Goal: Task Accomplishment & Management: Use online tool/utility

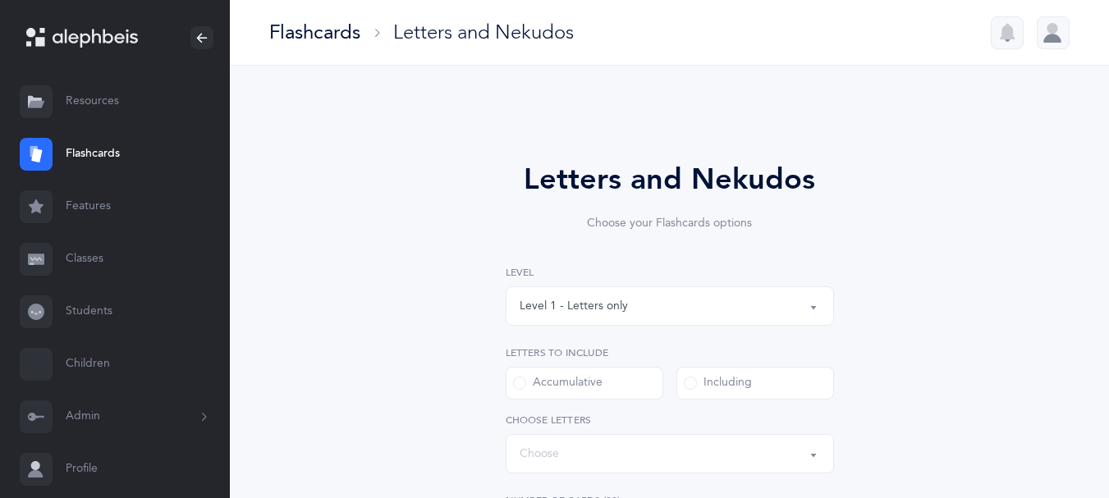
select select "single"
select select "27"
click at [1047, 44] on div at bounding box center [1053, 32] width 33 height 33
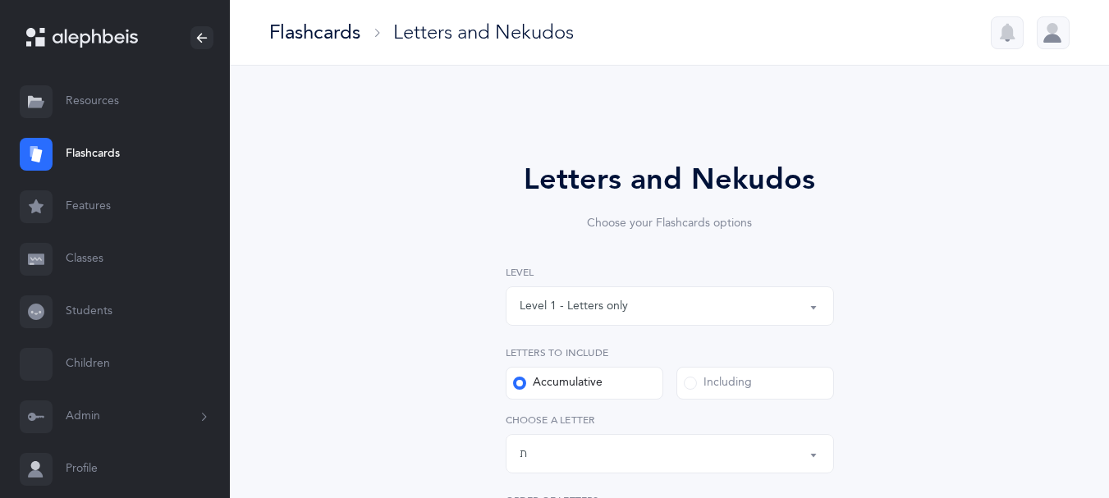
drag, startPoint x: 1108, startPoint y: 196, endPoint x: 1111, endPoint y: 275, distance: 78.9
click at [328, 33] on div "Flashcards" at bounding box center [314, 32] width 91 height 27
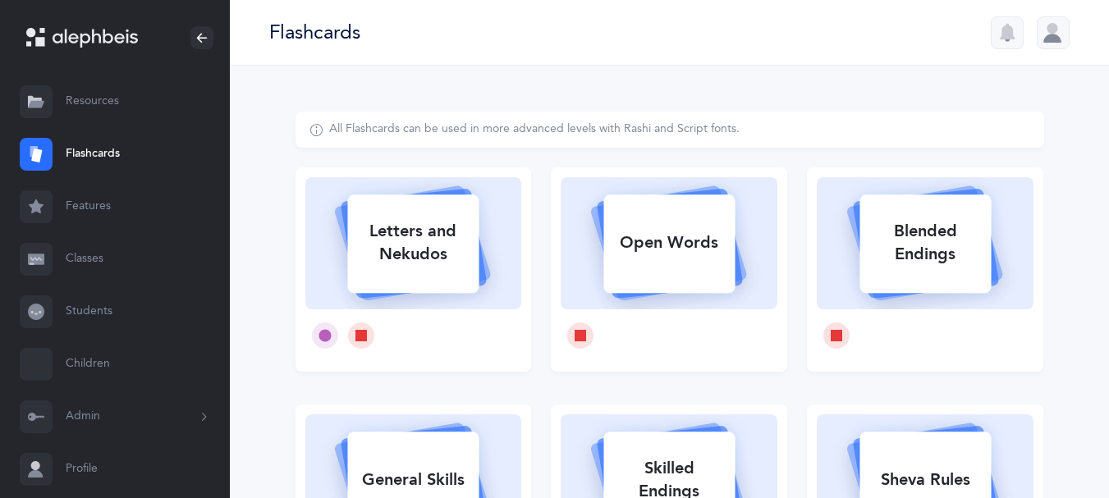
click at [462, 253] on div "Letters and Nekudos" at bounding box center [412, 243] width 131 height 66
select select "27"
select select "single"
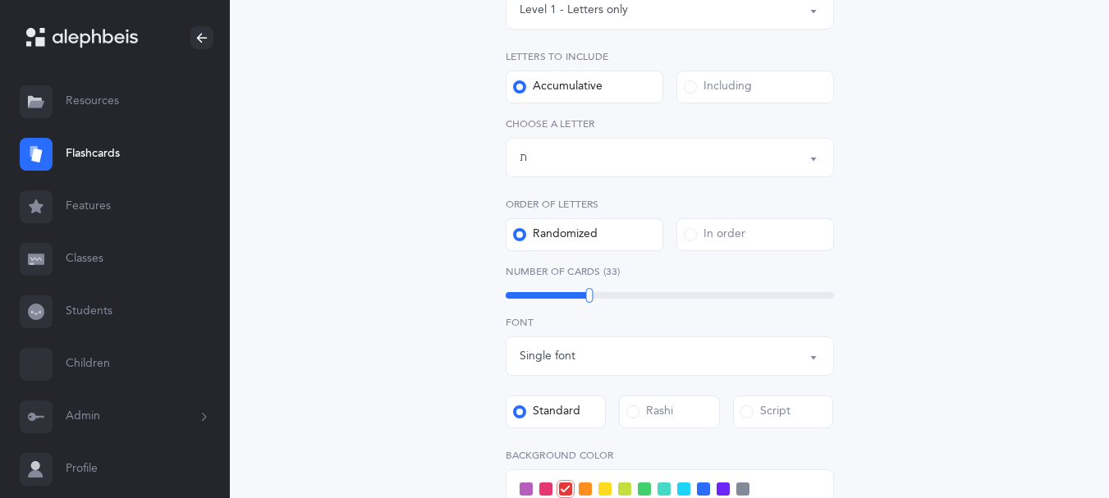
scroll to position [462, 0]
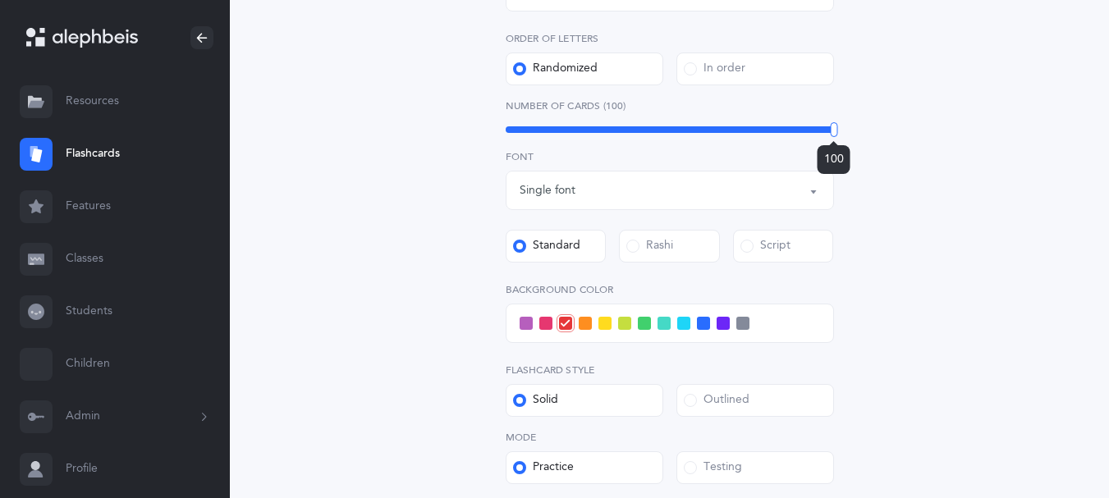
drag, startPoint x: 592, startPoint y: 161, endPoint x: 837, endPoint y: 168, distance: 245.5
click at [835, 137] on div at bounding box center [833, 129] width 7 height 15
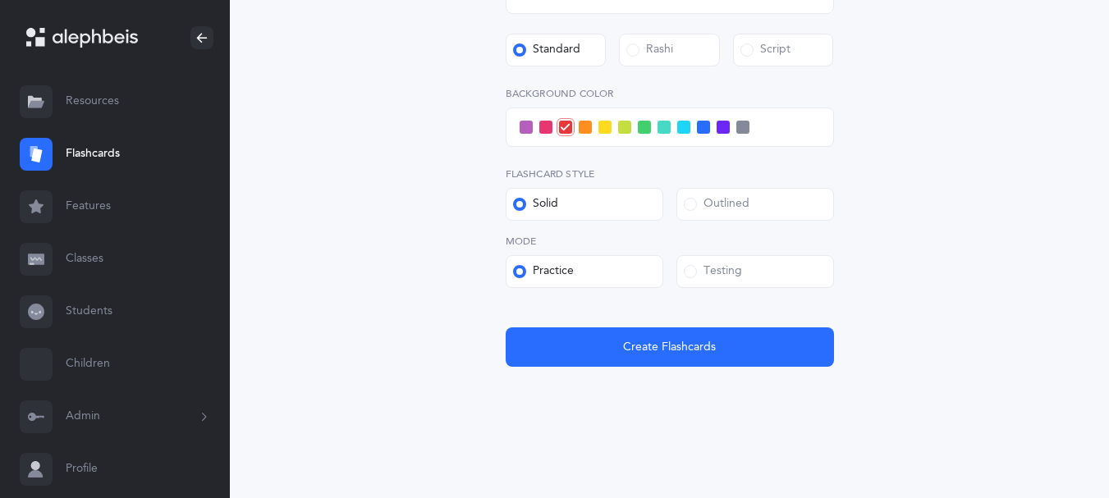
click at [692, 265] on span at bounding box center [690, 271] width 13 height 13
click at [0, 0] on input "Testing" at bounding box center [0, 0] width 0 height 0
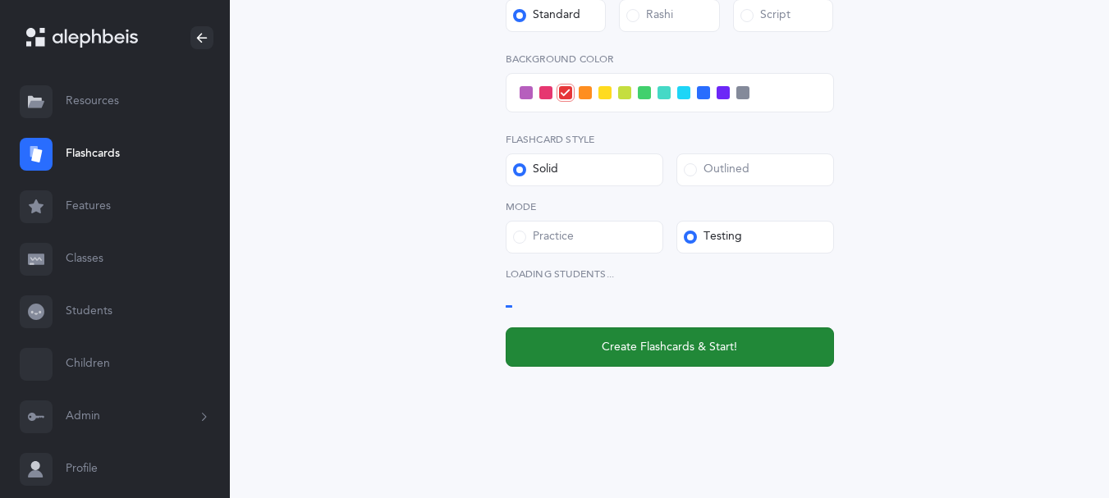
click at [637, 356] on span "Create Flashcards & Start!" at bounding box center [669, 347] width 135 height 17
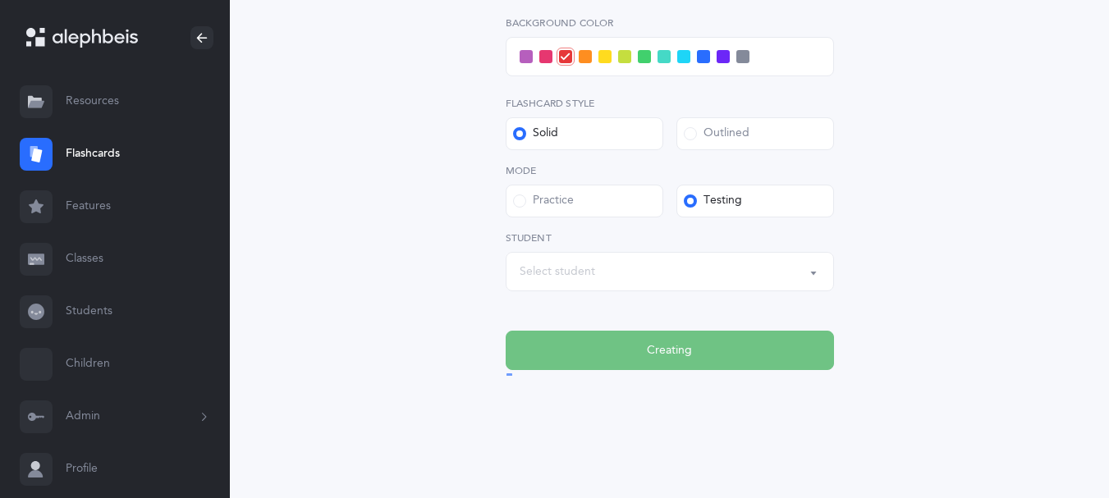
click at [608, 286] on div "Select student" at bounding box center [670, 272] width 300 height 28
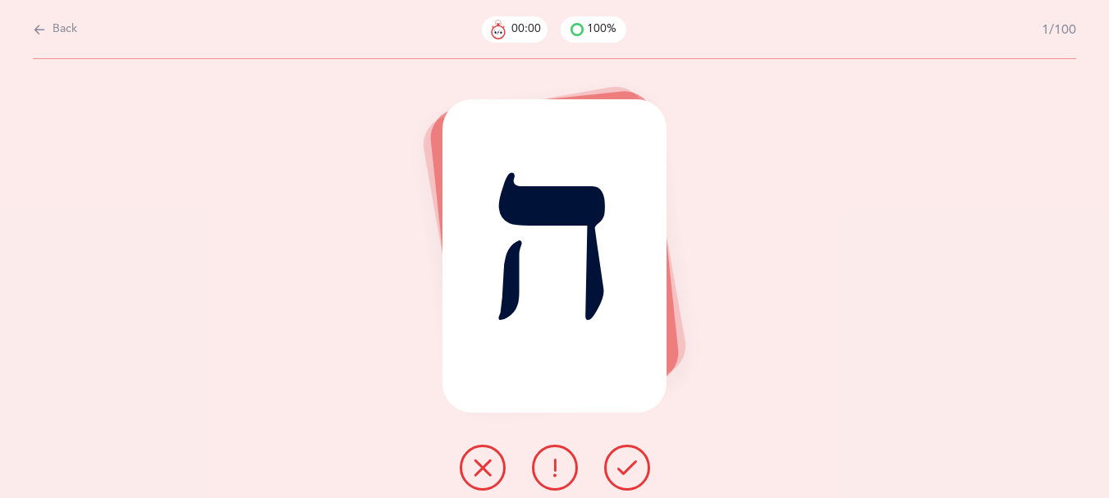
scroll to position [0, 0]
click at [35, 36] on div "Back 00:02 100% 1/100 ה" at bounding box center [560, 249] width 1121 height 498
click at [46, 27] on icon at bounding box center [39, 30] width 13 height 18
select select "27"
select select "single"
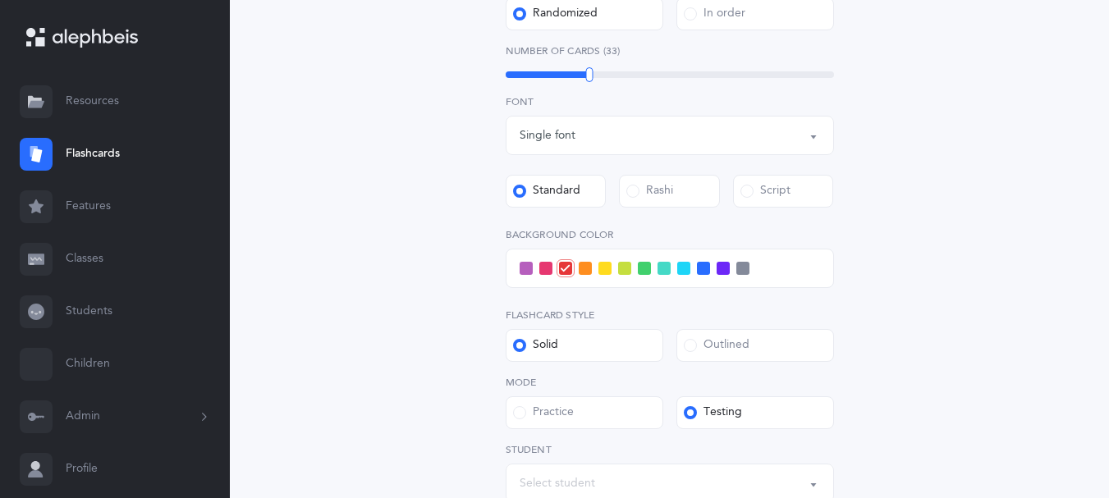
scroll to position [520, 0]
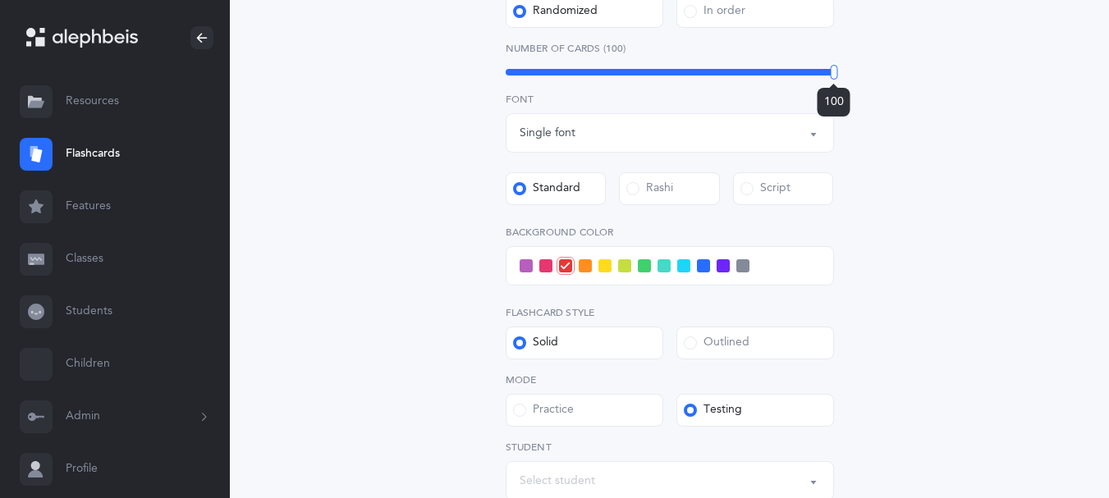
drag, startPoint x: 606, startPoint y: 107, endPoint x: 978, endPoint y: 164, distance: 376.2
click at [978, 164] on div "Letters and Nekudos Choose your Flashcards options Level 1 - Letters only Level…" at bounding box center [669, 118] width 749 height 1053
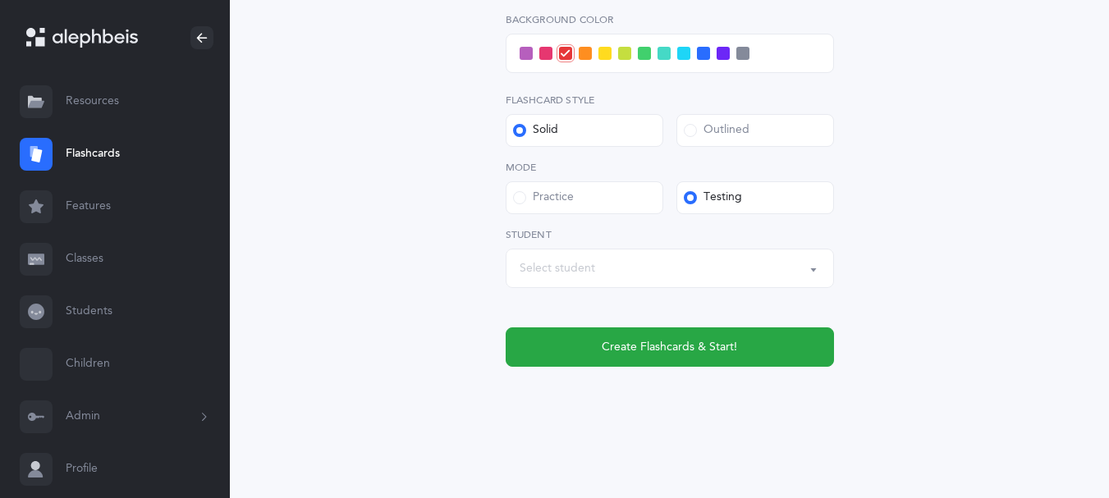
scroll to position [748, 0]
click at [805, 282] on div "Select student" at bounding box center [670, 268] width 300 height 28
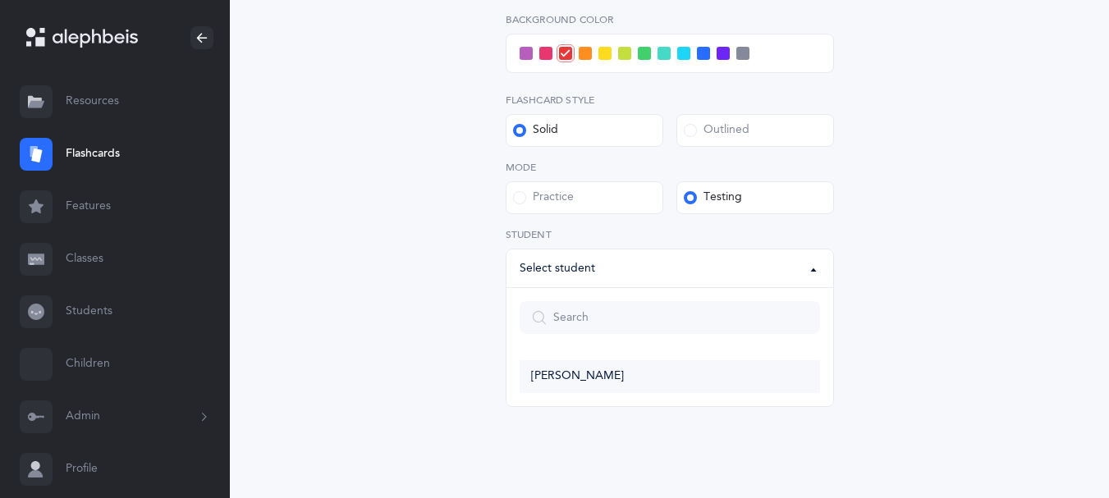
click at [585, 384] on span "[PERSON_NAME]" at bounding box center [577, 376] width 93 height 15
select select "14285"
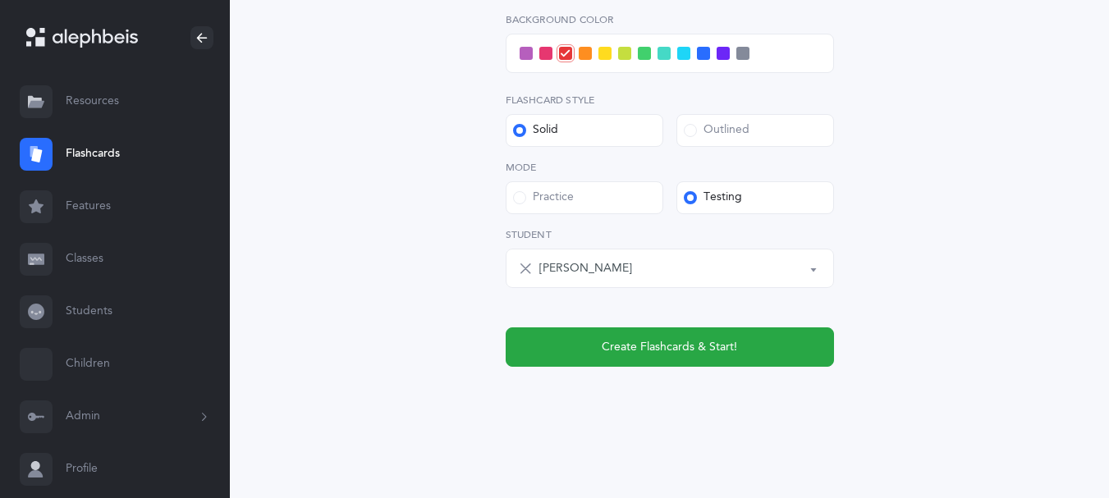
click at [651, 60] on span at bounding box center [644, 53] width 13 height 13
click at [0, 0] on input "checkbox" at bounding box center [0, 0] width 0 height 0
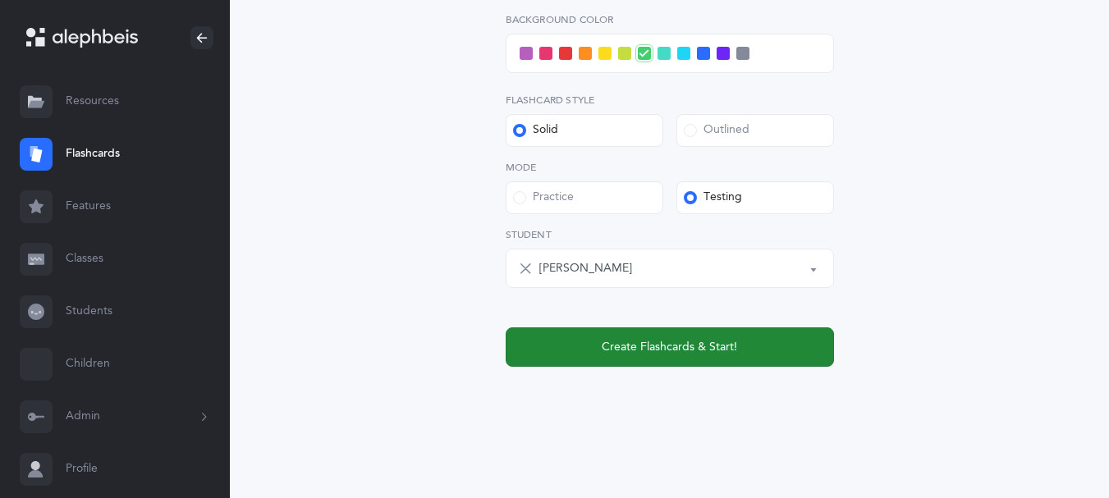
click at [631, 356] on span "Create Flashcards & Start!" at bounding box center [669, 347] width 135 height 17
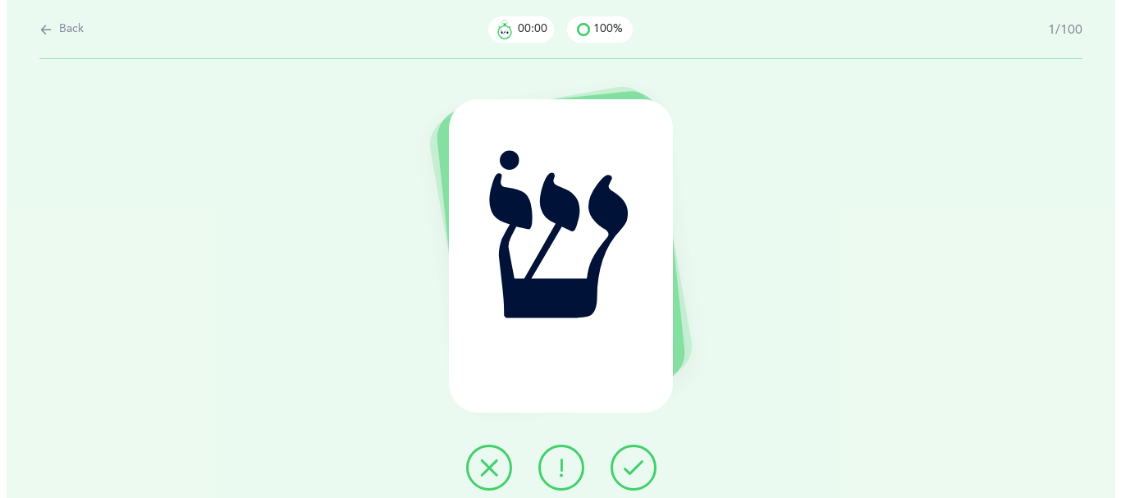
scroll to position [0, 0]
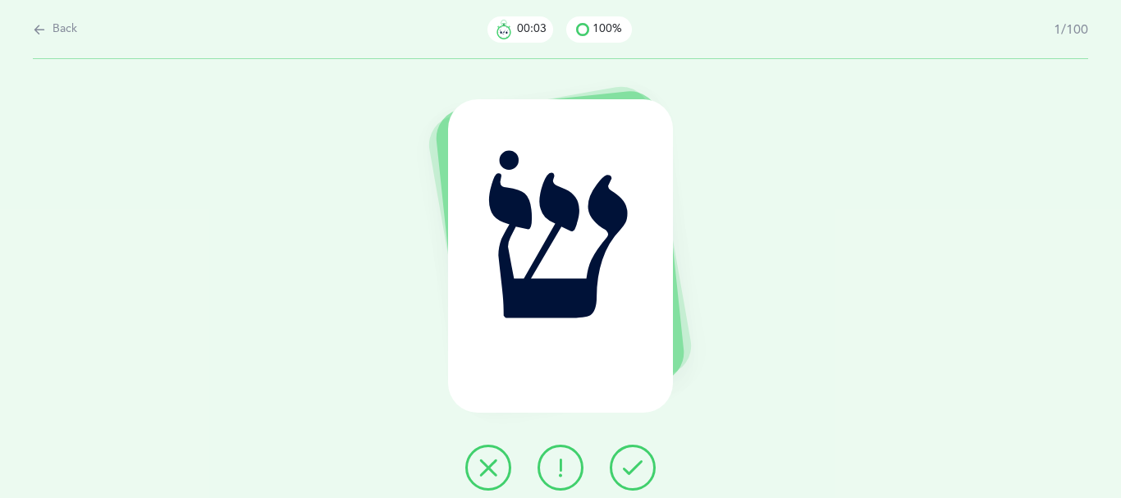
drag, startPoint x: 651, startPoint y: 473, endPoint x: 659, endPoint y: 483, distance: 12.8
click at [656, 483] on button at bounding box center [633, 468] width 46 height 46
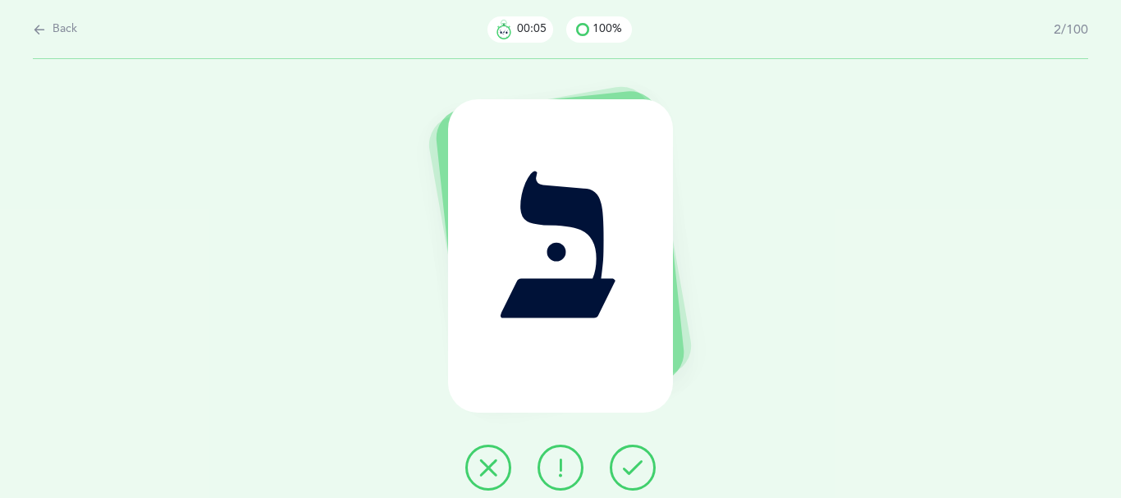
click at [643, 474] on icon at bounding box center [633, 468] width 20 height 20
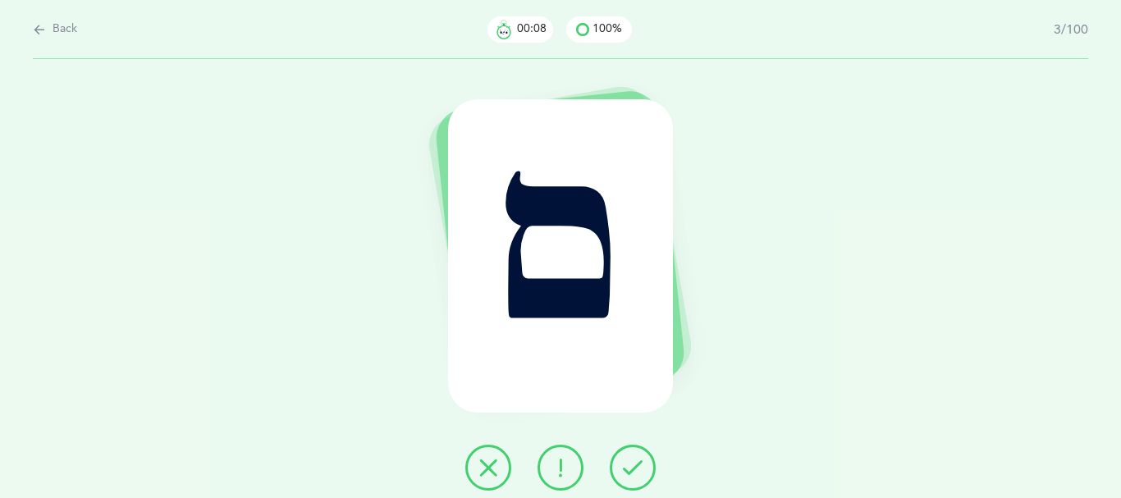
click at [643, 473] on icon at bounding box center [633, 468] width 20 height 20
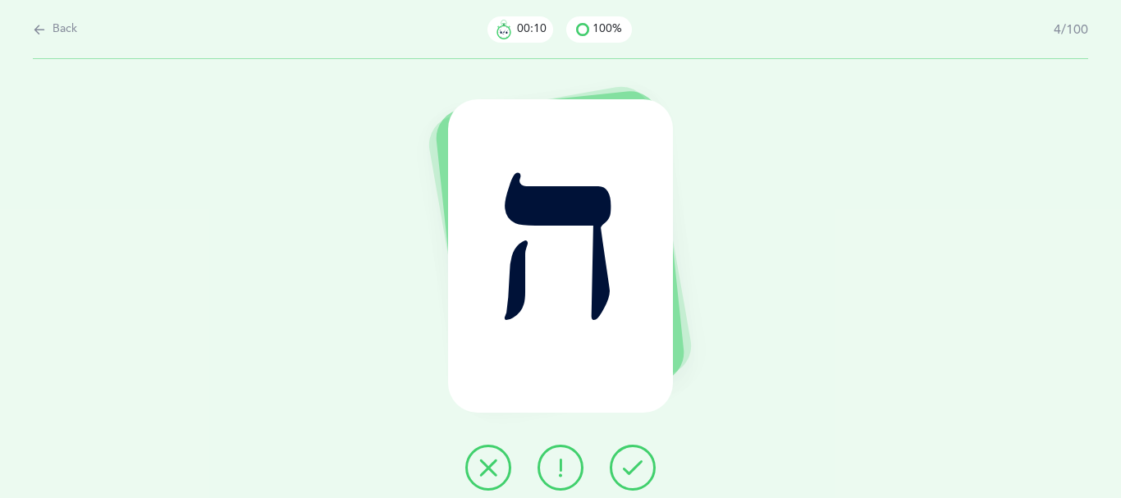
click at [643, 470] on icon at bounding box center [633, 468] width 20 height 20
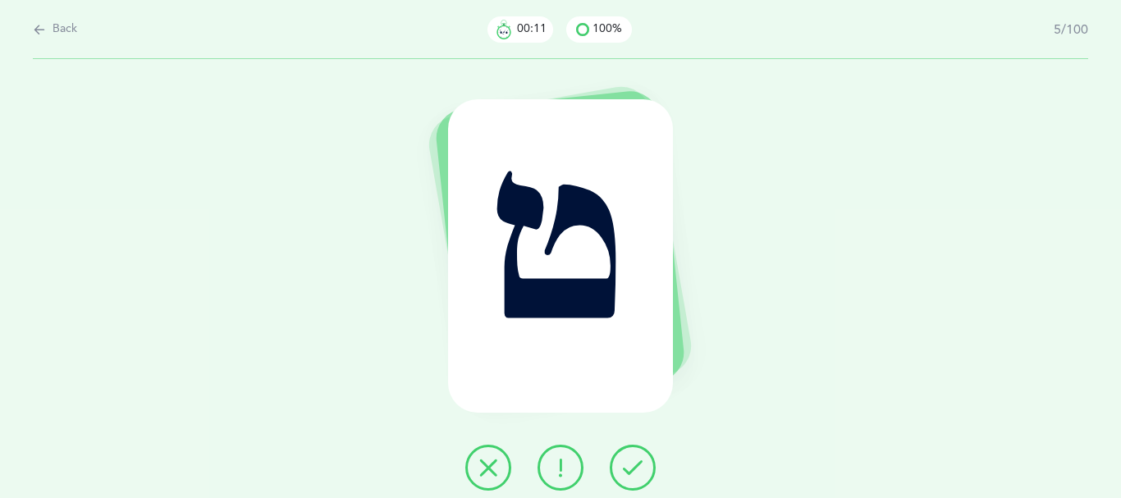
click at [643, 470] on icon at bounding box center [633, 468] width 20 height 20
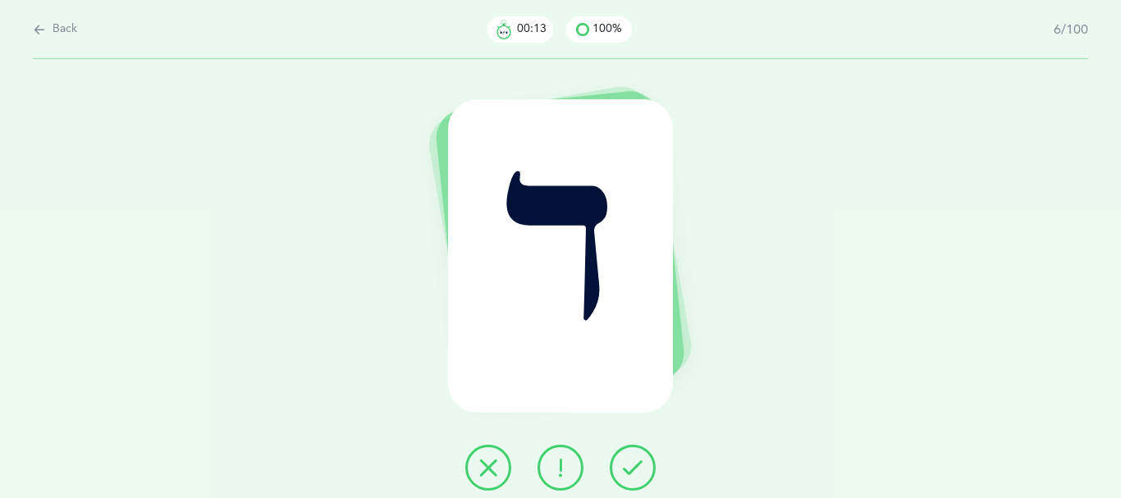
click at [643, 470] on icon at bounding box center [633, 468] width 20 height 20
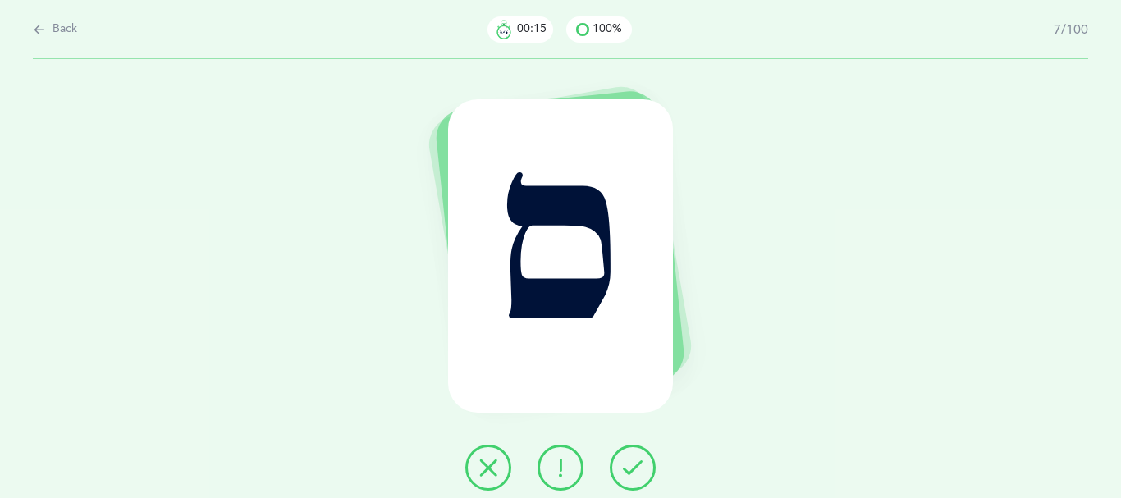
click at [643, 470] on icon at bounding box center [633, 468] width 20 height 20
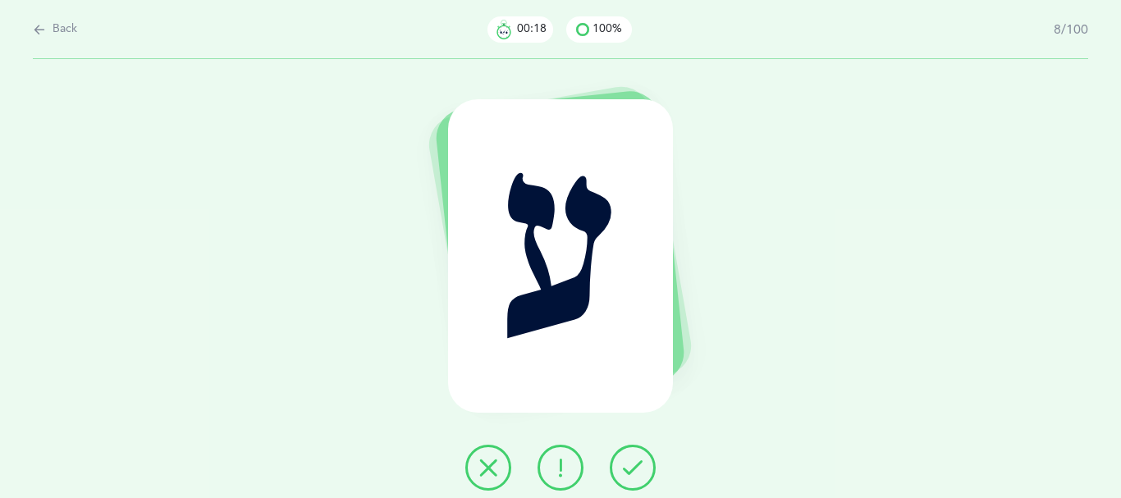
click at [643, 470] on icon at bounding box center [633, 468] width 20 height 20
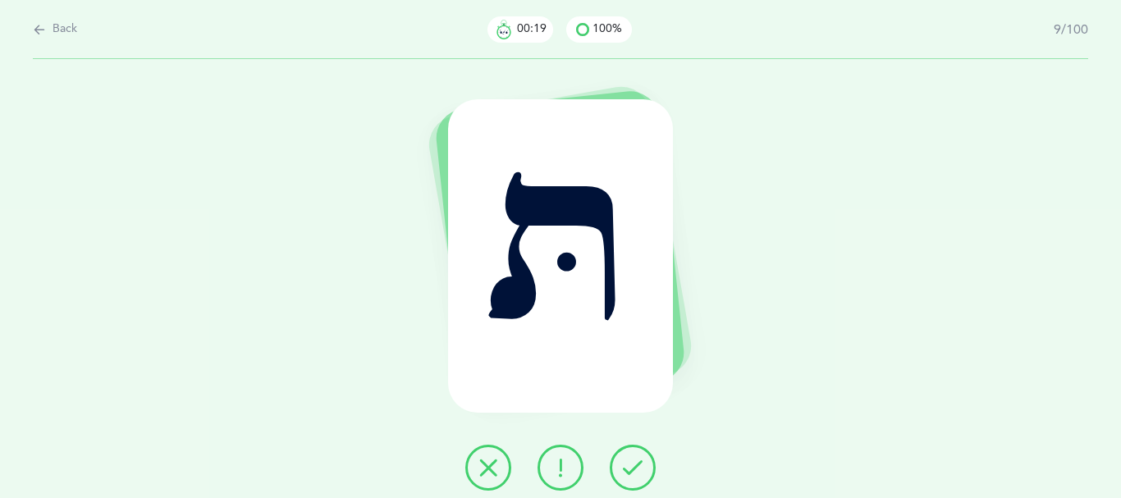
click at [643, 468] on icon at bounding box center [633, 468] width 20 height 20
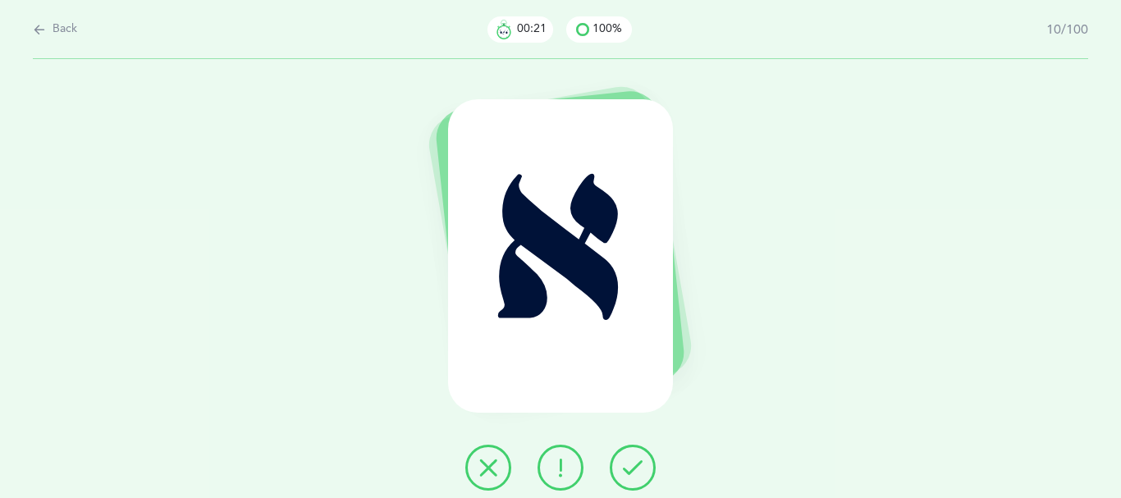
click at [643, 467] on icon at bounding box center [633, 468] width 20 height 20
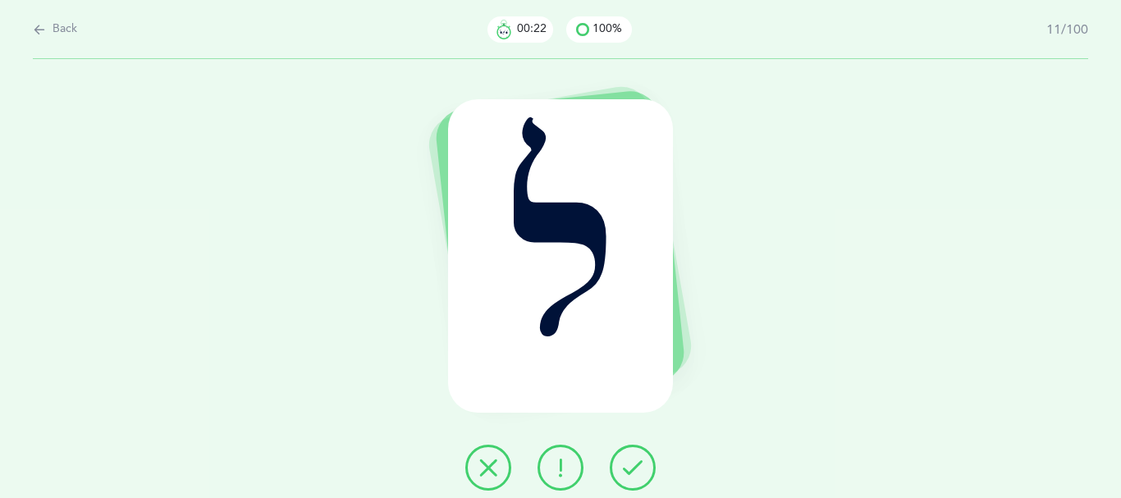
click at [643, 465] on icon at bounding box center [633, 468] width 20 height 20
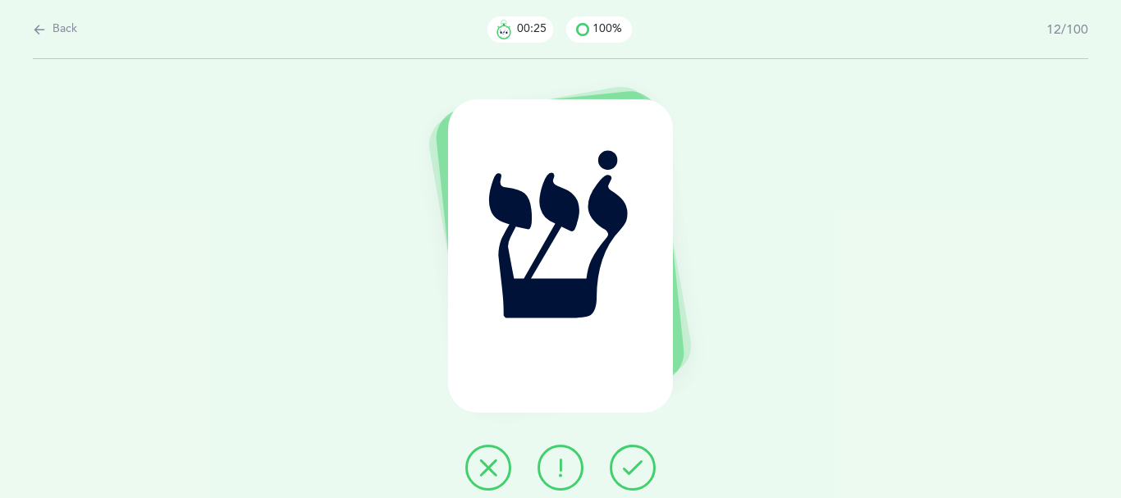
click at [643, 464] on icon at bounding box center [633, 468] width 20 height 20
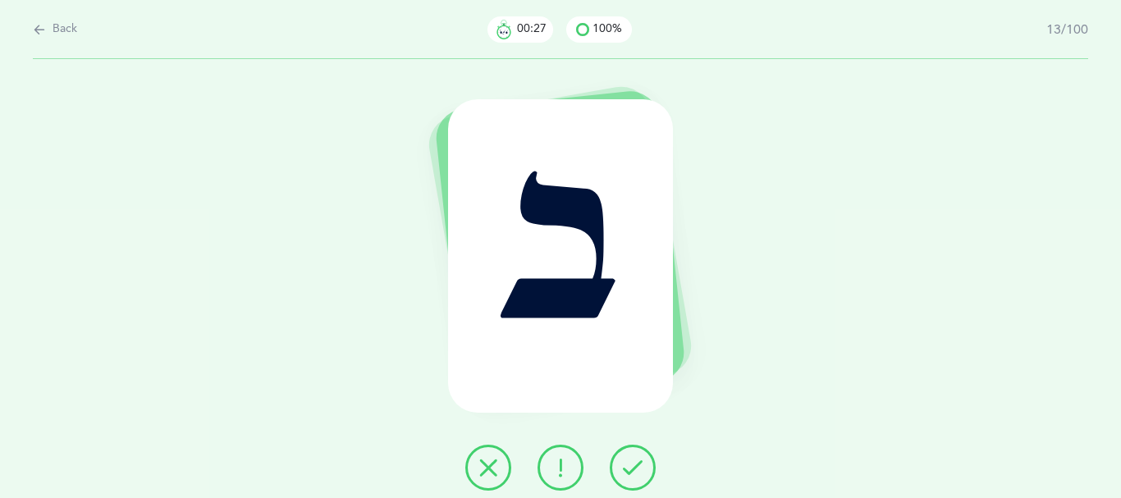
click at [632, 463] on button at bounding box center [633, 468] width 46 height 46
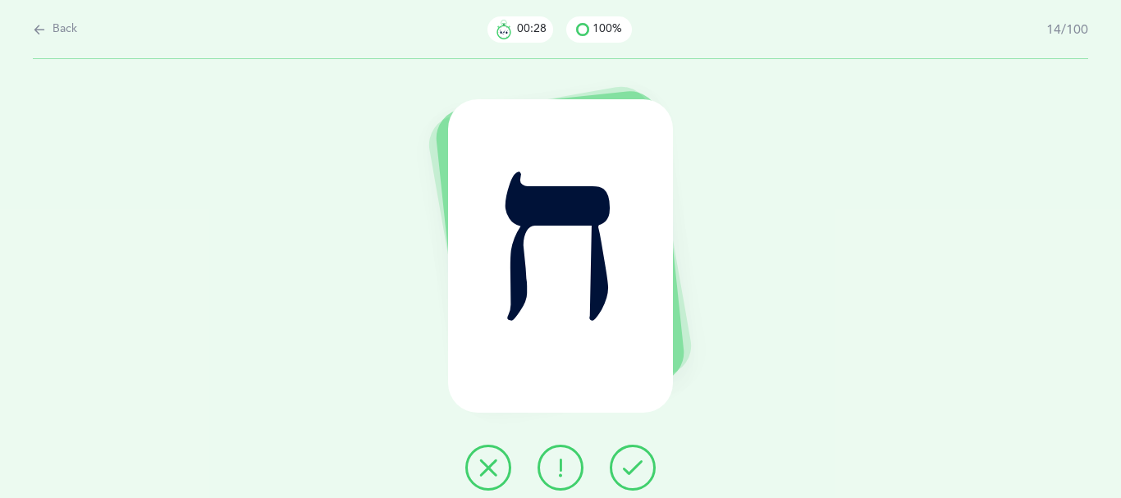
click at [628, 458] on button at bounding box center [633, 468] width 46 height 46
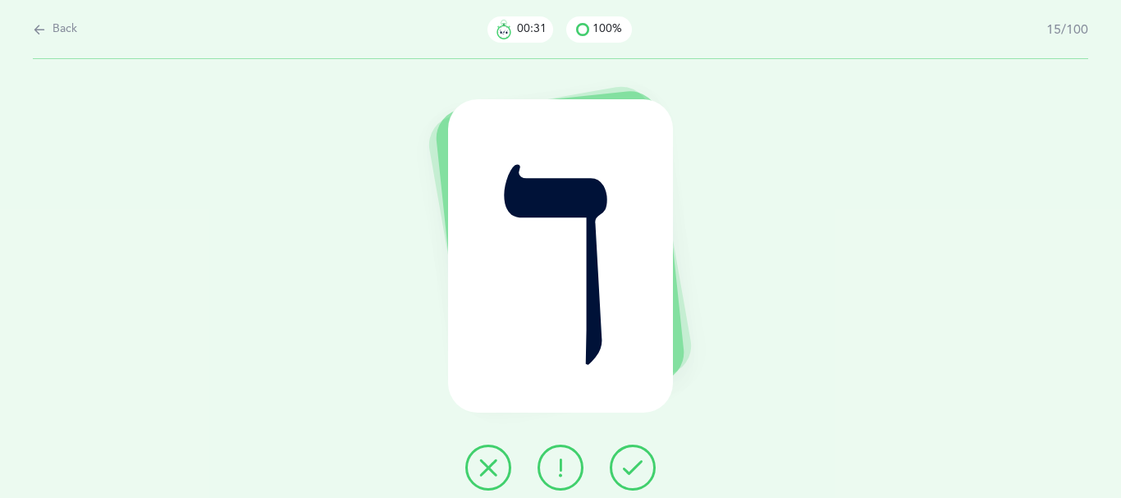
click at [628, 457] on button at bounding box center [633, 468] width 46 height 46
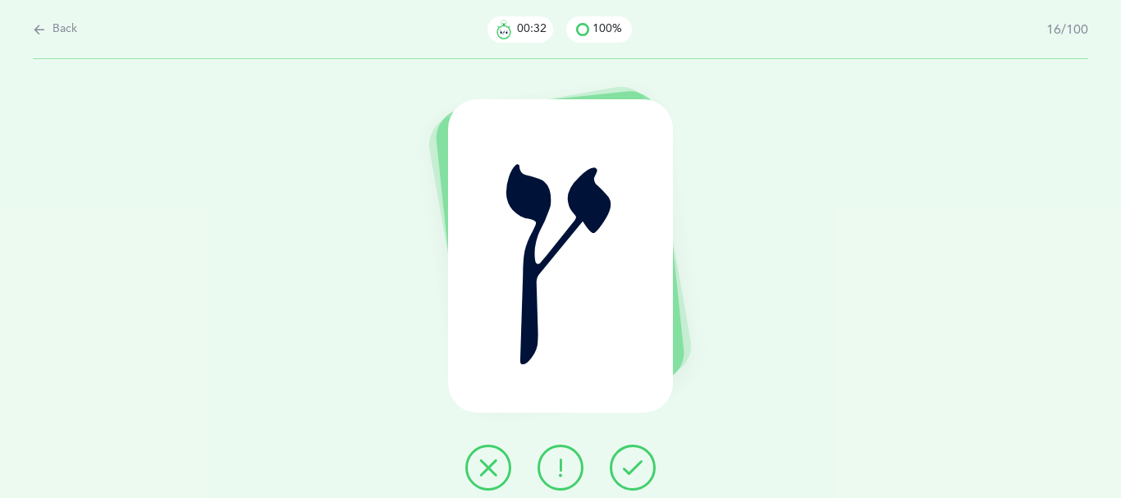
click at [628, 461] on button at bounding box center [633, 468] width 46 height 46
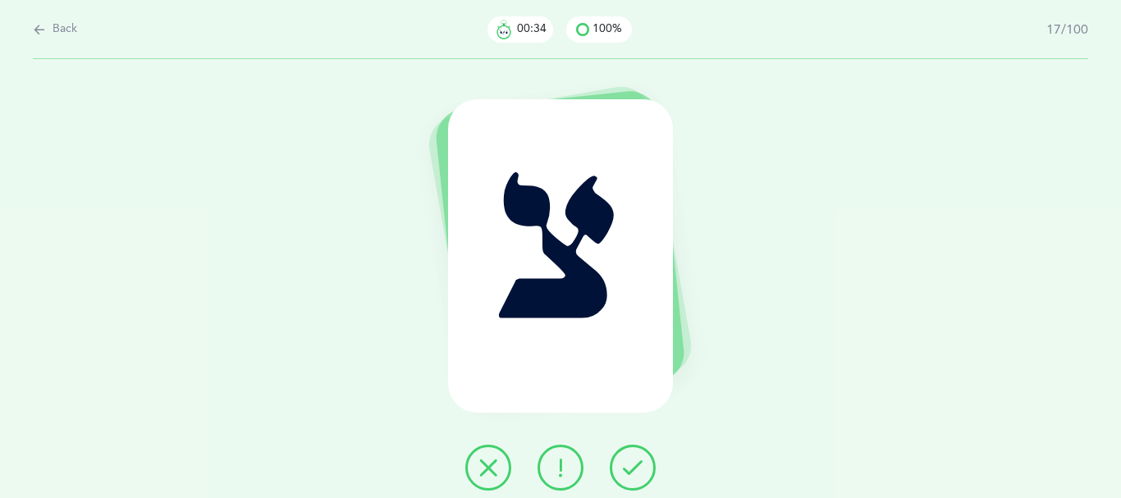
click at [628, 461] on button at bounding box center [633, 468] width 46 height 46
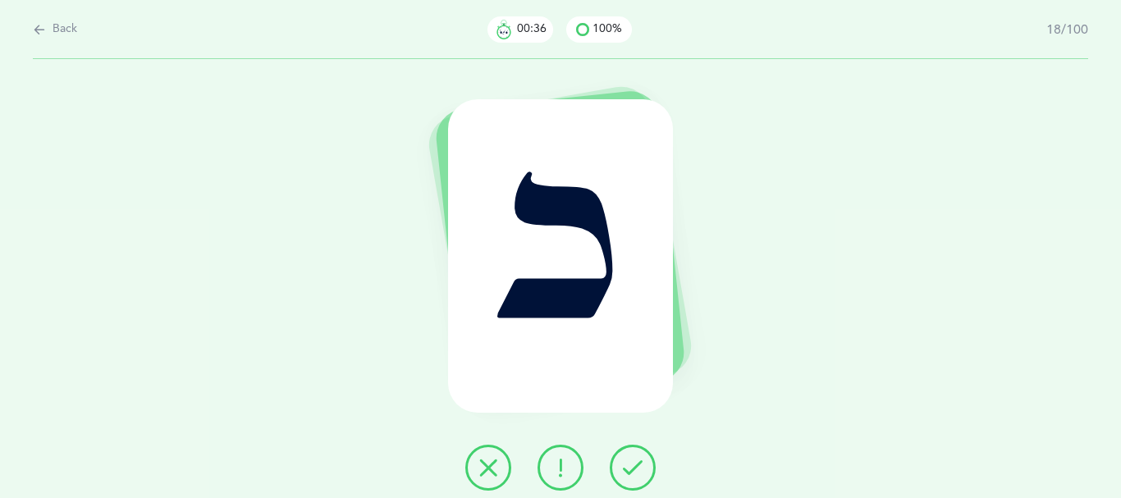
click at [633, 461] on button at bounding box center [633, 468] width 46 height 46
click at [634, 461] on button at bounding box center [633, 468] width 46 height 46
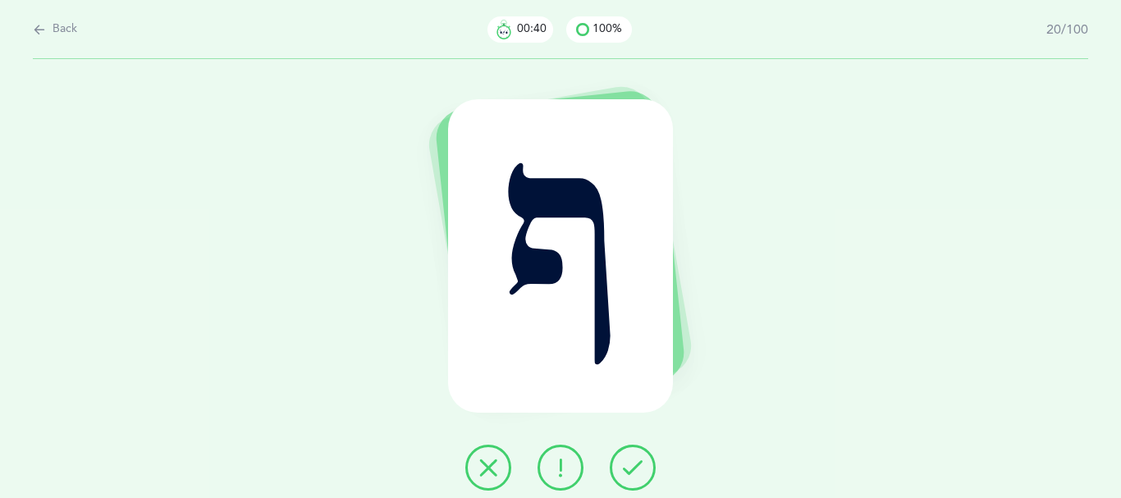
click at [634, 461] on button at bounding box center [633, 468] width 46 height 46
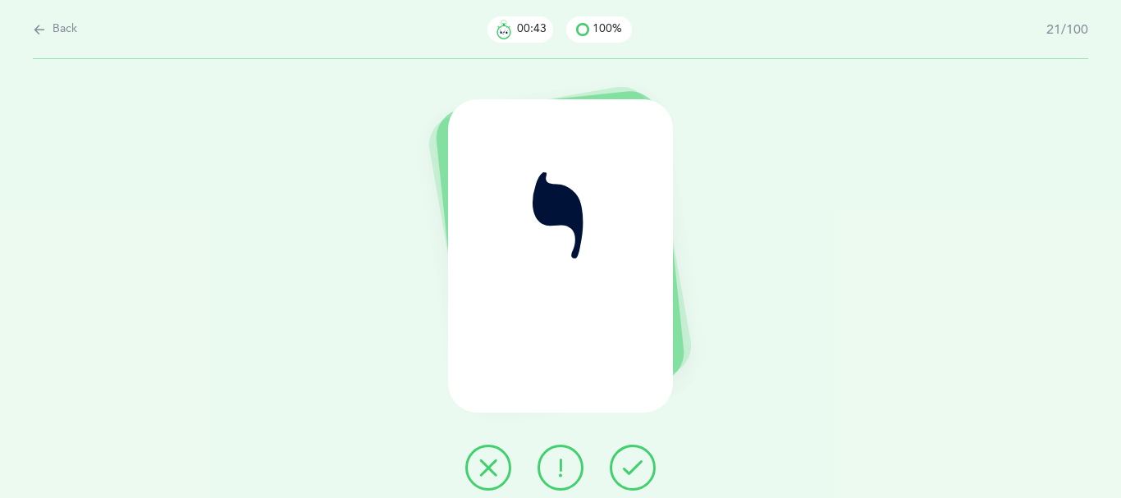
click at [634, 460] on button at bounding box center [633, 468] width 46 height 46
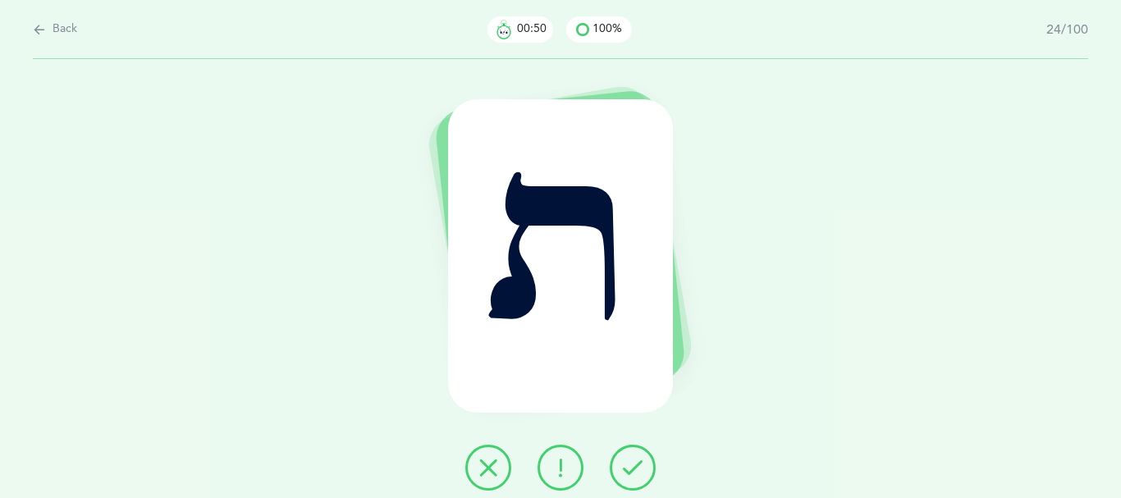
click at [488, 488] on button at bounding box center [488, 468] width 46 height 46
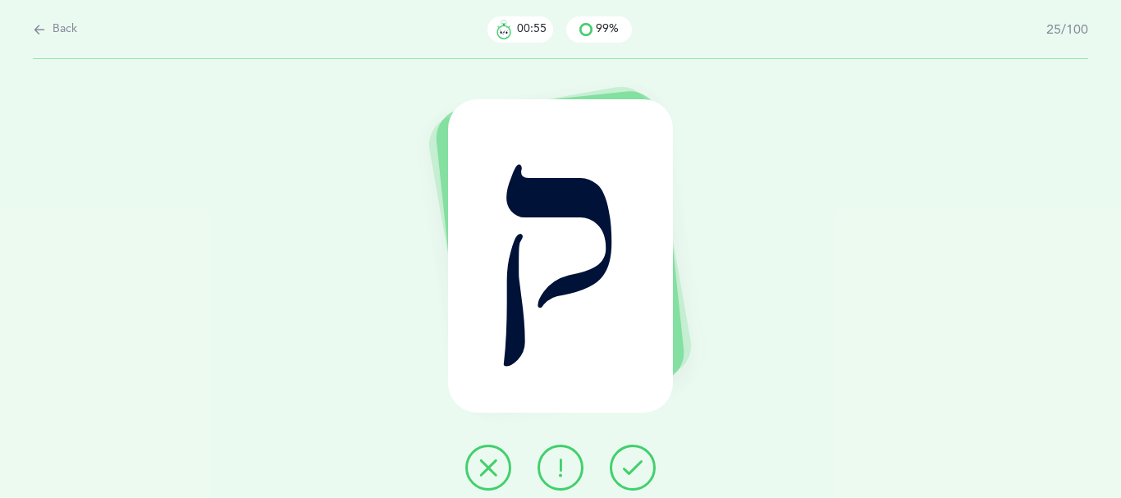
click at [643, 478] on icon at bounding box center [633, 468] width 20 height 20
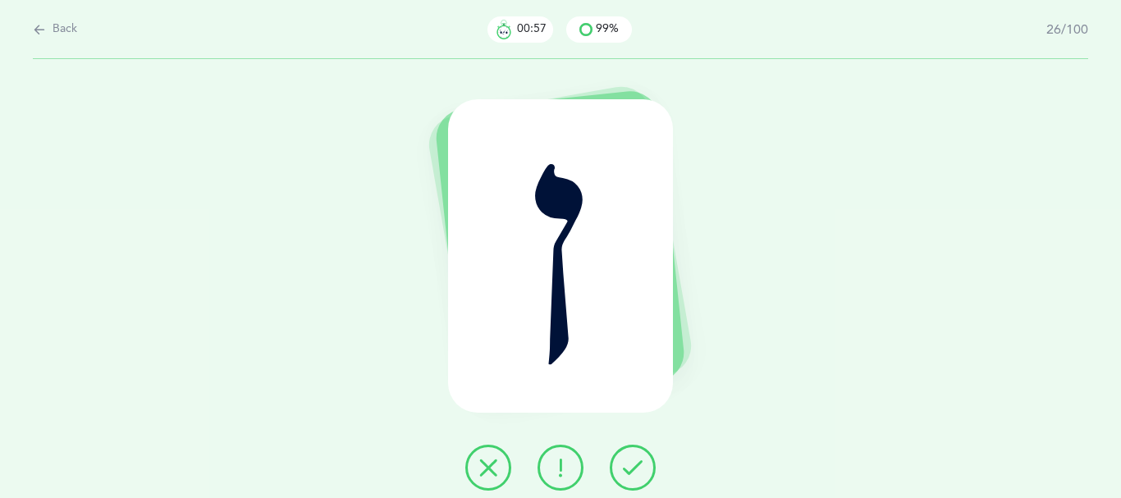
click at [643, 476] on icon at bounding box center [633, 468] width 20 height 20
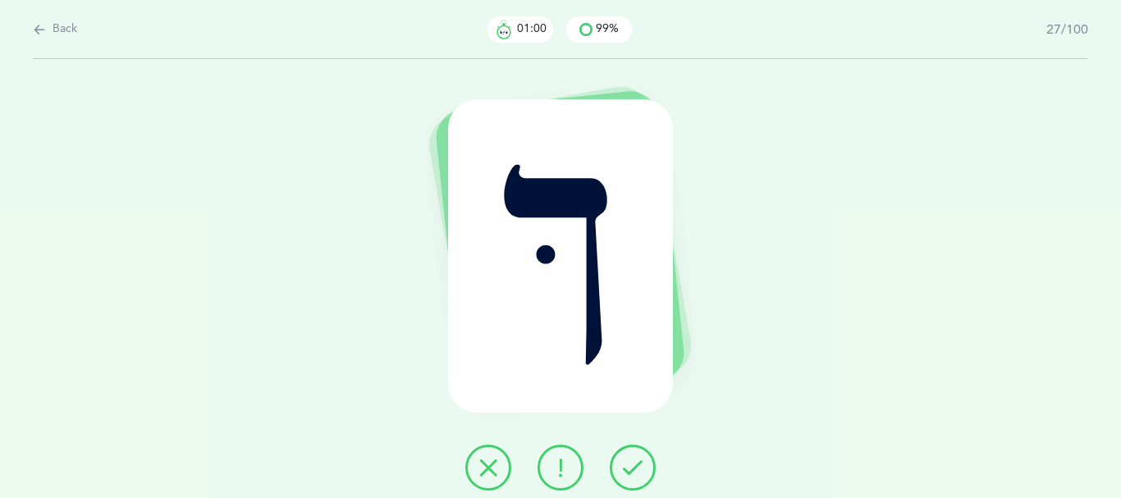
click at [643, 474] on icon at bounding box center [633, 468] width 20 height 20
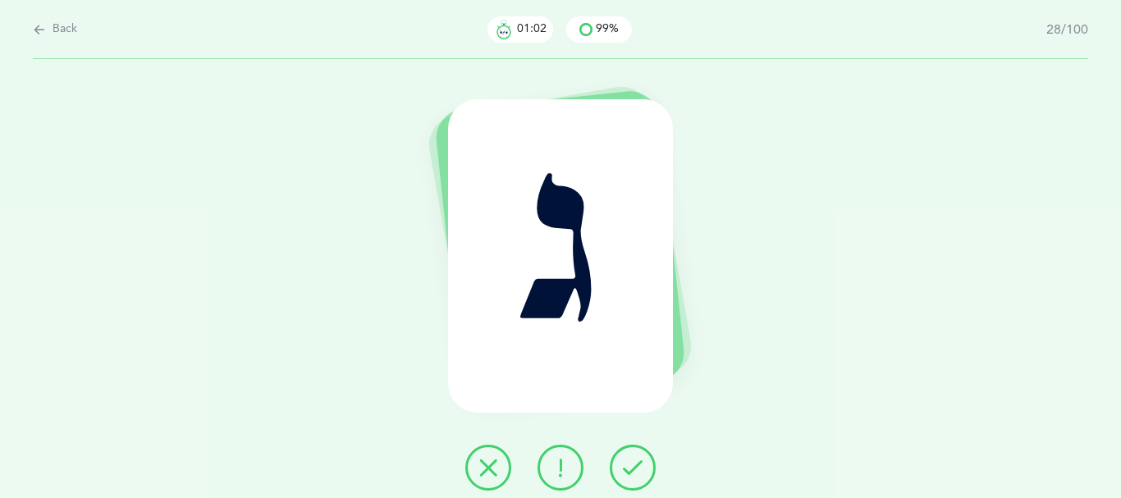
click at [643, 470] on icon at bounding box center [633, 468] width 20 height 20
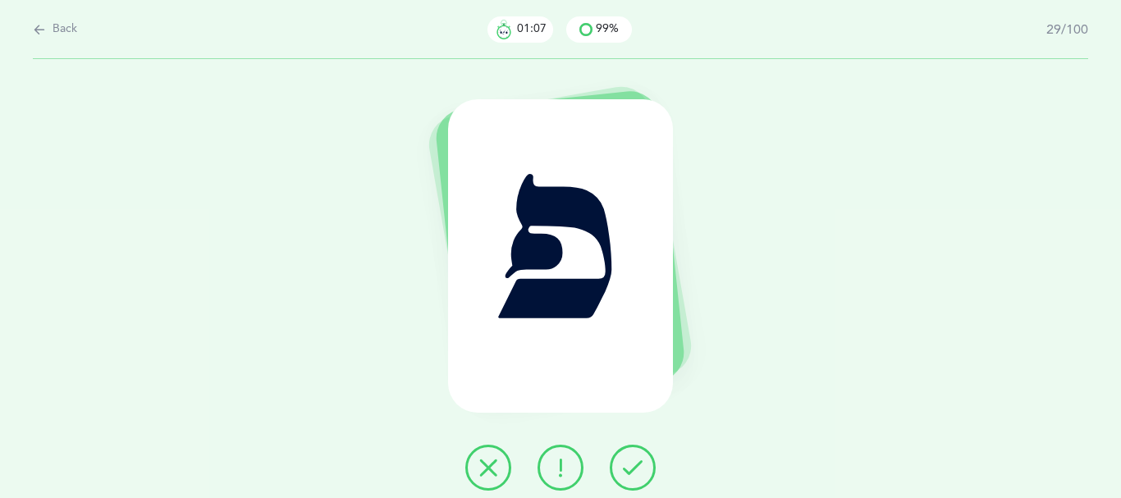
click at [643, 473] on icon at bounding box center [633, 468] width 20 height 20
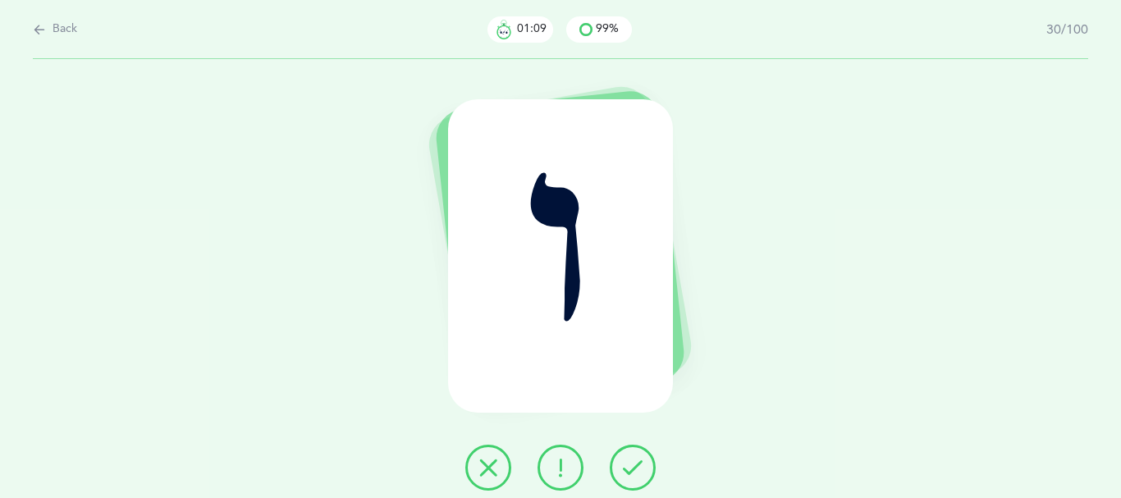
click at [643, 470] on icon at bounding box center [633, 468] width 20 height 20
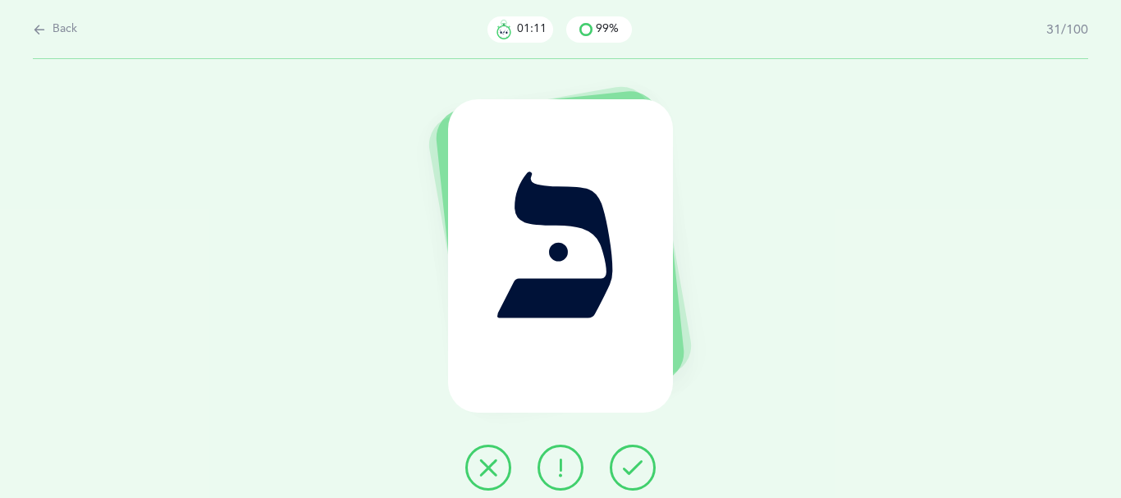
click at [643, 467] on icon at bounding box center [633, 468] width 20 height 20
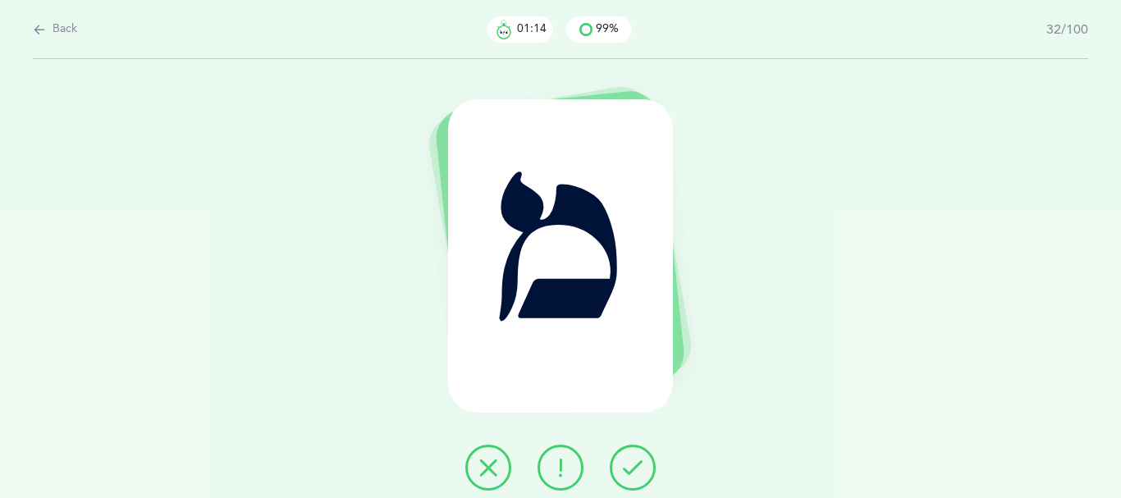
click at [643, 467] on icon at bounding box center [633, 468] width 20 height 20
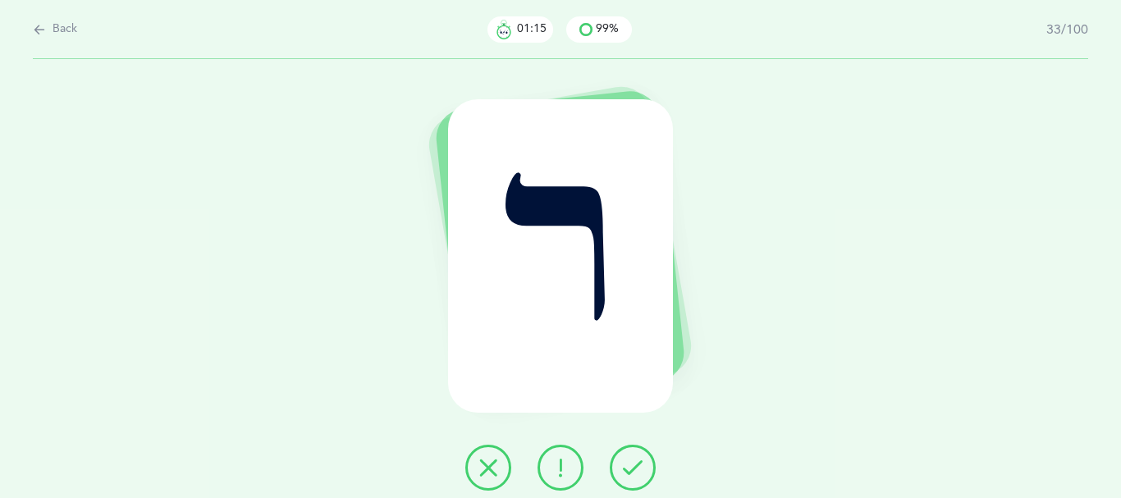
click at [643, 465] on icon at bounding box center [633, 468] width 20 height 20
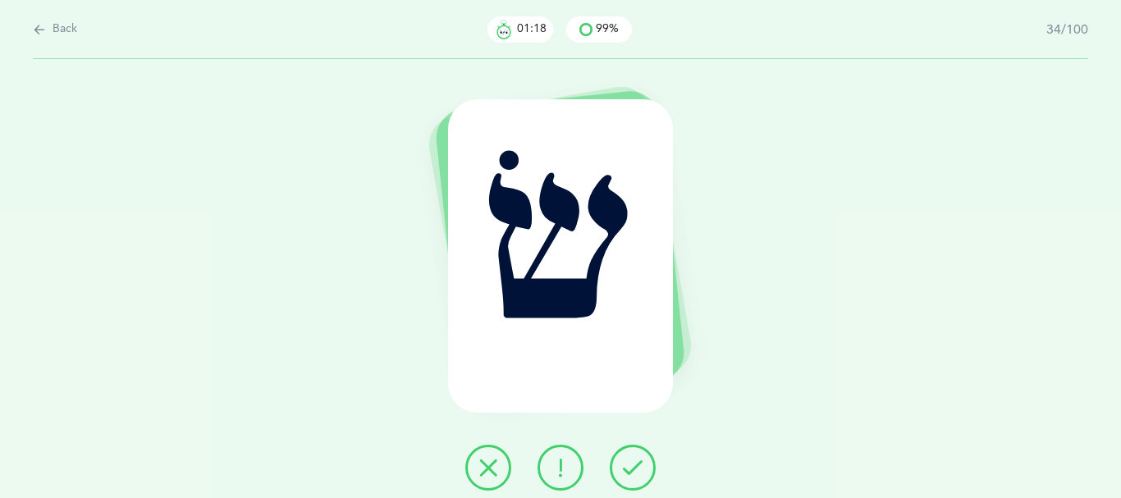
click at [643, 473] on icon at bounding box center [633, 468] width 20 height 20
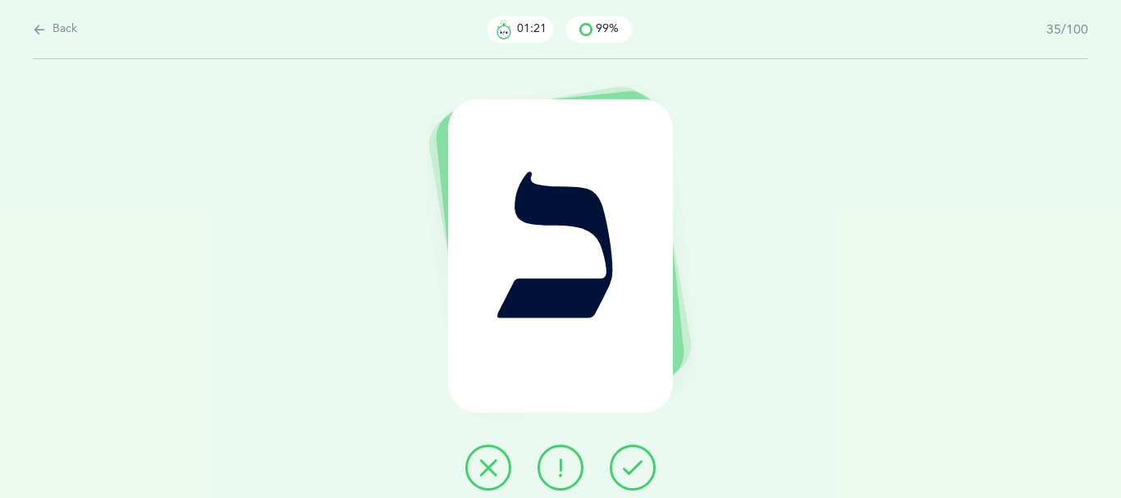
click at [653, 473] on button at bounding box center [633, 468] width 46 height 46
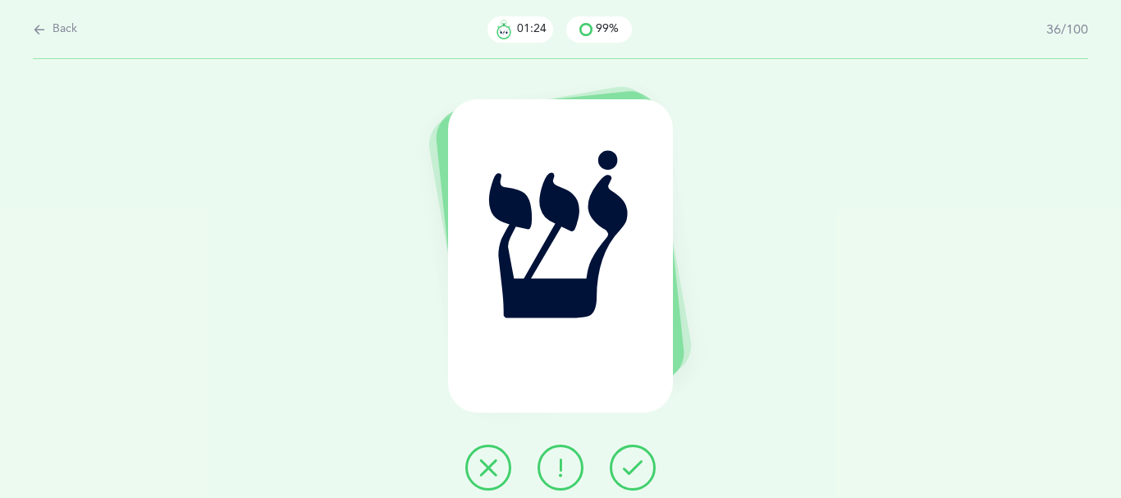
click at [635, 475] on icon at bounding box center [633, 468] width 20 height 20
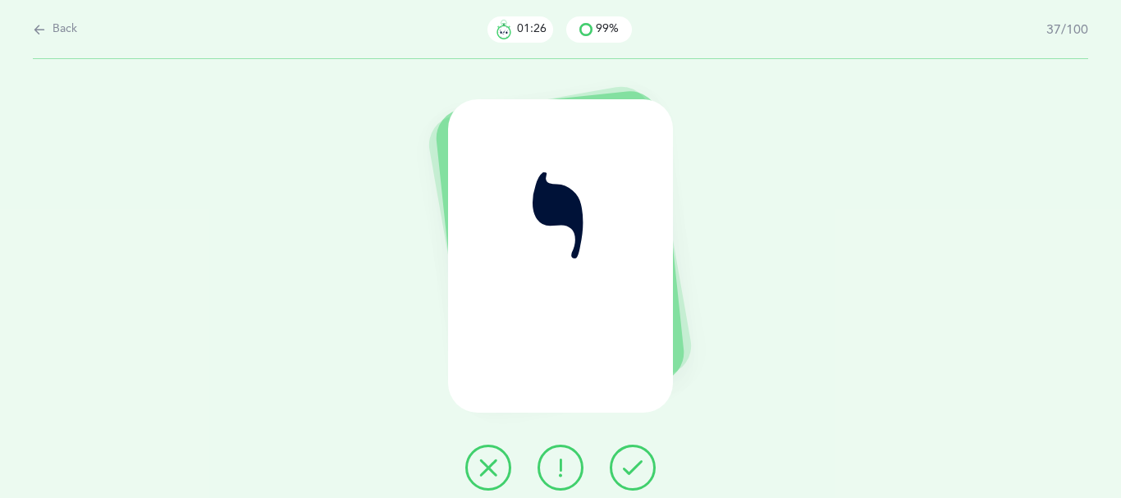
drag, startPoint x: 659, startPoint y: 471, endPoint x: 676, endPoint y: 475, distance: 17.7
click at [656, 471] on button at bounding box center [633, 468] width 46 height 46
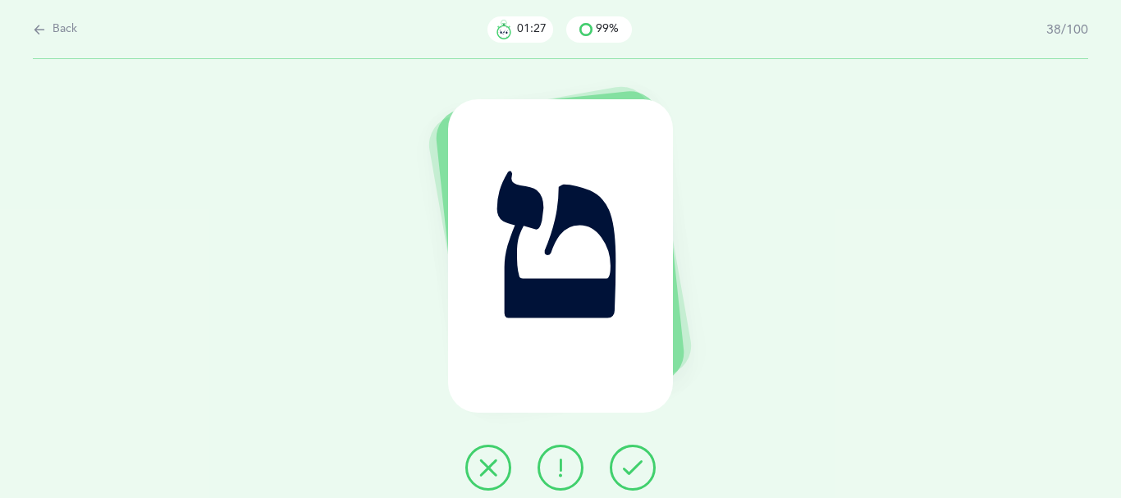
click at [656, 473] on button at bounding box center [633, 468] width 46 height 46
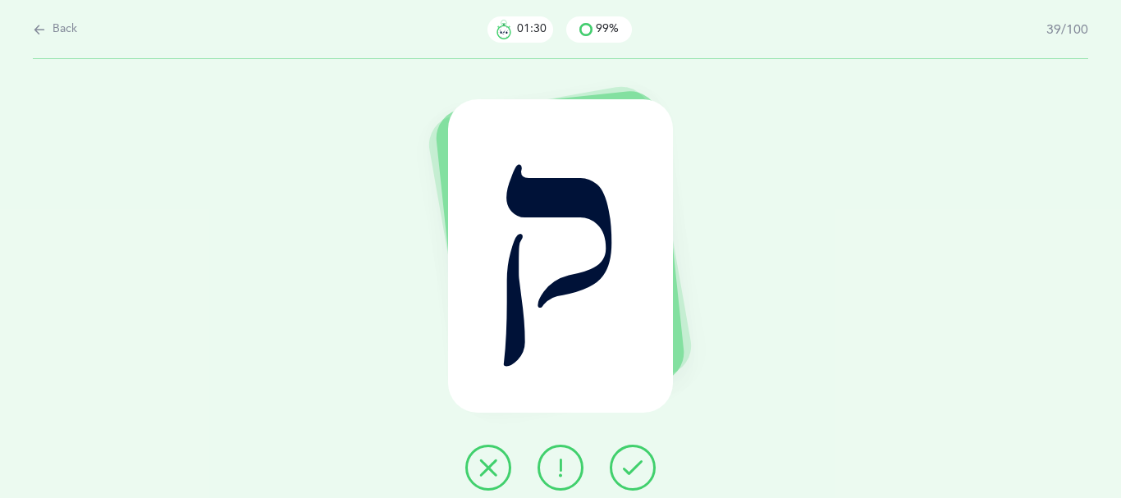
click at [643, 475] on icon at bounding box center [633, 468] width 20 height 20
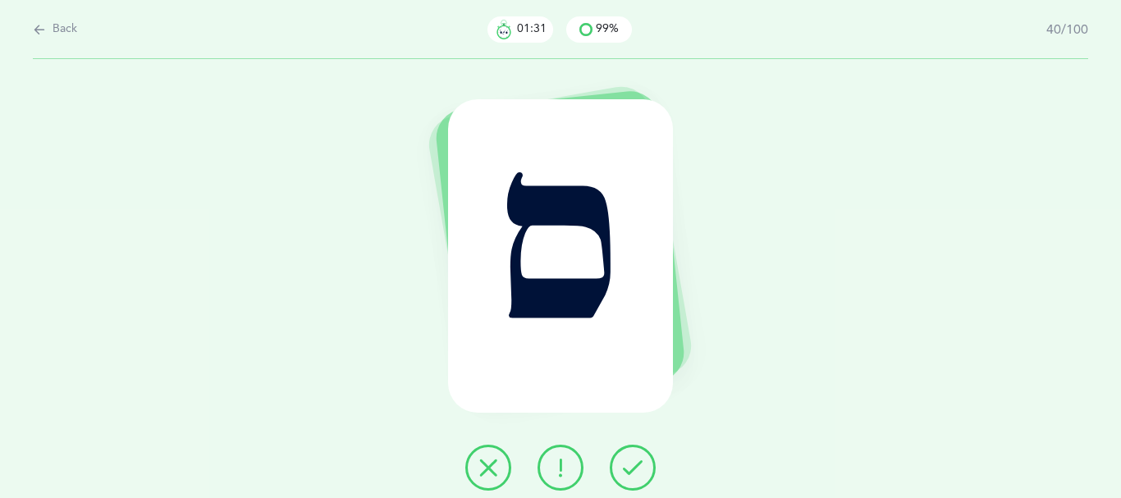
click at [656, 479] on button at bounding box center [633, 468] width 46 height 46
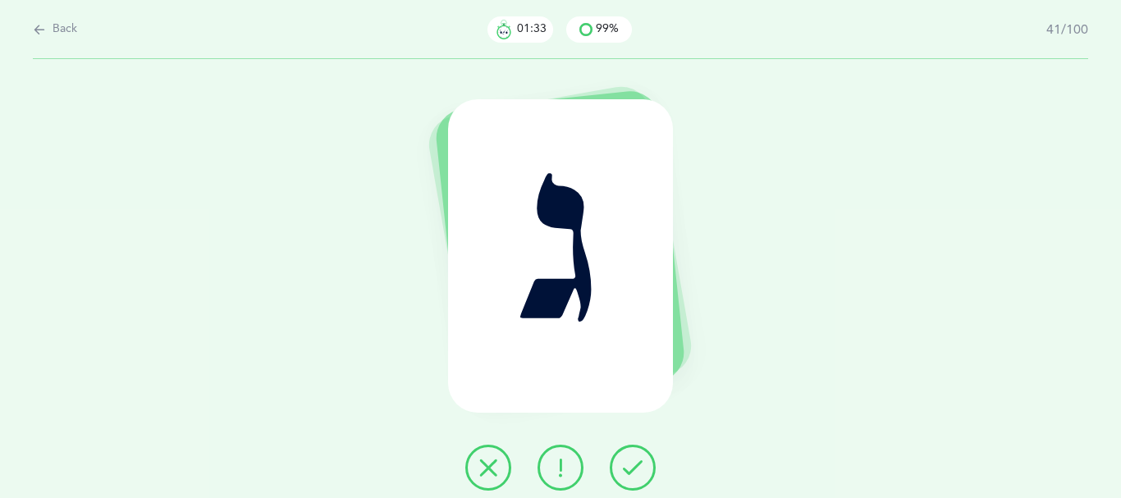
click at [655, 477] on button at bounding box center [633, 468] width 46 height 46
click at [643, 477] on icon at bounding box center [633, 468] width 20 height 20
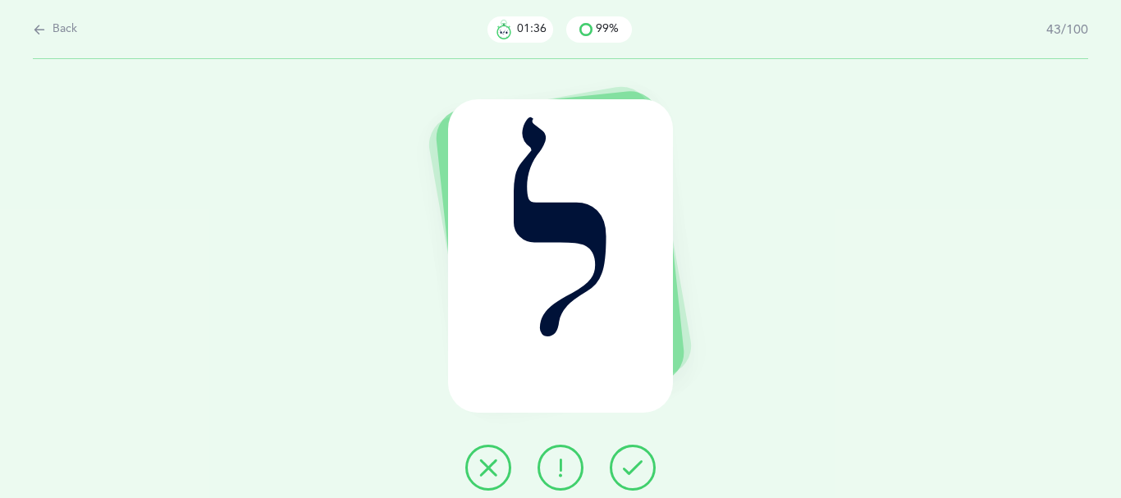
click at [654, 474] on button at bounding box center [633, 468] width 46 height 46
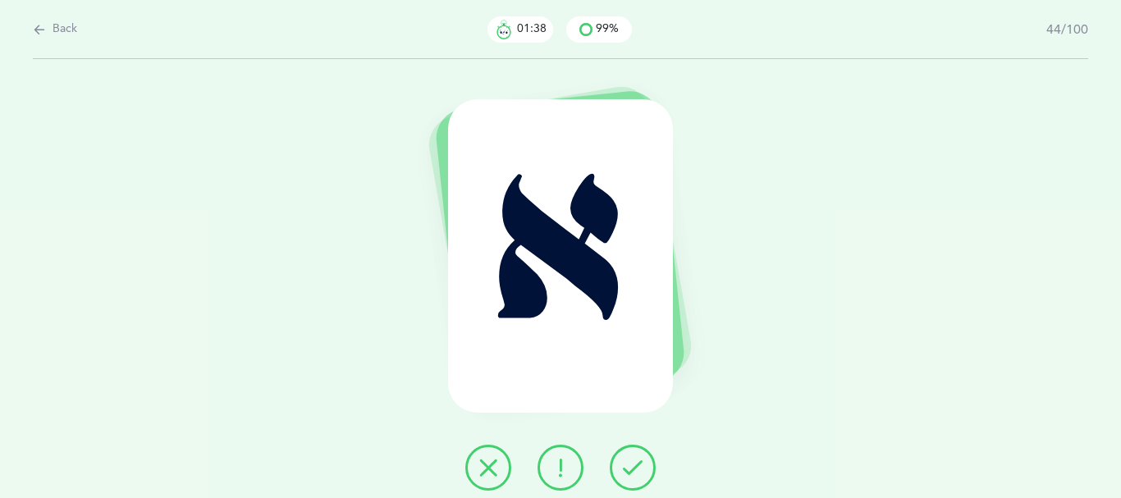
click at [641, 478] on icon at bounding box center [633, 468] width 20 height 20
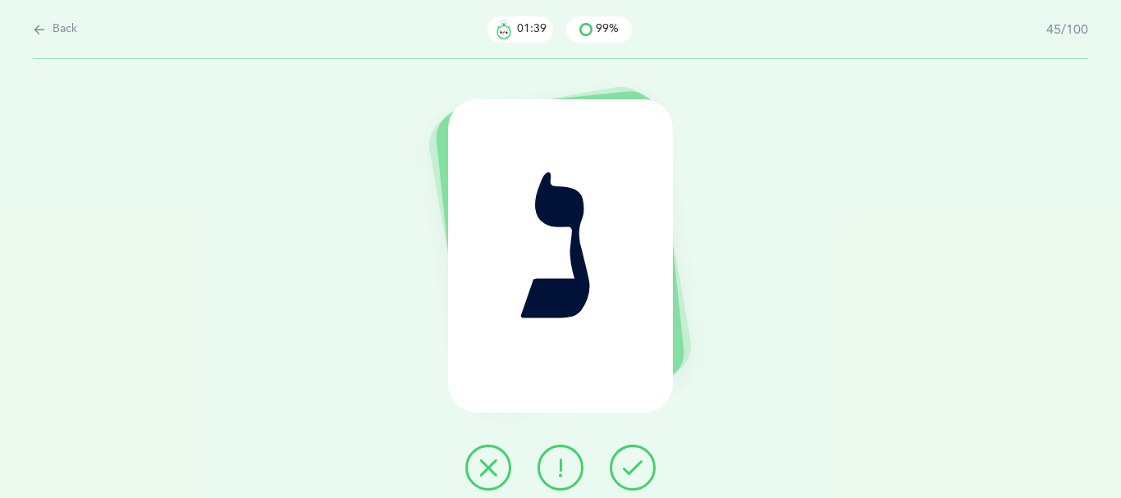
click at [643, 473] on icon at bounding box center [633, 468] width 20 height 20
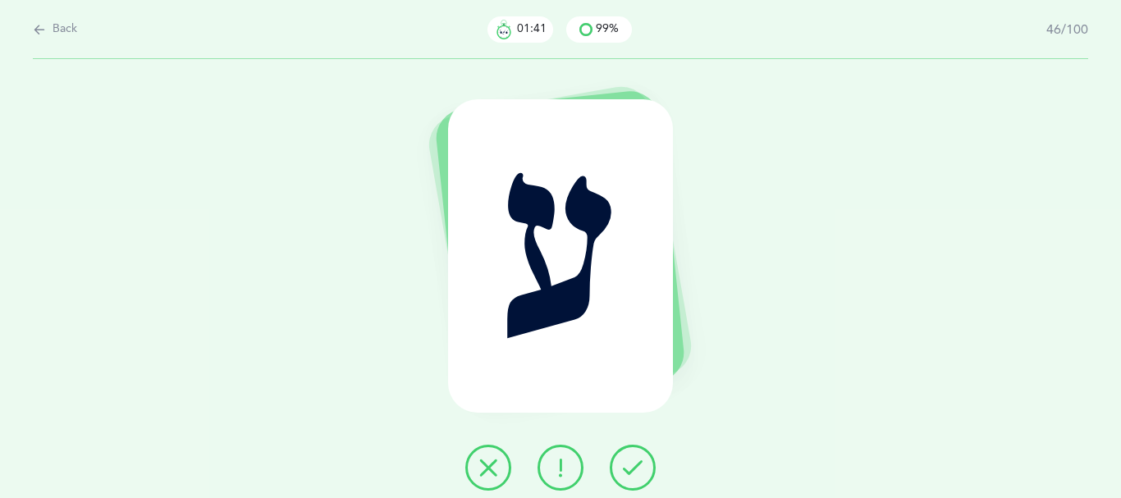
click at [641, 472] on icon at bounding box center [633, 468] width 20 height 20
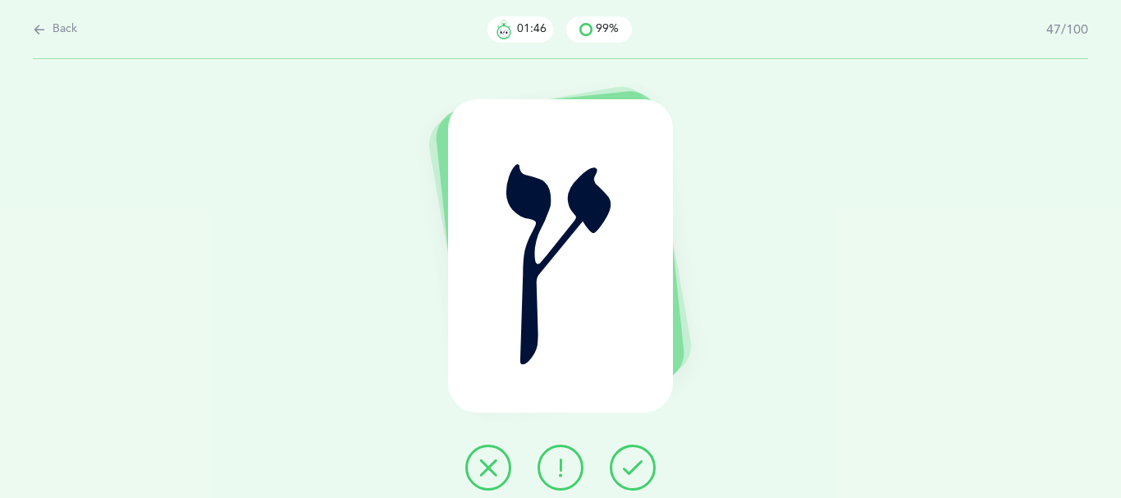
click at [640, 467] on icon at bounding box center [633, 468] width 20 height 20
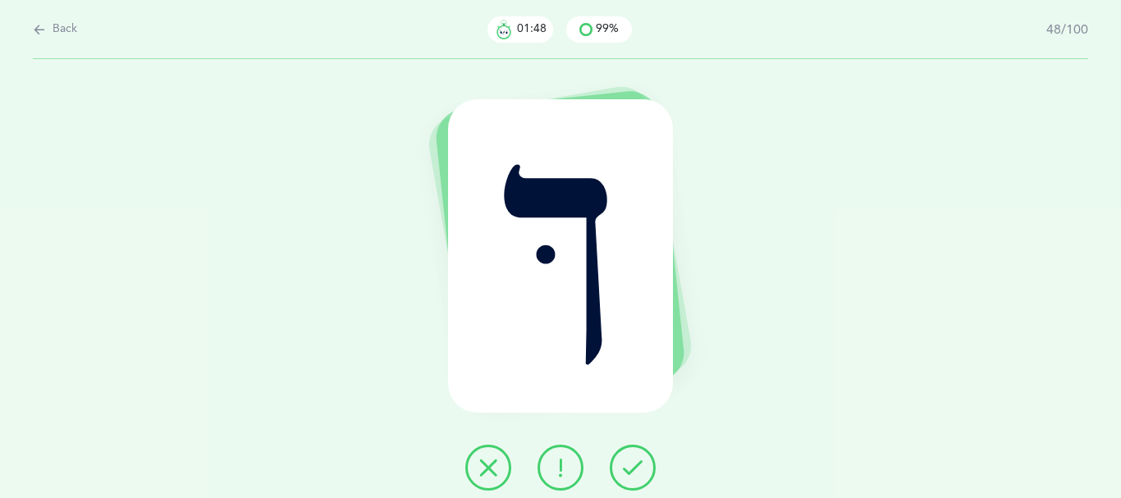
click at [634, 465] on icon at bounding box center [633, 468] width 20 height 20
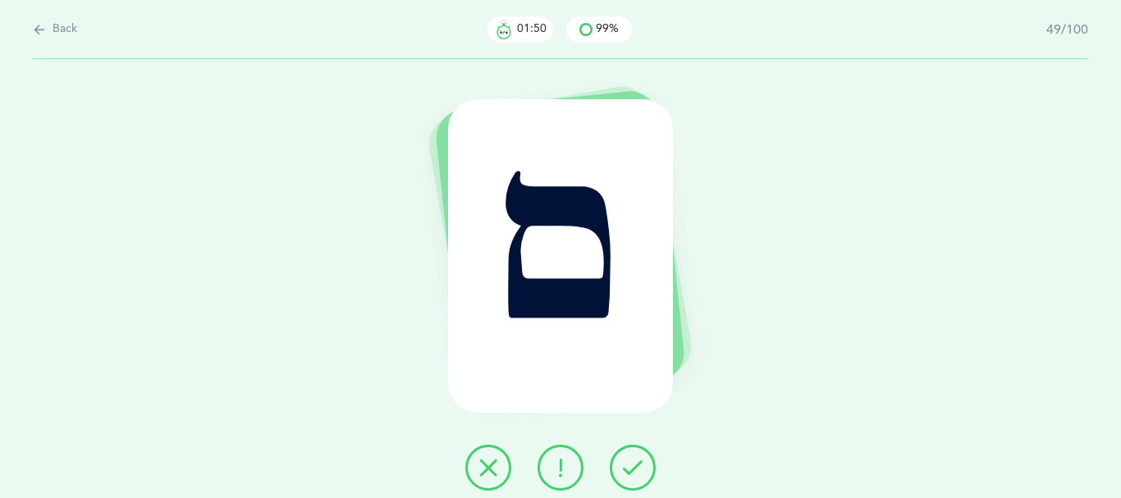
click at [625, 463] on button at bounding box center [633, 468] width 46 height 46
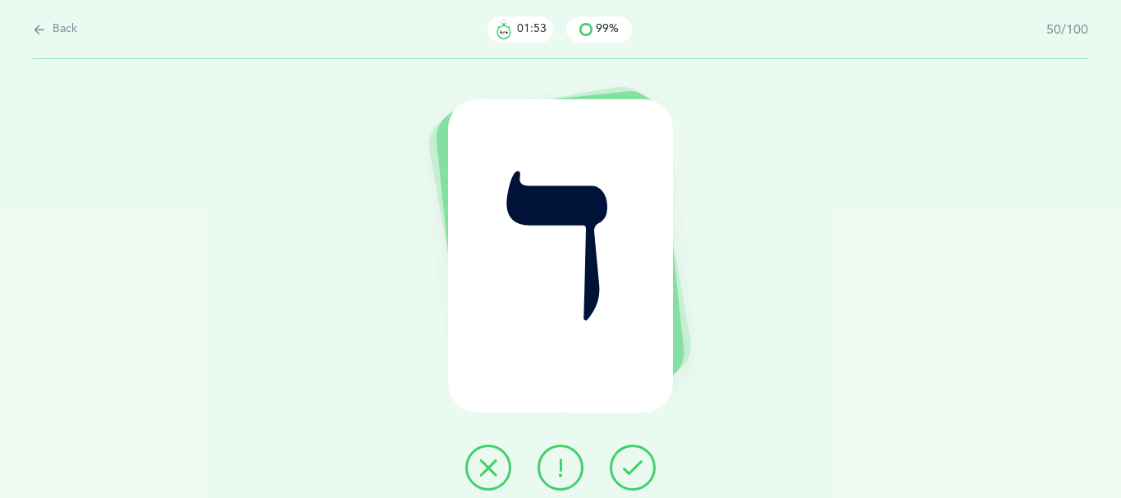
click at [634, 478] on icon at bounding box center [633, 468] width 20 height 20
click at [630, 475] on button at bounding box center [633, 468] width 46 height 46
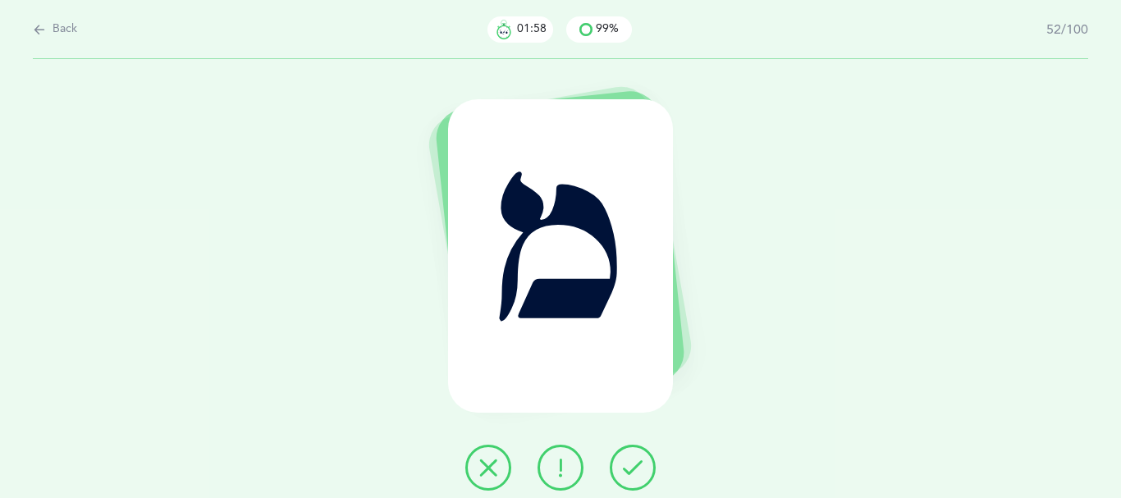
click at [634, 468] on icon at bounding box center [633, 468] width 20 height 20
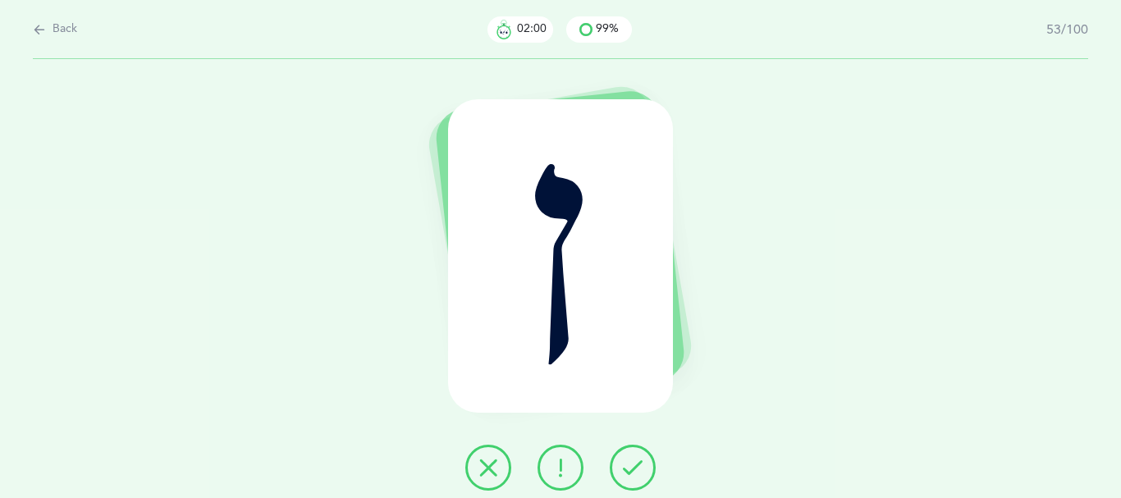
click at [635, 468] on icon at bounding box center [633, 468] width 20 height 20
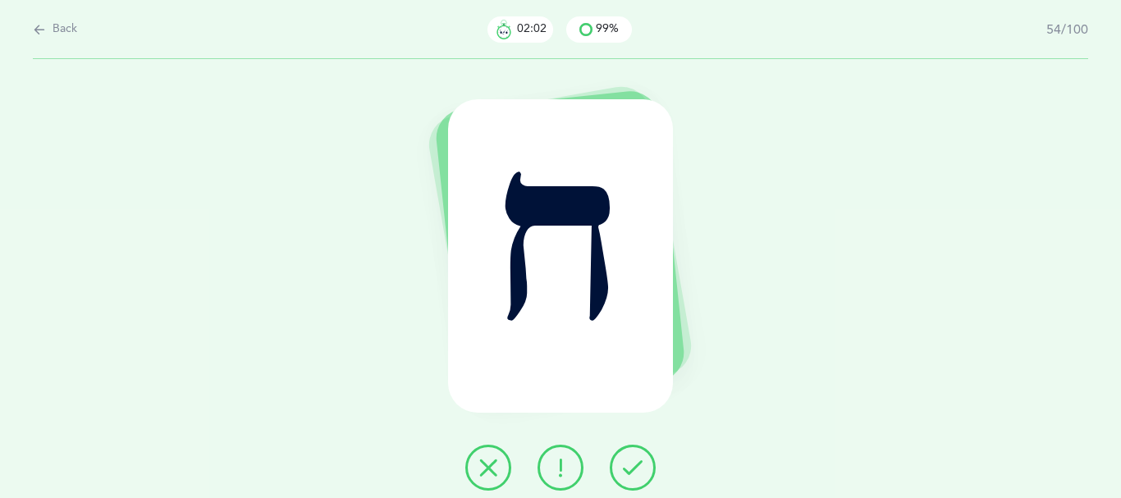
click at [633, 467] on icon at bounding box center [633, 468] width 20 height 20
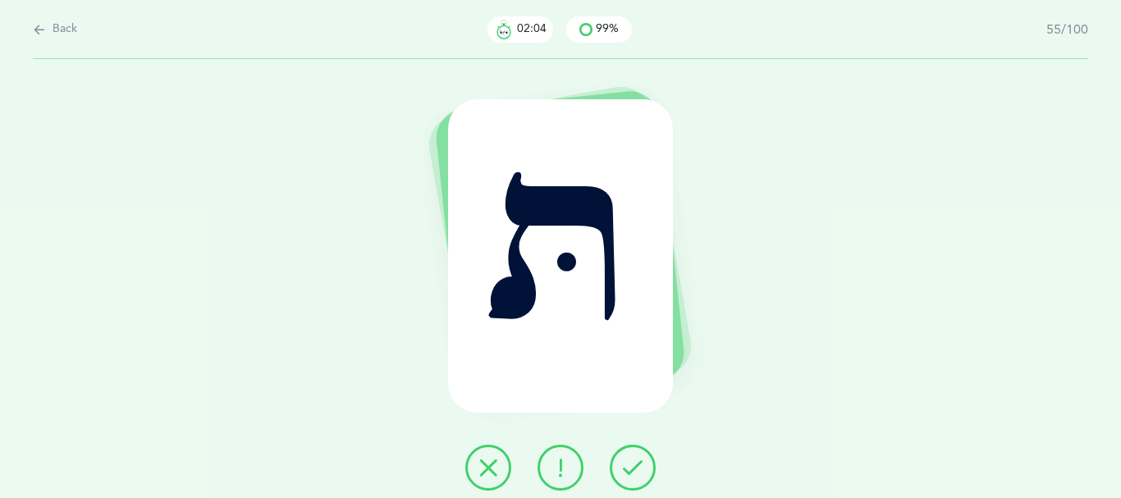
click at [638, 470] on icon at bounding box center [633, 468] width 20 height 20
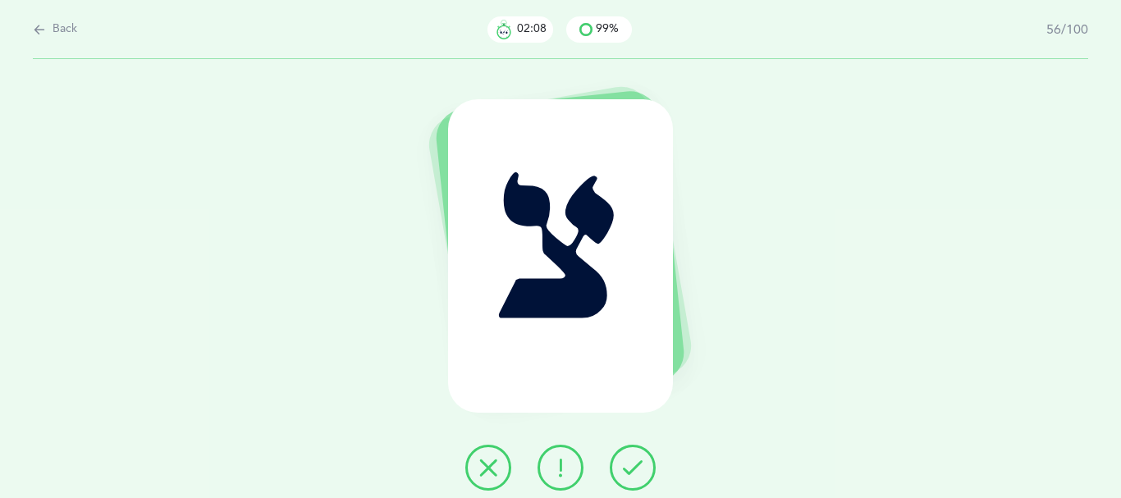
click at [636, 468] on icon at bounding box center [633, 468] width 20 height 20
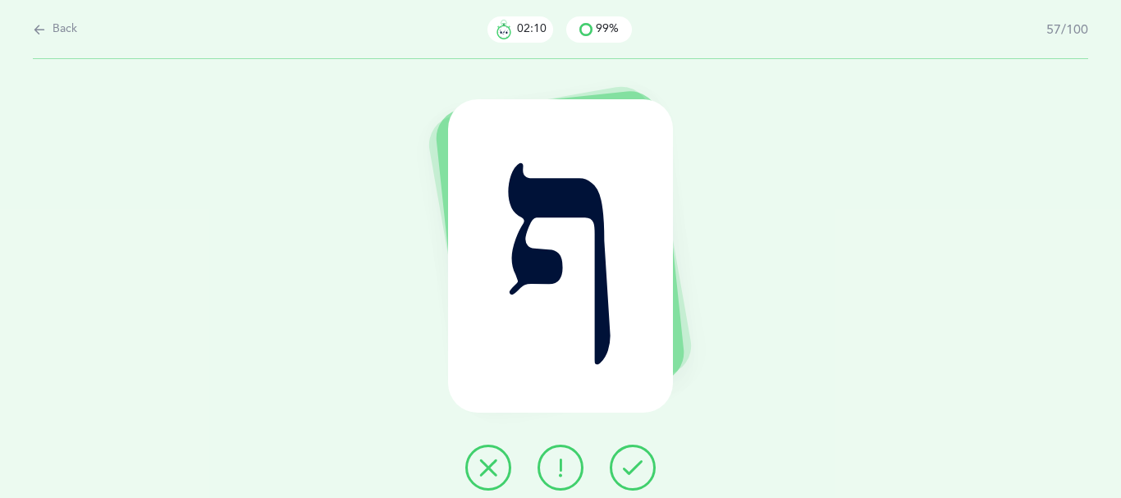
click at [633, 468] on icon at bounding box center [633, 468] width 20 height 20
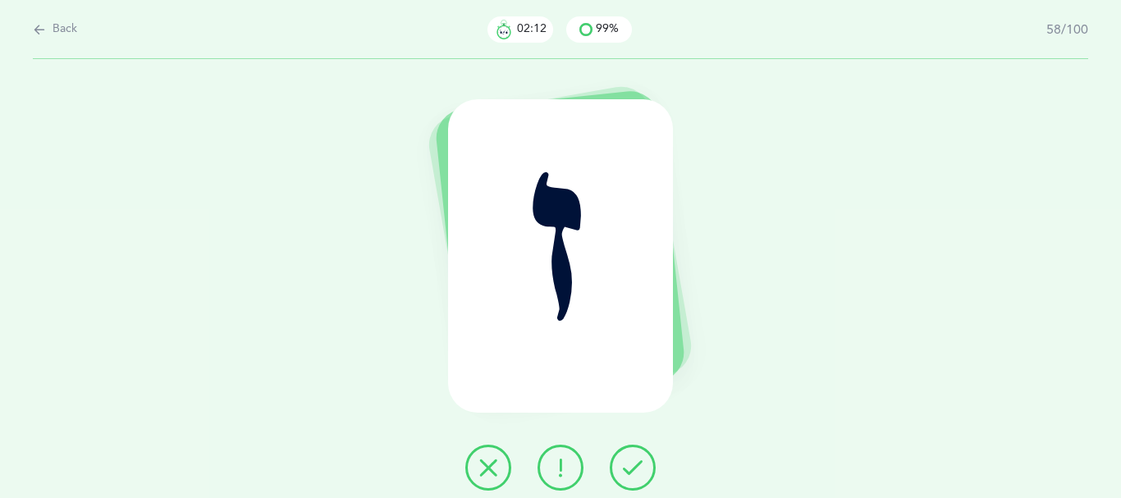
click at [630, 467] on icon at bounding box center [633, 468] width 20 height 20
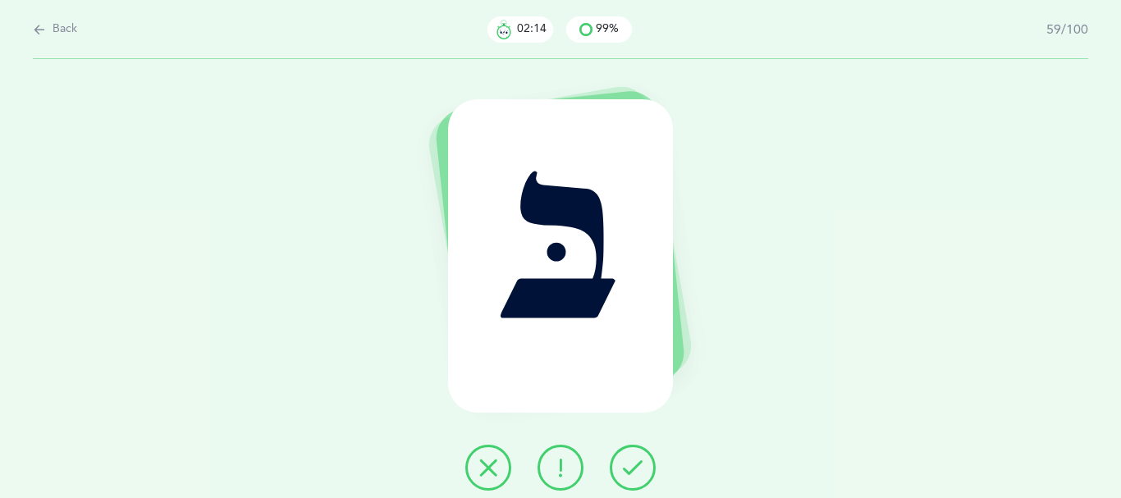
click at [633, 470] on icon at bounding box center [633, 468] width 20 height 20
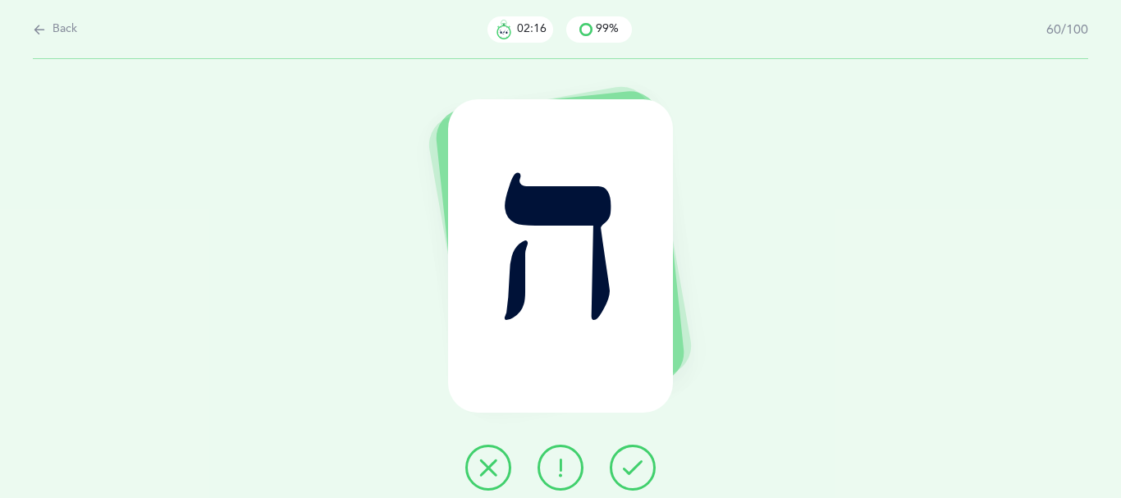
click at [627, 467] on button at bounding box center [633, 468] width 46 height 46
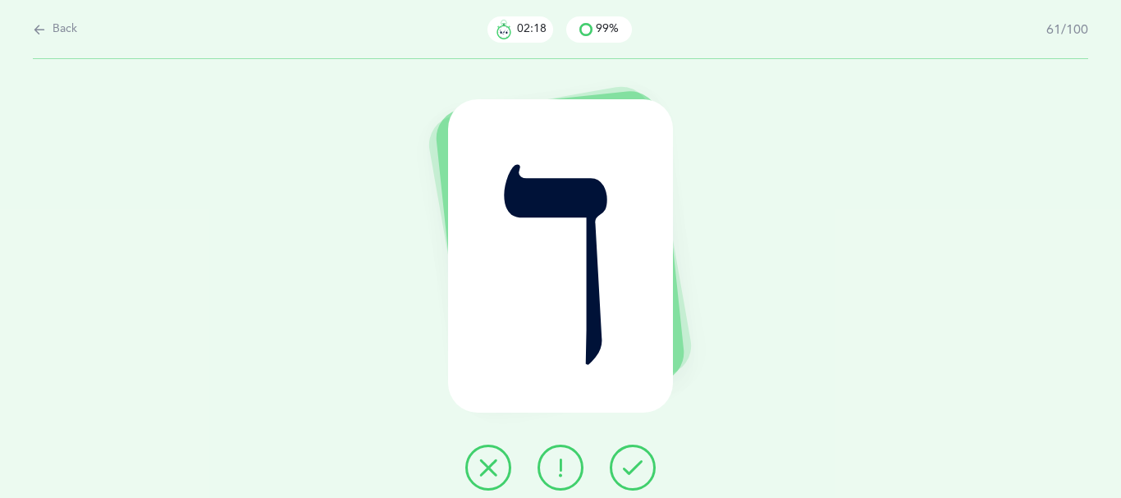
click at [627, 467] on button at bounding box center [633, 468] width 46 height 46
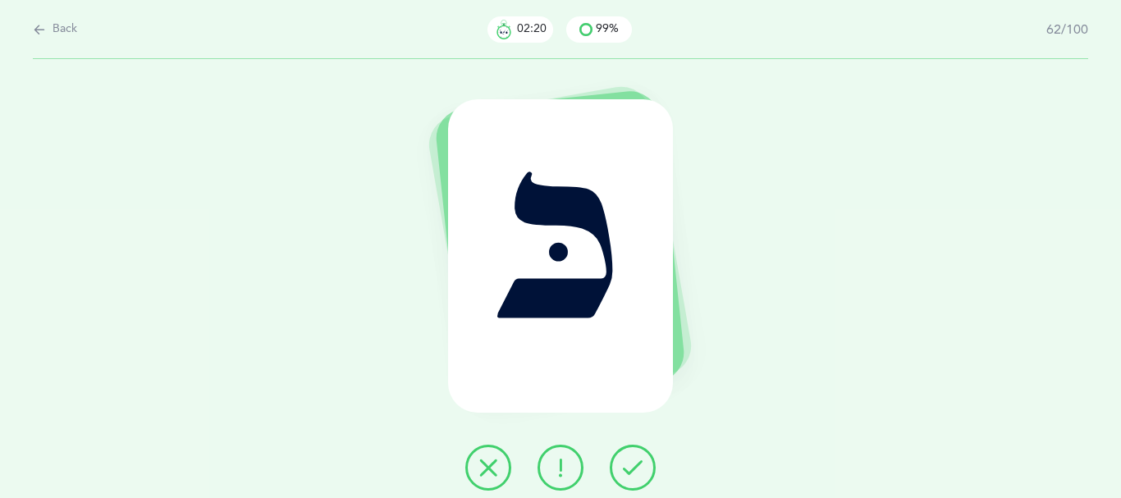
click at [630, 467] on icon at bounding box center [633, 468] width 20 height 20
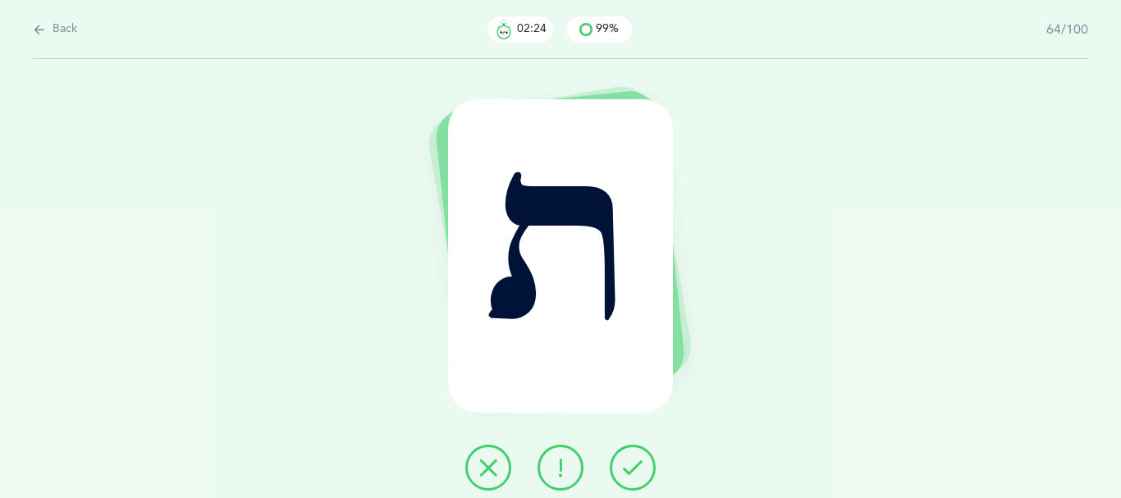
click at [630, 467] on icon at bounding box center [633, 468] width 20 height 20
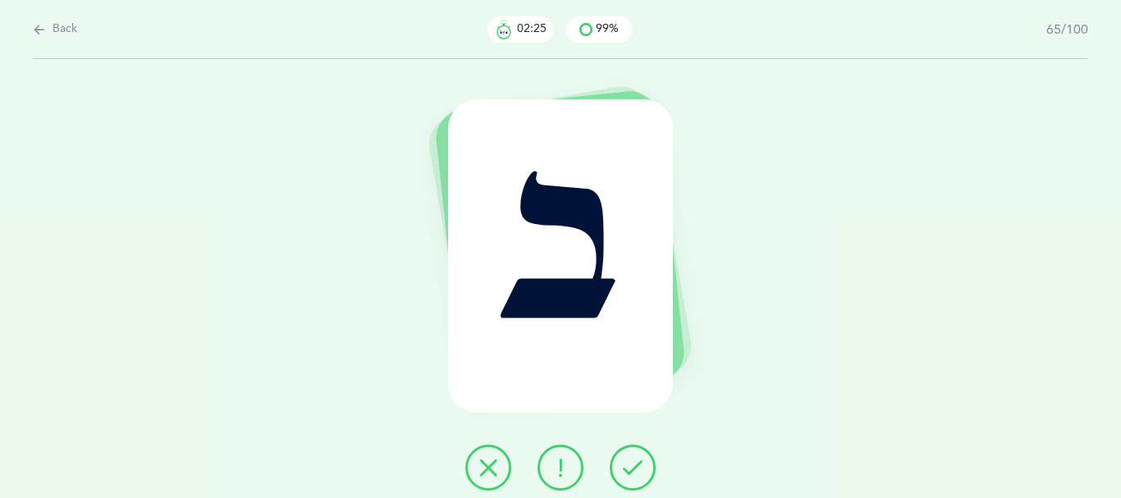
click at [630, 467] on icon at bounding box center [633, 468] width 20 height 20
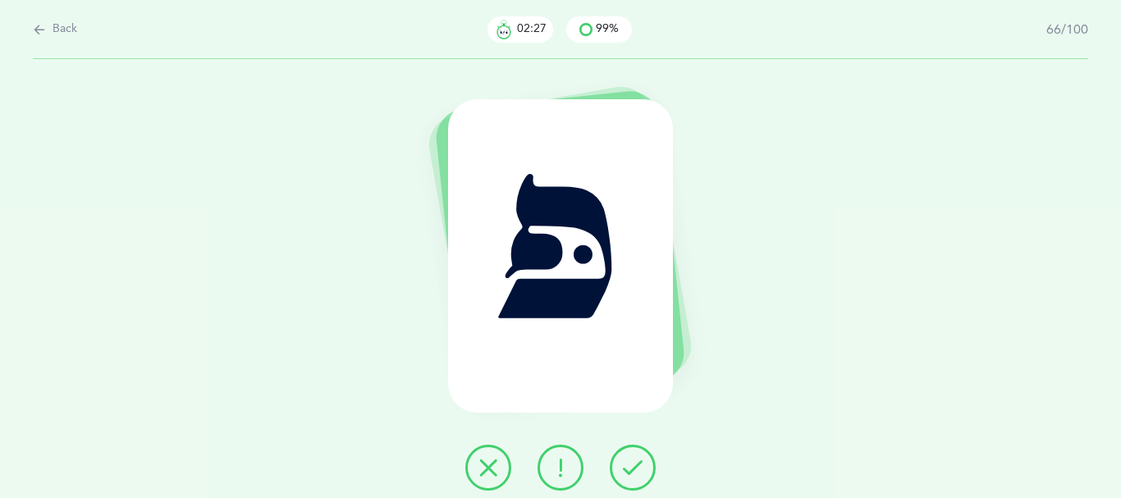
click at [643, 470] on icon at bounding box center [633, 468] width 20 height 20
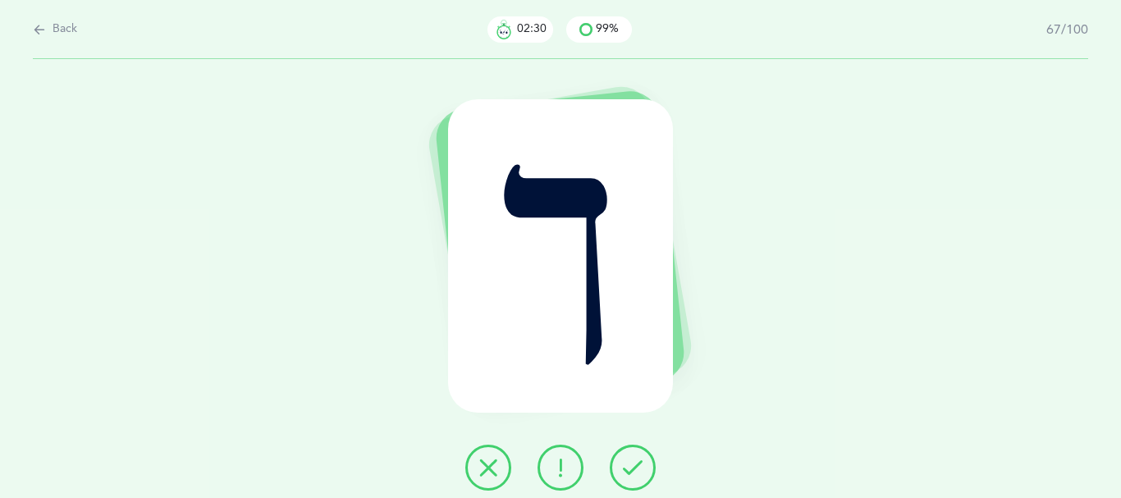
click at [643, 472] on icon at bounding box center [633, 468] width 20 height 20
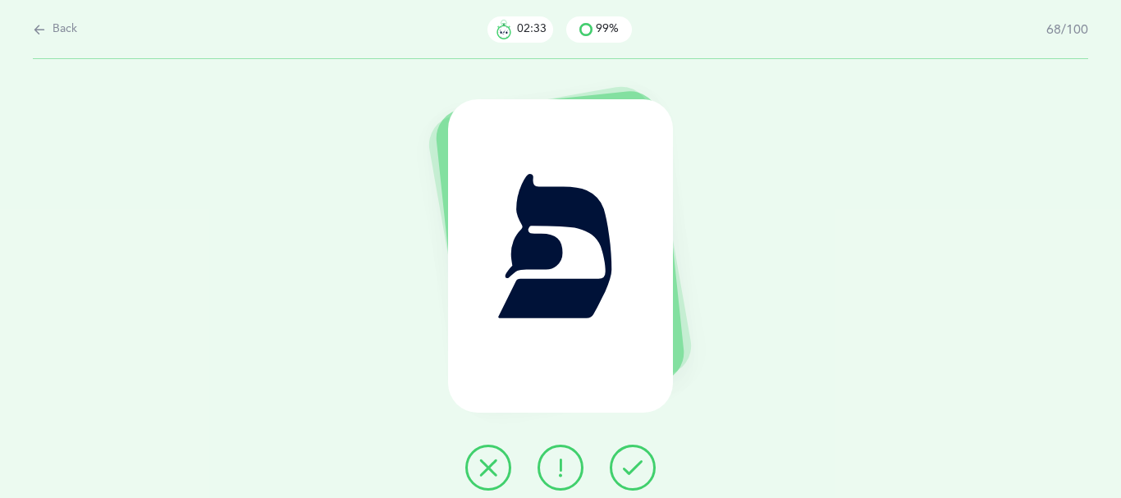
click at [643, 470] on icon at bounding box center [633, 468] width 20 height 20
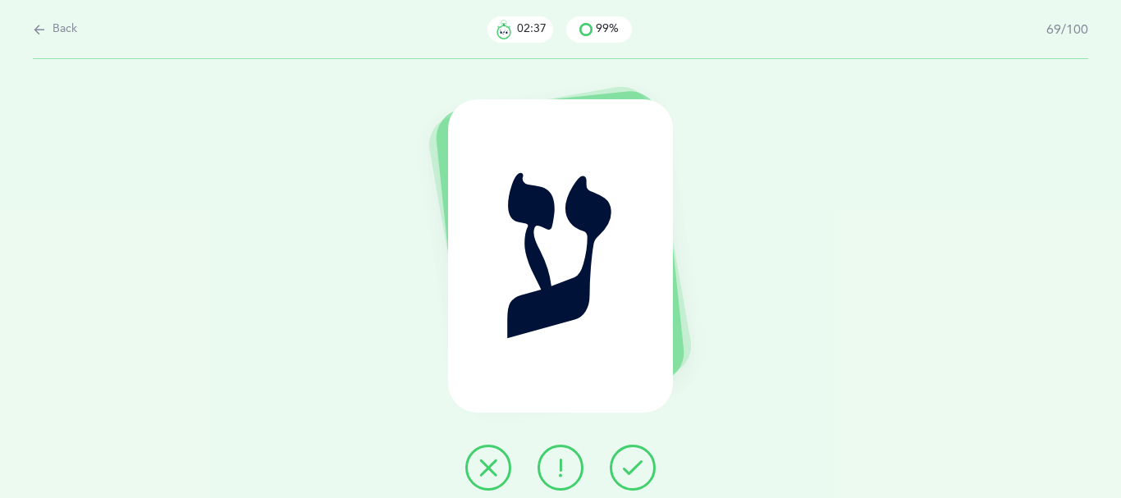
drag, startPoint x: 643, startPoint y: 470, endPoint x: 717, endPoint y: 463, distance: 74.2
click at [717, 463] on div "ע" at bounding box center [560, 278] width 1121 height 439
click at [470, 463] on button at bounding box center [488, 468] width 46 height 46
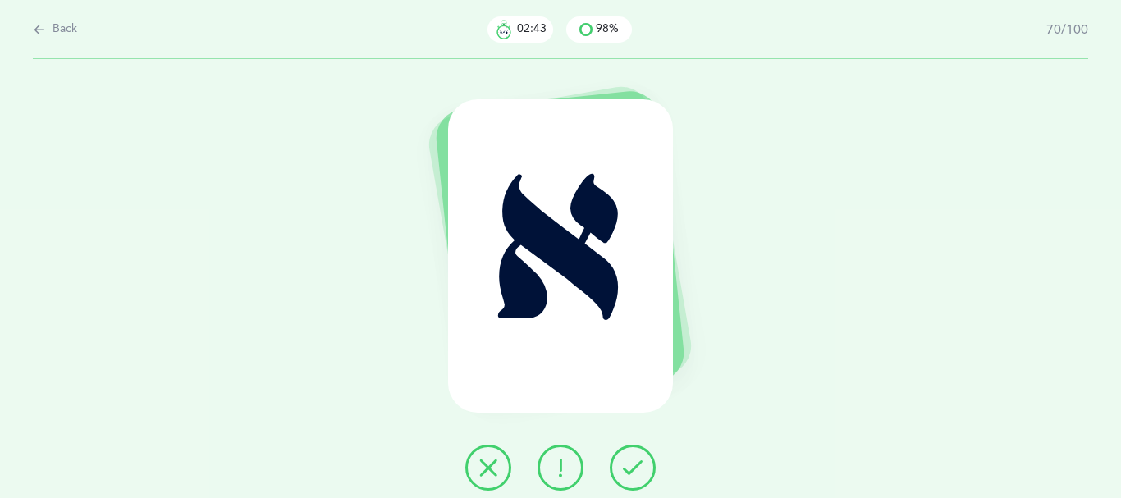
click at [634, 468] on icon at bounding box center [633, 468] width 20 height 20
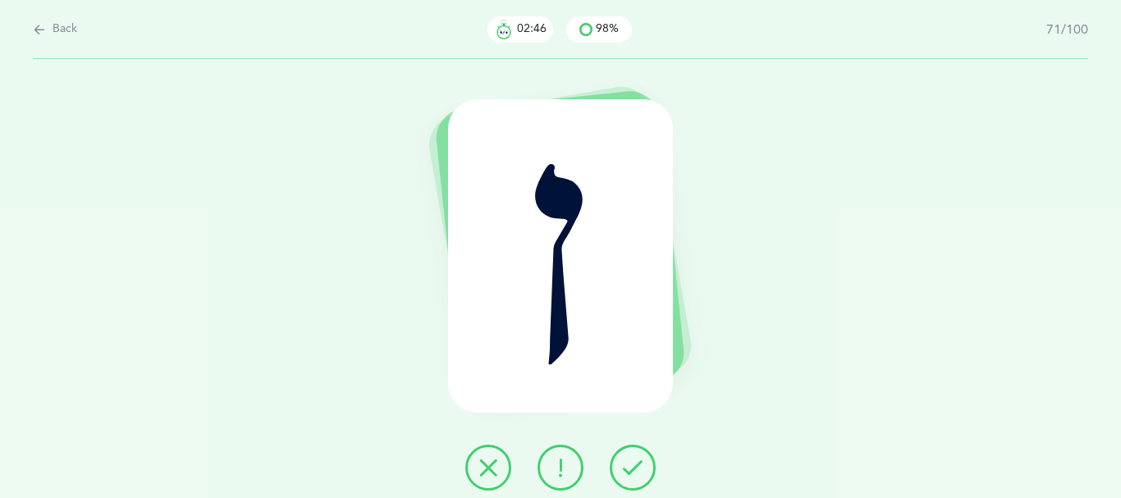
click at [634, 468] on icon at bounding box center [633, 468] width 20 height 20
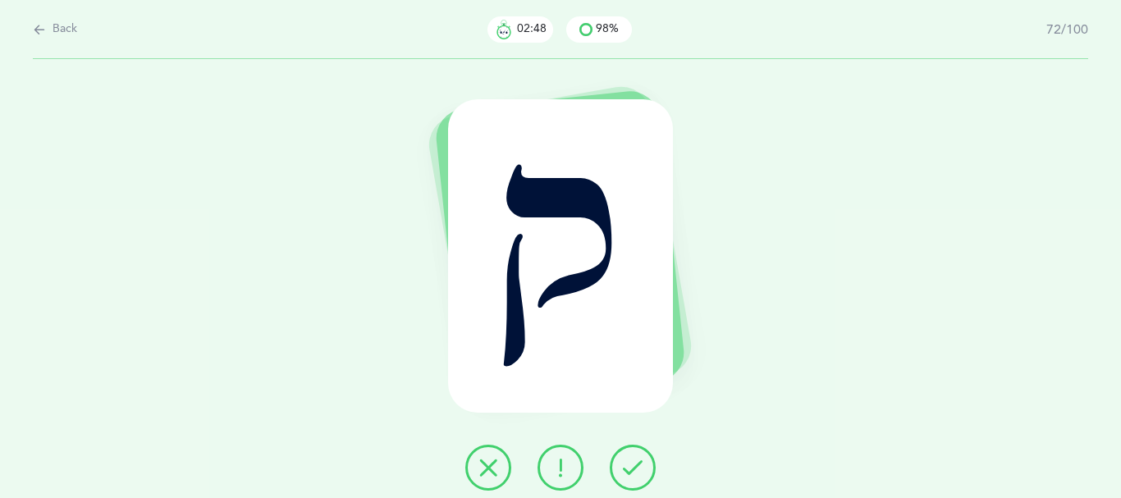
click at [632, 474] on icon at bounding box center [633, 468] width 20 height 20
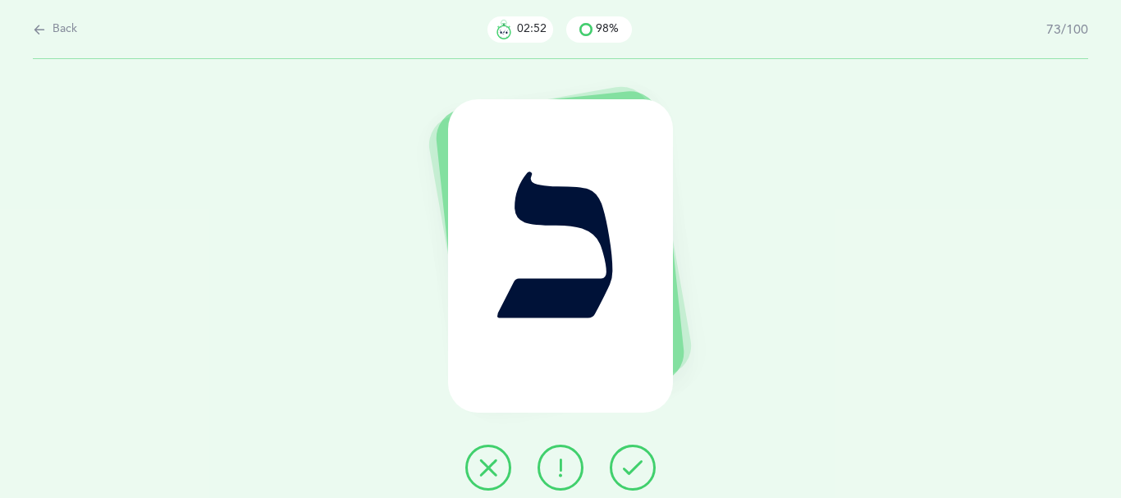
click at [636, 466] on icon at bounding box center [633, 468] width 20 height 20
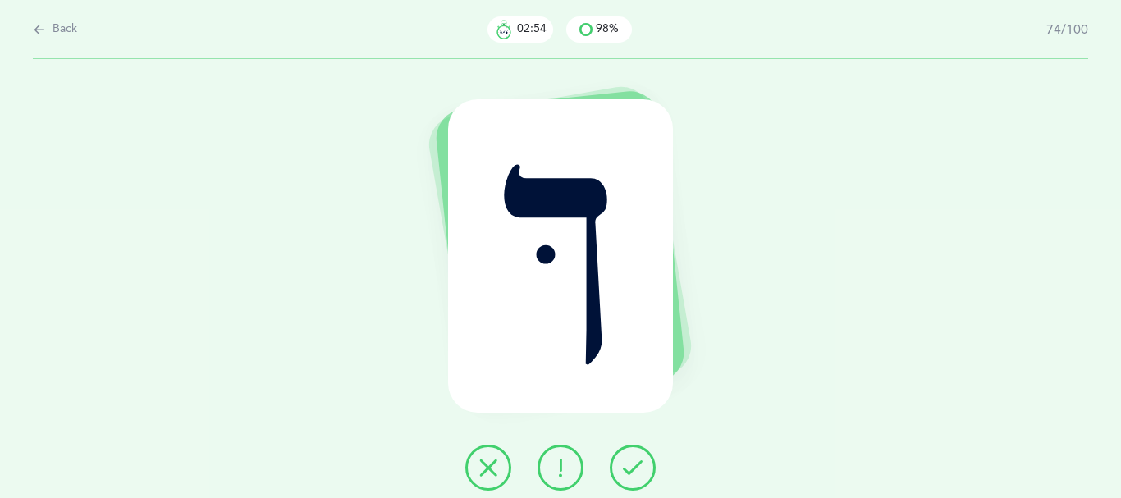
click at [634, 460] on button at bounding box center [633, 468] width 46 height 46
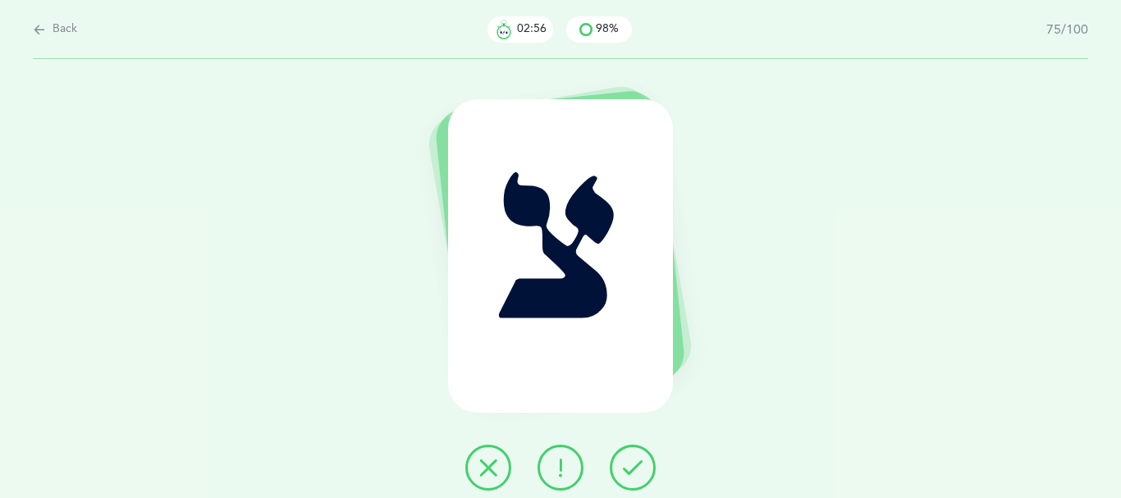
click at [635, 466] on icon at bounding box center [633, 468] width 20 height 20
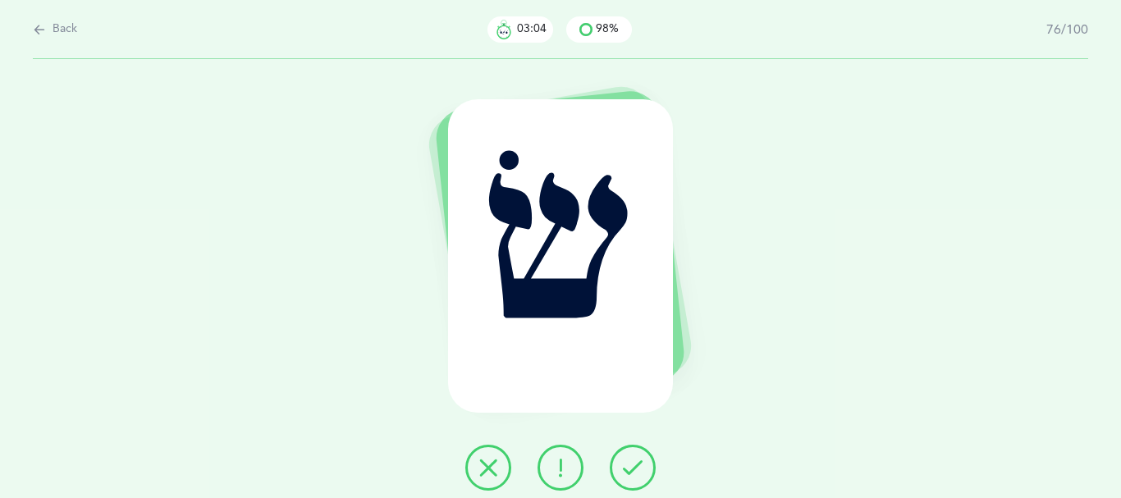
click at [640, 466] on icon at bounding box center [633, 468] width 20 height 20
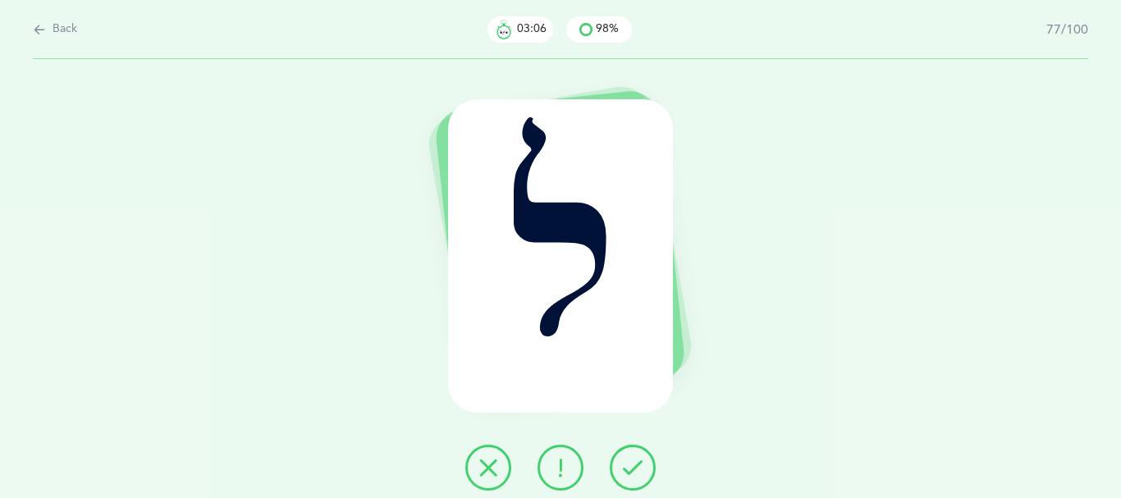
click at [640, 466] on icon at bounding box center [633, 468] width 20 height 20
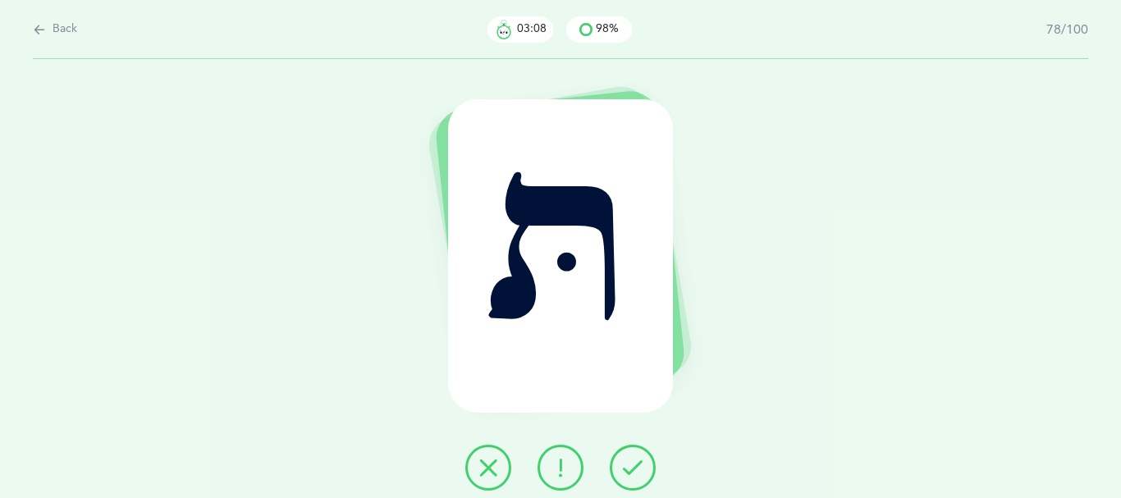
click at [648, 461] on button at bounding box center [633, 468] width 46 height 46
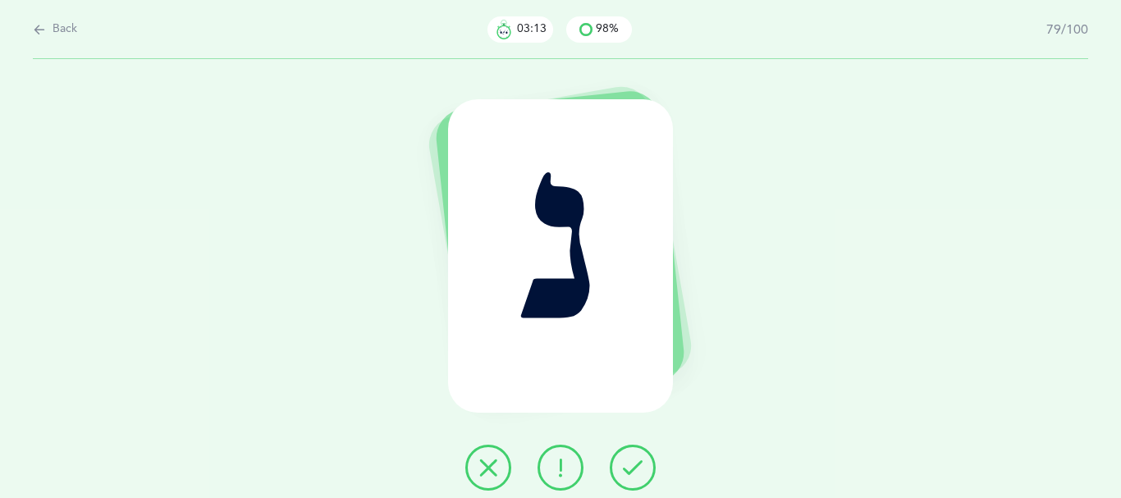
click at [642, 469] on icon at bounding box center [633, 468] width 20 height 20
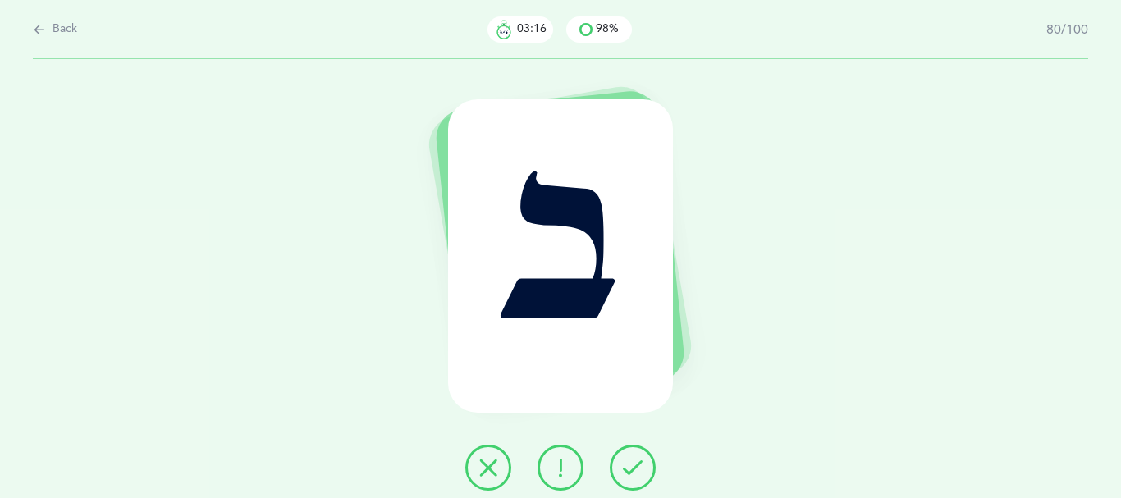
click at [642, 469] on icon at bounding box center [633, 468] width 20 height 20
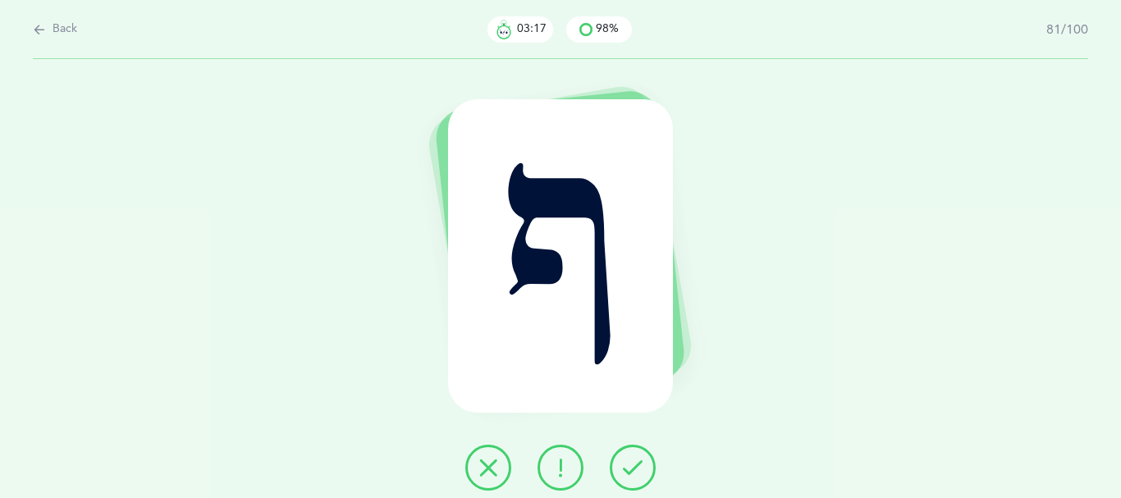
click at [642, 469] on icon at bounding box center [633, 468] width 20 height 20
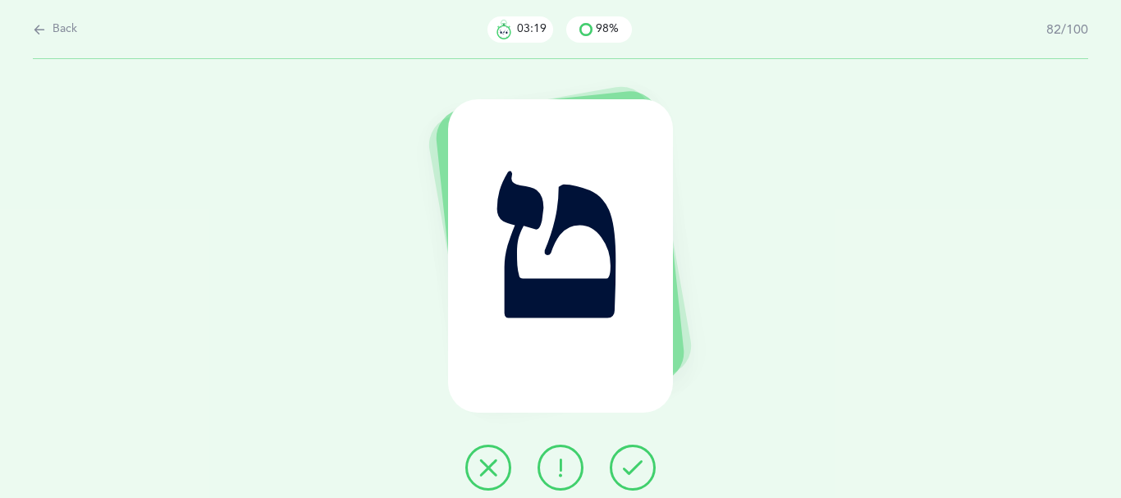
click at [642, 469] on icon at bounding box center [633, 468] width 20 height 20
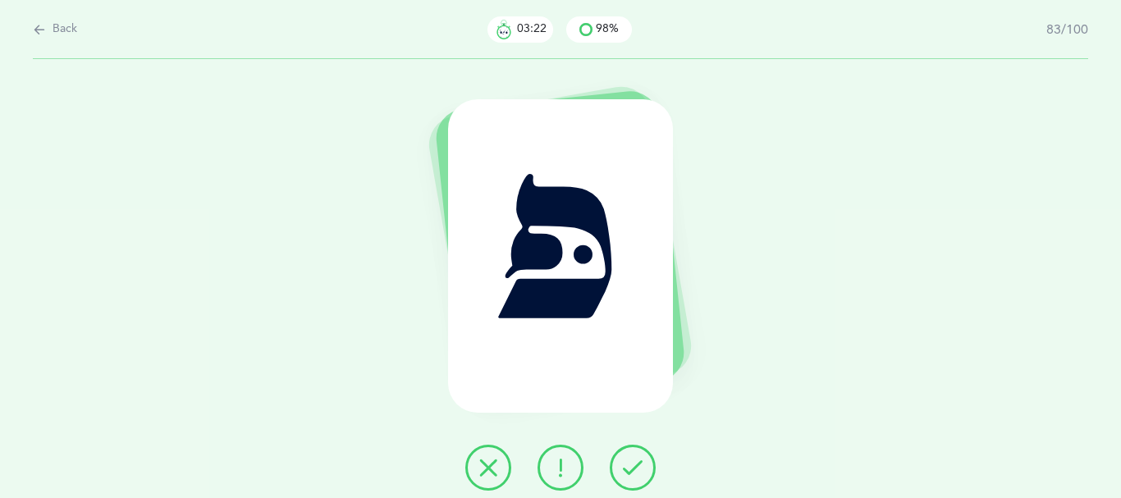
click at [642, 469] on icon at bounding box center [633, 468] width 20 height 20
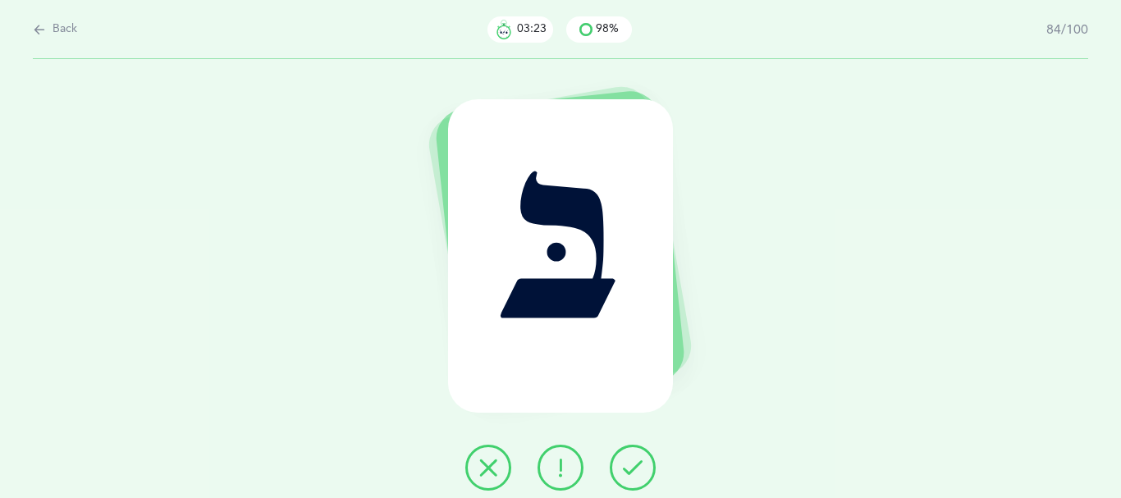
click at [642, 469] on icon at bounding box center [633, 468] width 20 height 20
click at [639, 467] on icon at bounding box center [633, 468] width 20 height 20
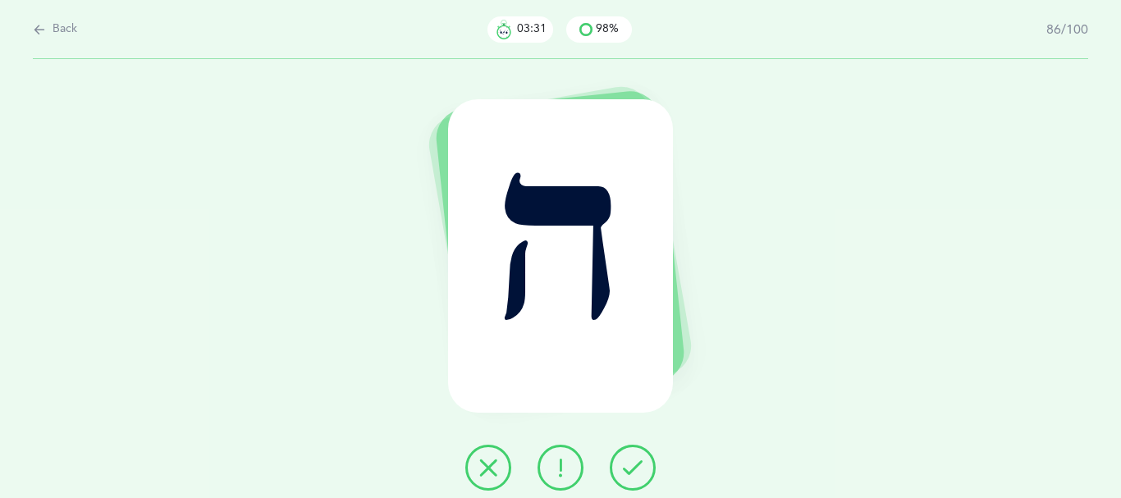
click at [639, 467] on icon at bounding box center [633, 468] width 20 height 20
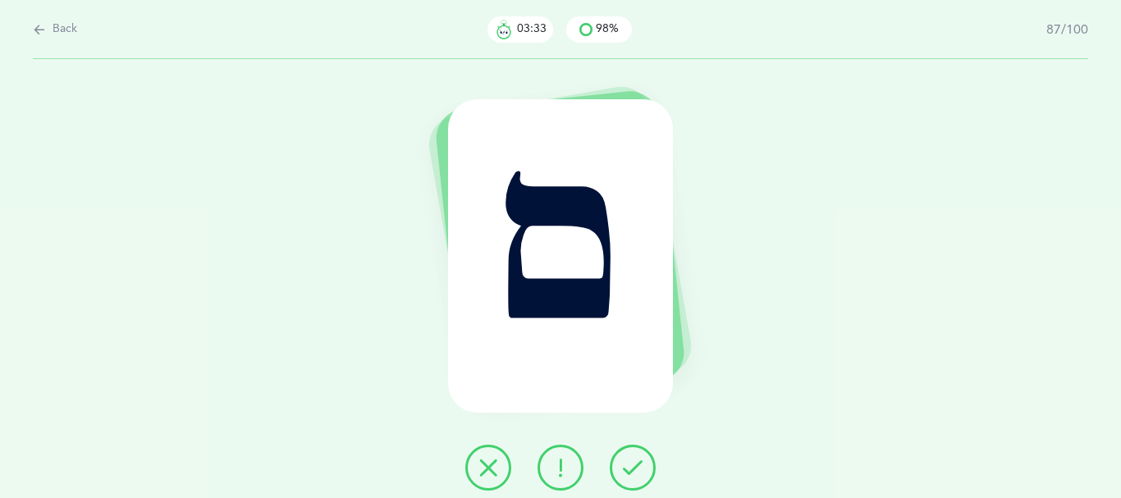
click at [639, 467] on icon at bounding box center [633, 468] width 20 height 20
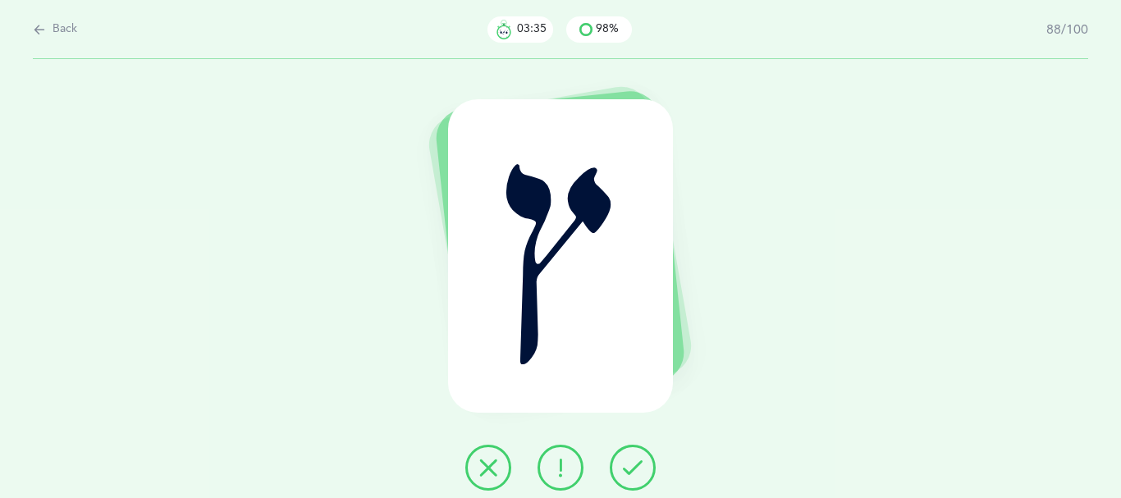
click at [634, 469] on icon at bounding box center [633, 468] width 20 height 20
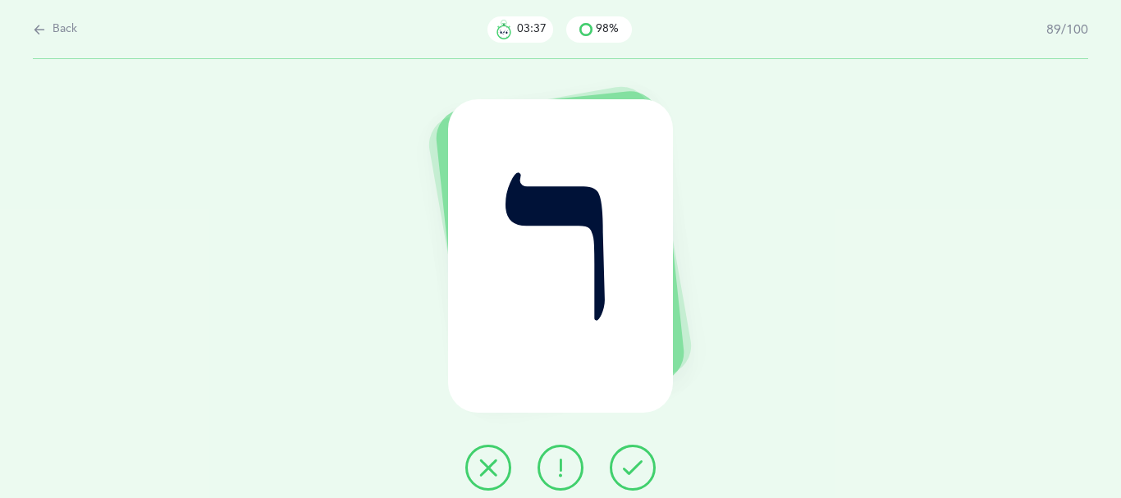
click at [632, 469] on icon at bounding box center [633, 468] width 20 height 20
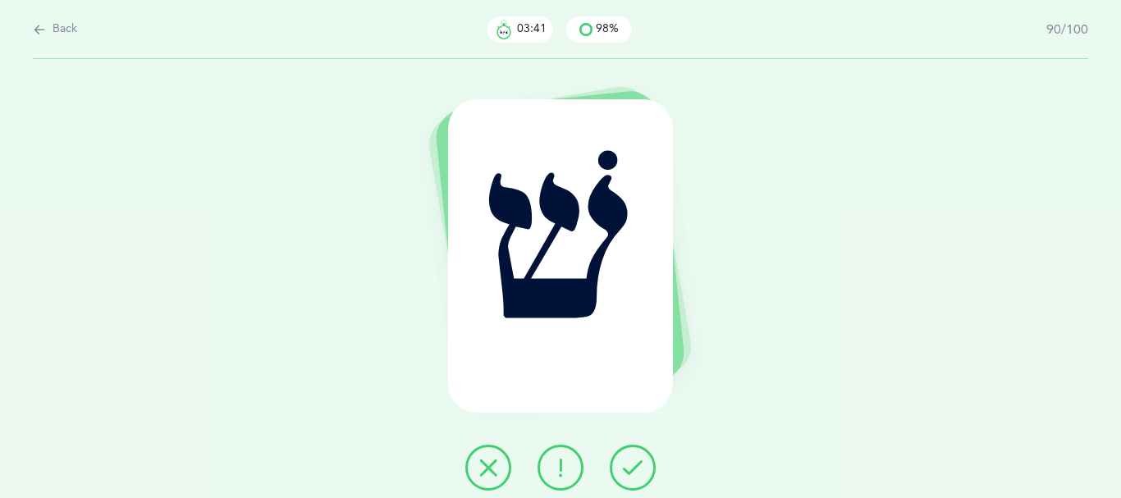
click at [641, 465] on icon at bounding box center [633, 468] width 20 height 20
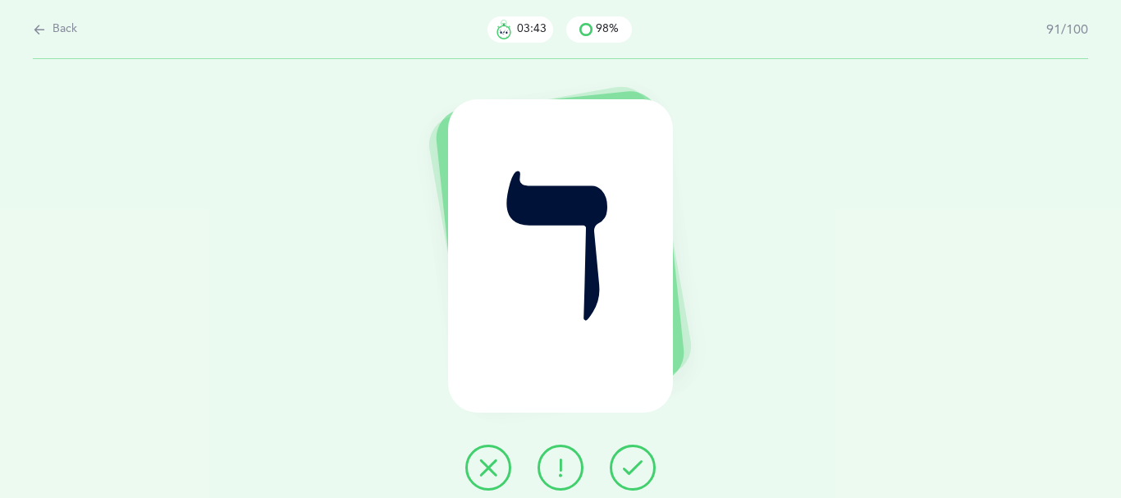
click at [642, 468] on icon at bounding box center [633, 468] width 20 height 20
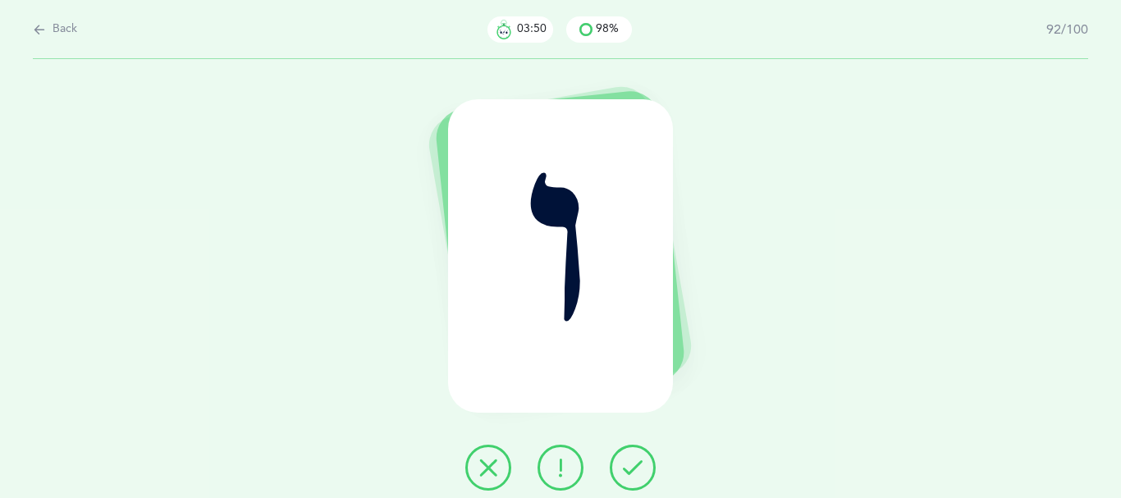
click at [569, 467] on icon at bounding box center [561, 468] width 20 height 20
click at [643, 478] on icon at bounding box center [633, 468] width 20 height 20
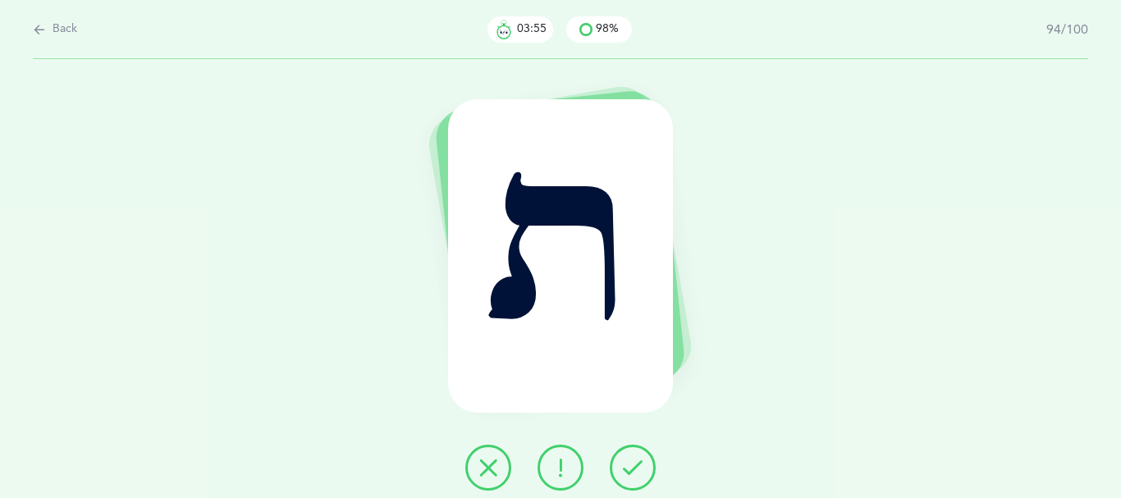
click at [643, 476] on icon at bounding box center [633, 468] width 20 height 20
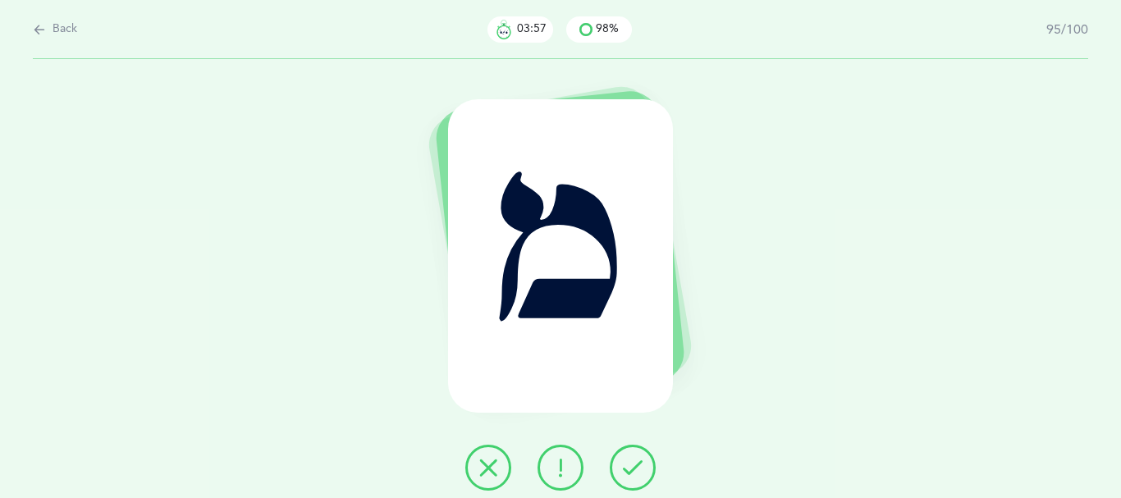
click at [639, 470] on icon at bounding box center [633, 468] width 20 height 20
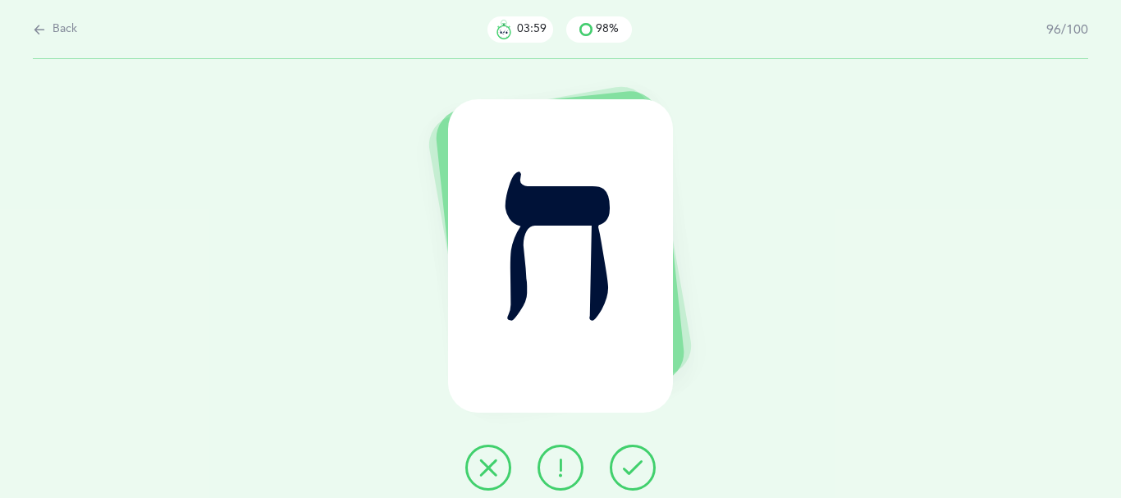
click at [639, 470] on icon at bounding box center [633, 468] width 20 height 20
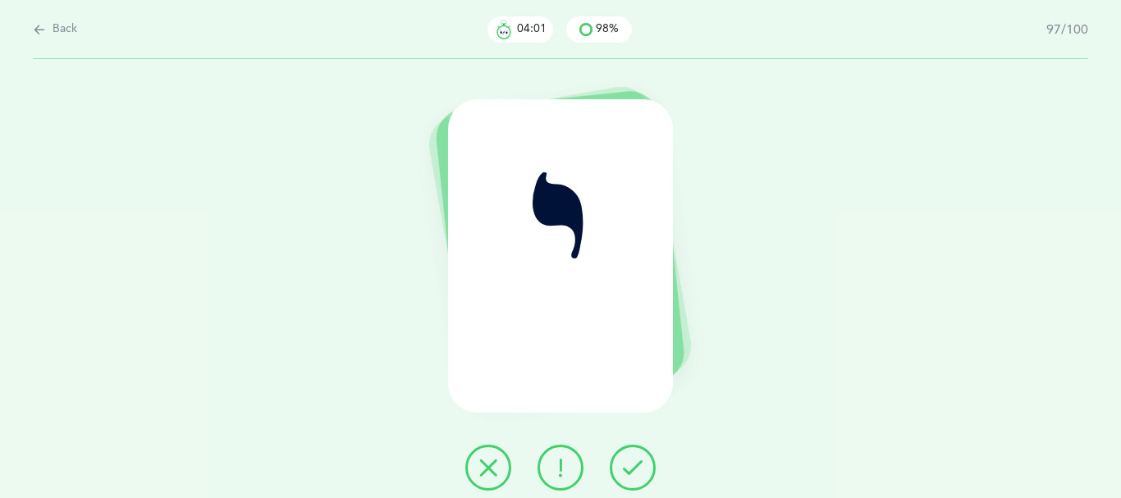
click at [637, 467] on icon at bounding box center [633, 468] width 20 height 20
drag, startPoint x: 637, startPoint y: 470, endPoint x: 616, endPoint y: 463, distance: 21.5
click at [632, 468] on icon at bounding box center [633, 468] width 20 height 20
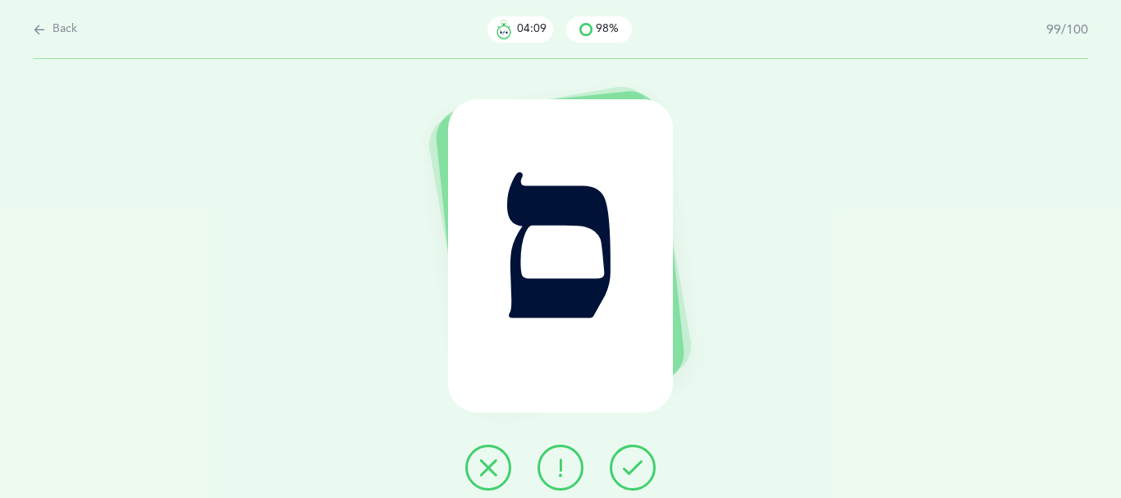
click at [634, 464] on icon at bounding box center [633, 468] width 20 height 20
click at [656, 471] on button at bounding box center [633, 468] width 46 height 46
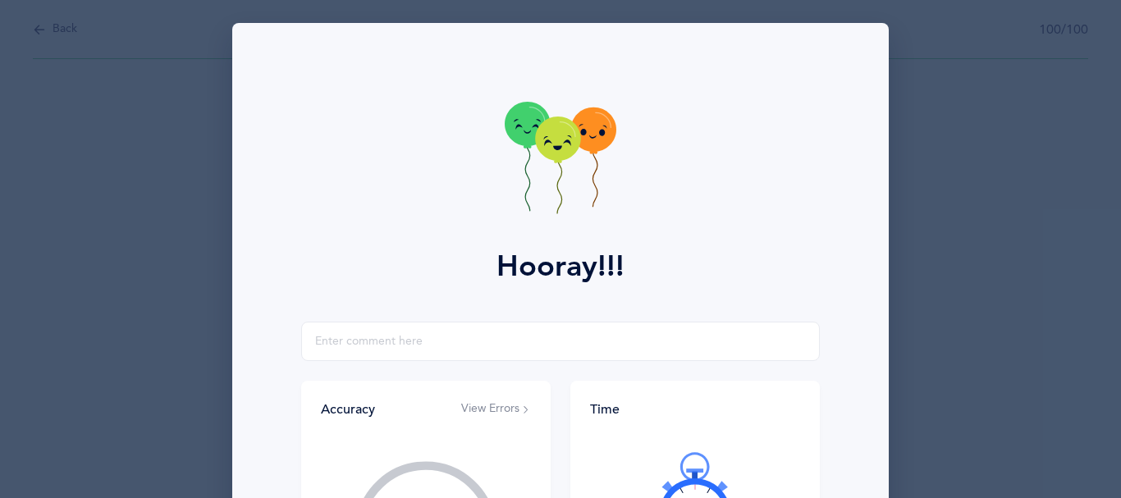
click at [654, 66] on div "Back 100/100 ס Hooray!!! Accuracy View Errors 98% You got 98/100 right! Great J…" at bounding box center [675, 66] width 891 height 0
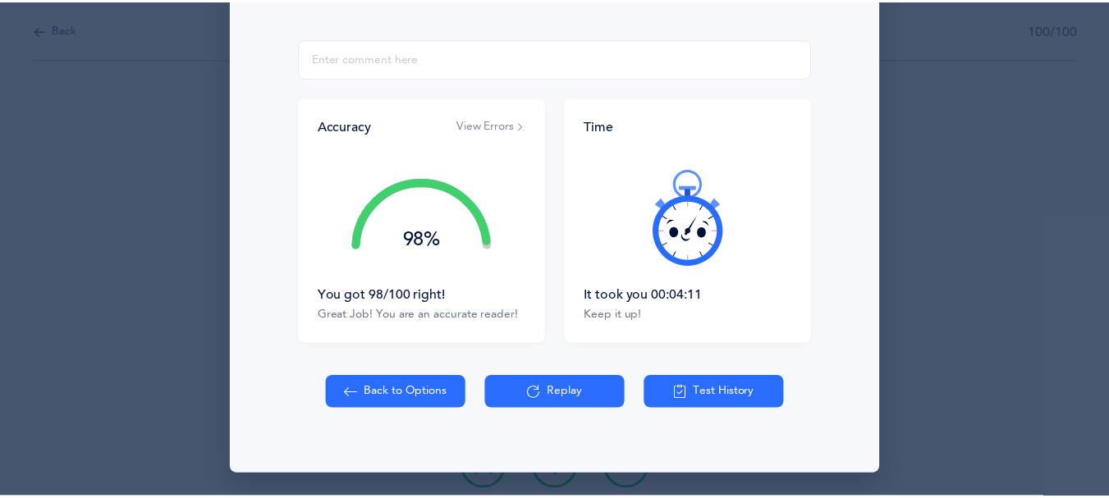
scroll to position [304, 0]
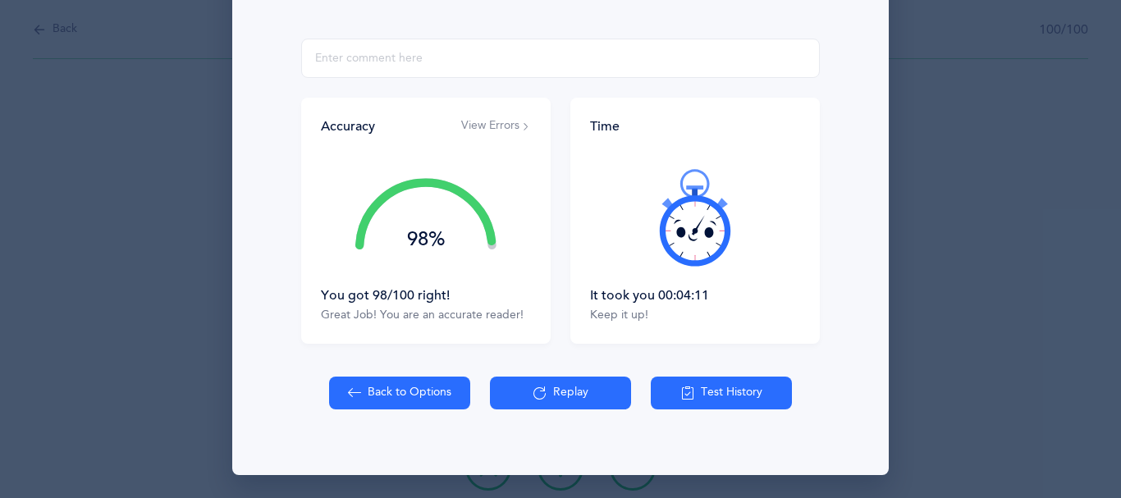
click at [478, 129] on button "View Errors" at bounding box center [496, 126] width 70 height 16
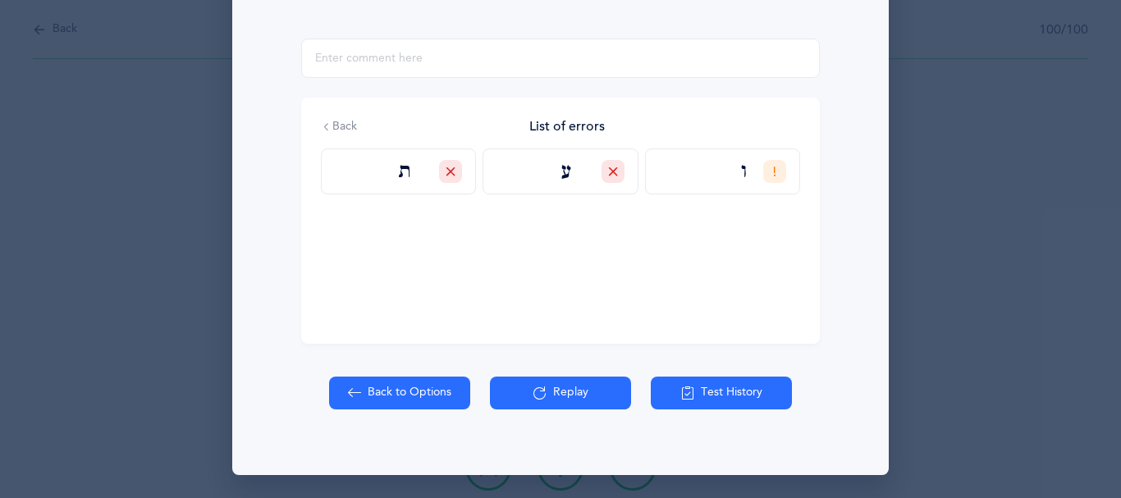
click at [361, 389] on button "Back to Options" at bounding box center [399, 393] width 141 height 33
select select "27"
select select "single"
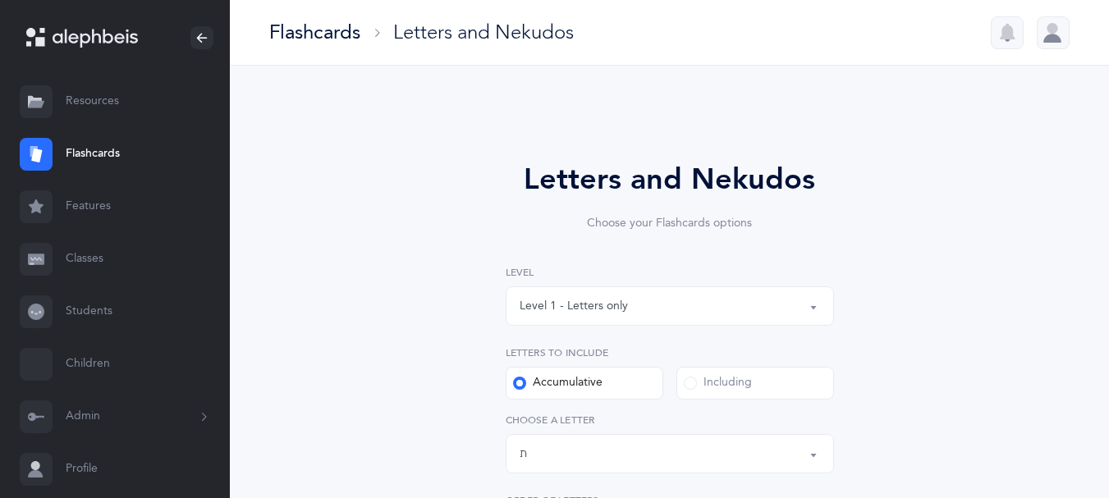
click at [113, 218] on link "Features" at bounding box center [115, 207] width 230 height 53
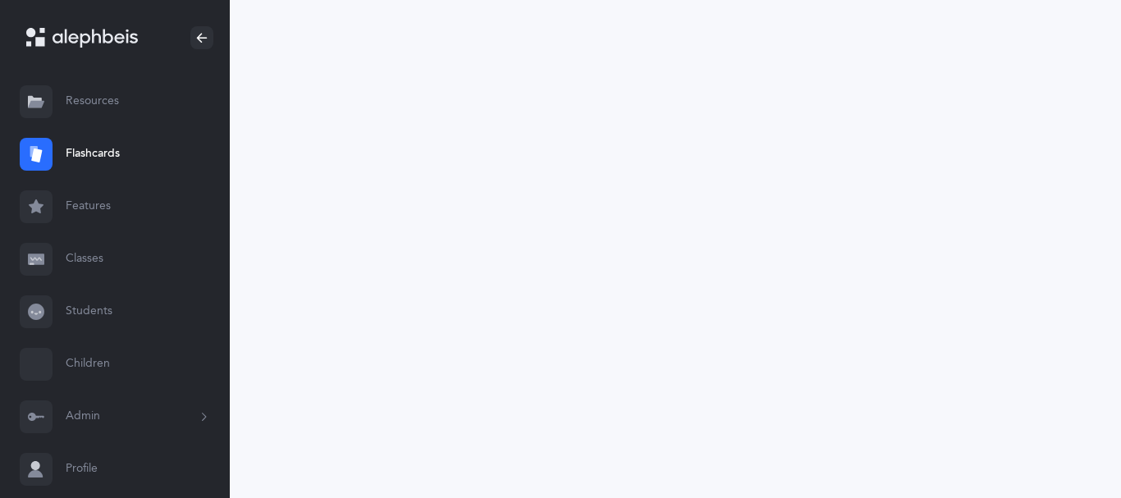
click at [121, 158] on link "Flashcards" at bounding box center [115, 154] width 230 height 53
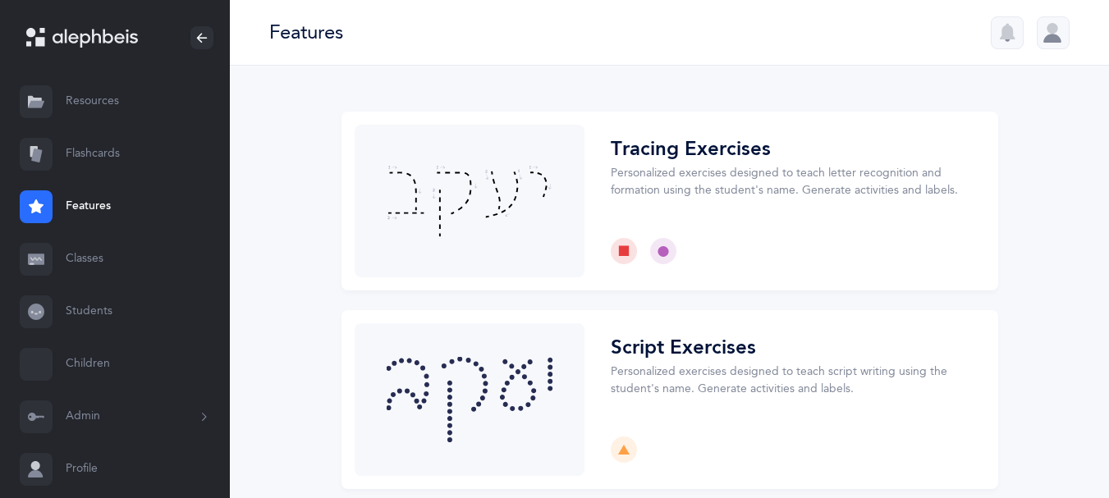
click at [113, 168] on link "Flashcards" at bounding box center [115, 154] width 230 height 53
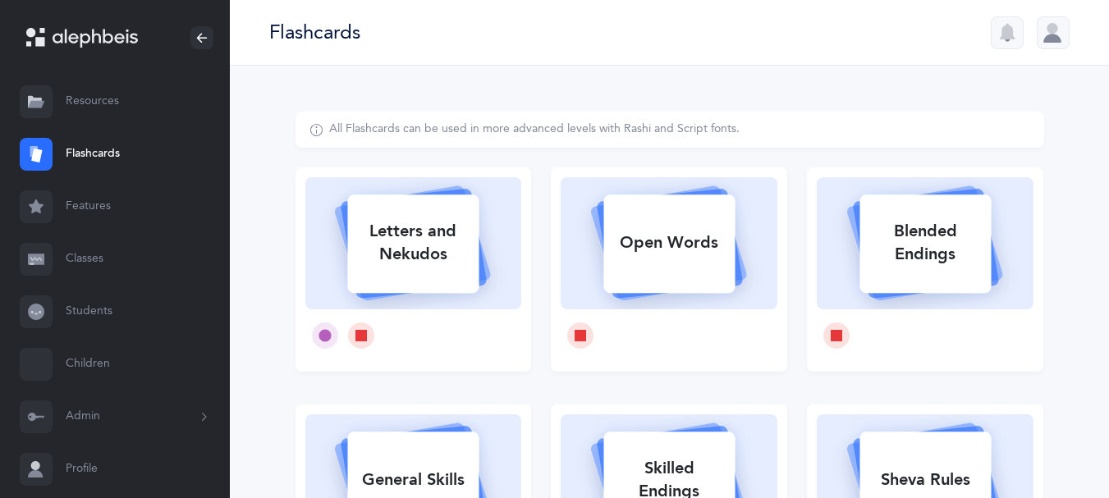
click at [94, 338] on link "Students" at bounding box center [115, 312] width 230 height 53
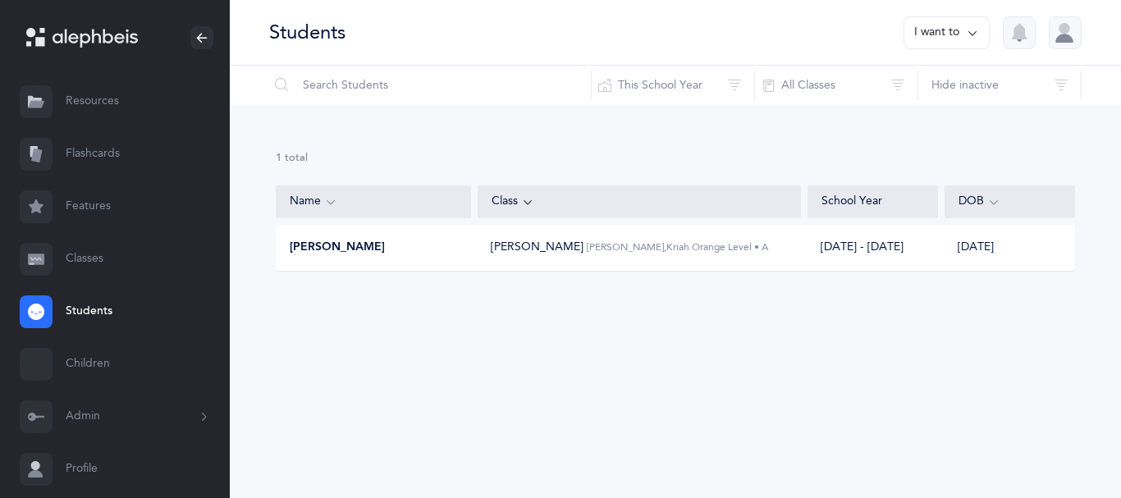
click at [448, 256] on div "[PERSON_NAME]" at bounding box center [374, 248] width 195 height 16
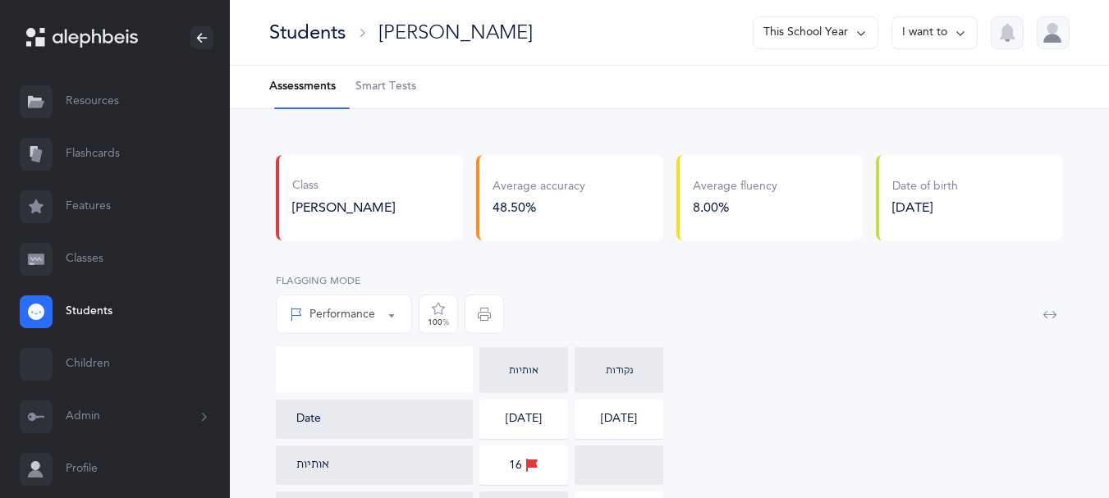
click at [412, 95] on span "Smart Tests" at bounding box center [385, 87] width 61 height 16
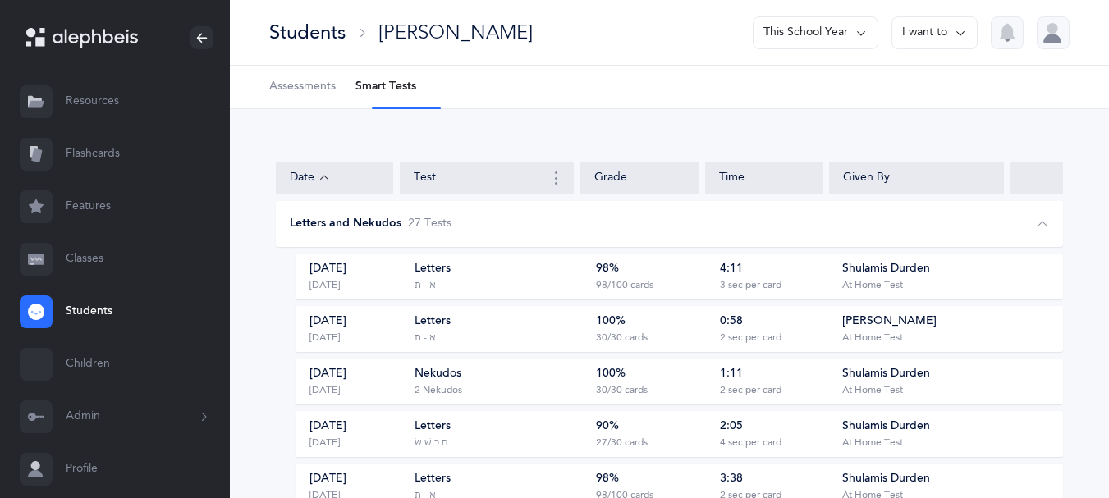
click at [96, 176] on link "Flashcards" at bounding box center [115, 154] width 230 height 53
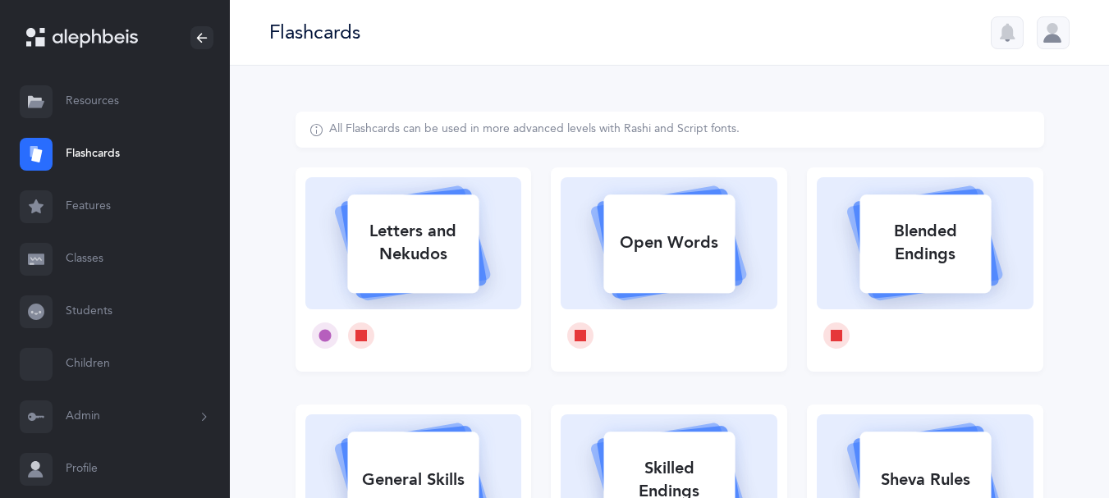
click at [399, 264] on div "Letters and Nekudos" at bounding box center [412, 243] width 131 height 66
select select "27"
select select "single"
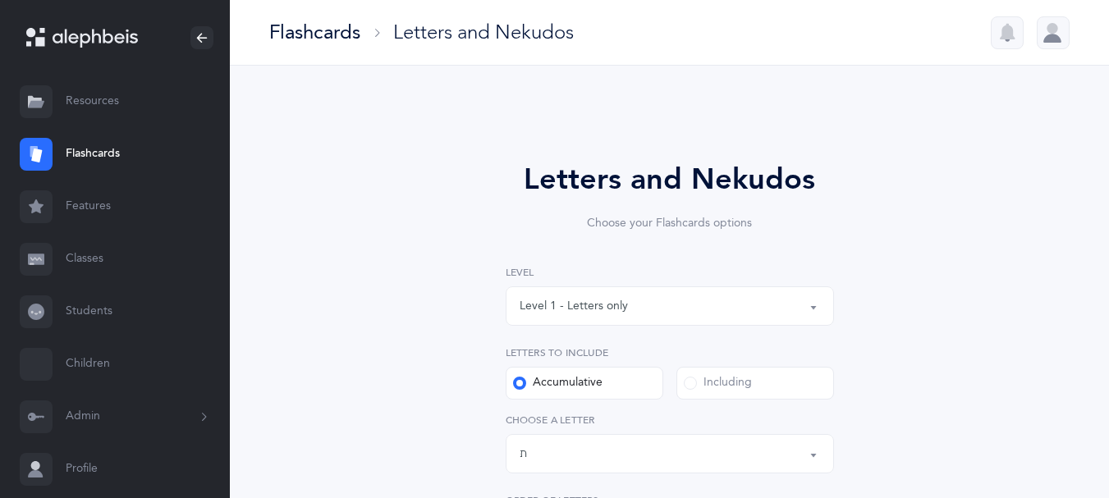
click at [809, 323] on button "Level 1 - Letters only" at bounding box center [670, 305] width 328 height 39
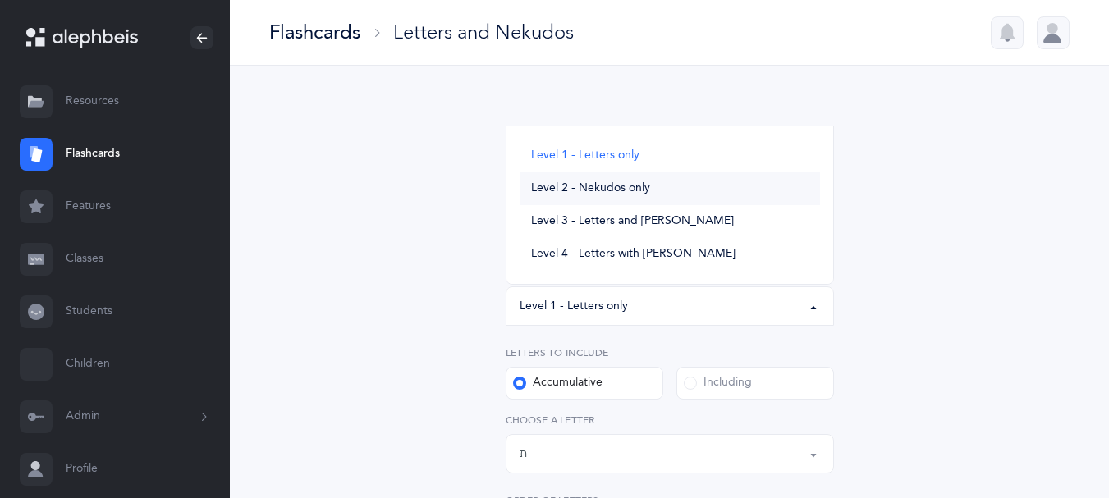
click at [685, 205] on link "Level 2 - Nekudos only" at bounding box center [670, 188] width 300 height 33
select select "2"
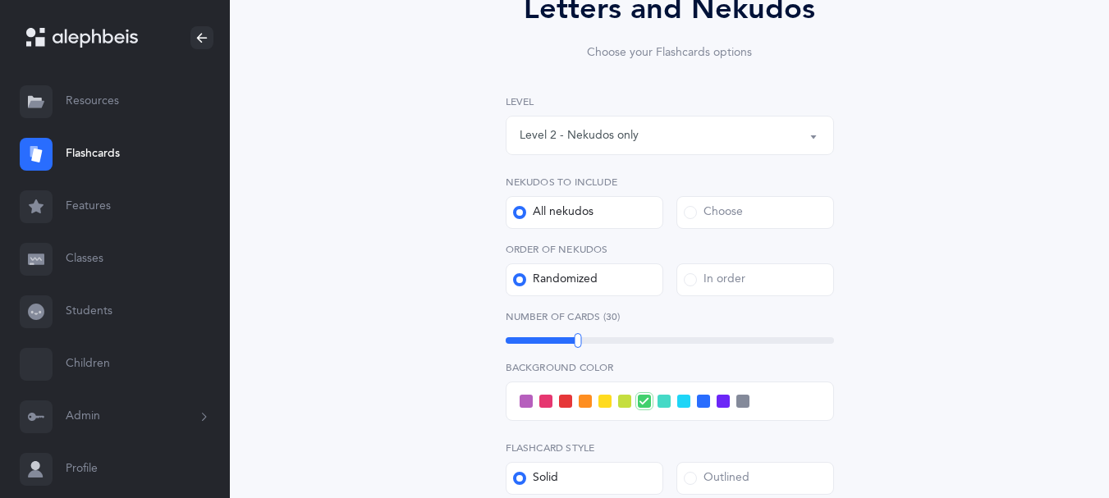
scroll to position [186, 0]
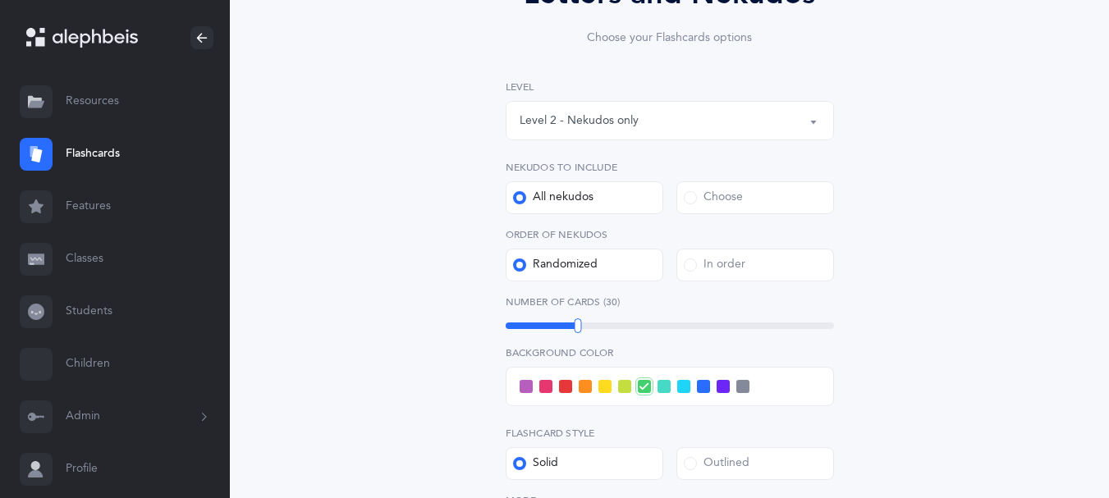
click at [694, 204] on span at bounding box center [690, 197] width 13 height 13
click at [0, 0] on input "Choose" at bounding box center [0, 0] width 0 height 0
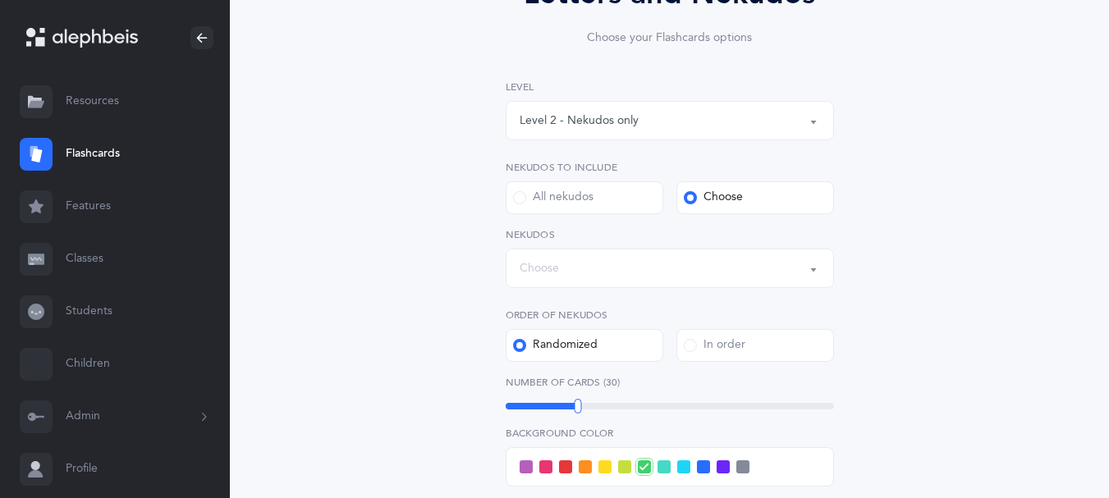
click at [822, 288] on button "Choose" at bounding box center [670, 268] width 328 height 39
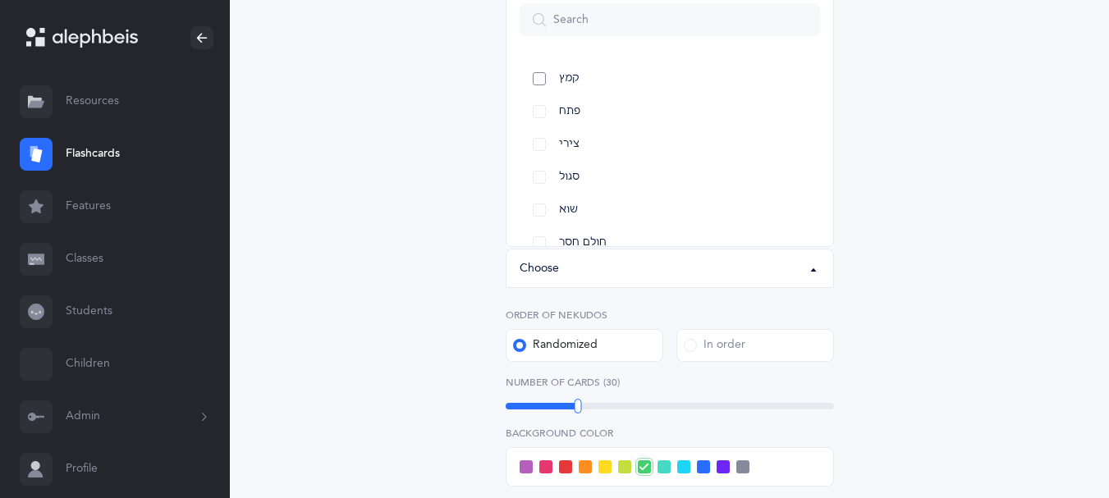
click at [543, 95] on link "קמץ" at bounding box center [670, 78] width 300 height 33
click at [535, 128] on link "פתח" at bounding box center [670, 111] width 300 height 33
click at [538, 161] on link "צירי" at bounding box center [670, 144] width 300 height 33
click at [532, 194] on link "סגול" at bounding box center [670, 177] width 300 height 33
click at [544, 227] on link "שוא" at bounding box center [670, 210] width 300 height 33
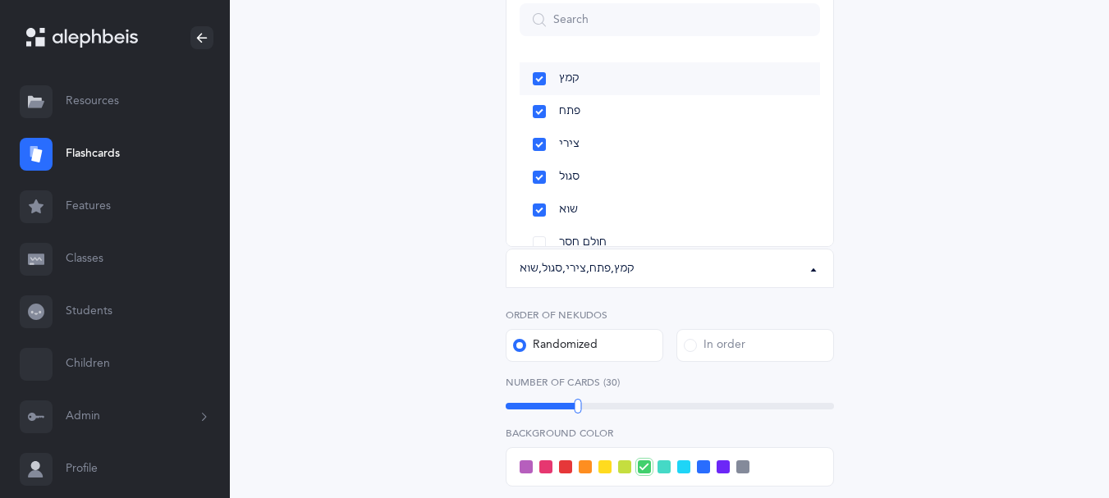
click at [536, 95] on link "קמץ" at bounding box center [670, 78] width 300 height 33
click at [535, 128] on link "פתח" at bounding box center [670, 111] width 300 height 33
click at [539, 128] on link "פתח" at bounding box center [670, 111] width 300 height 33
click at [538, 95] on link "קמץ" at bounding box center [670, 78] width 300 height 33
select select "28"
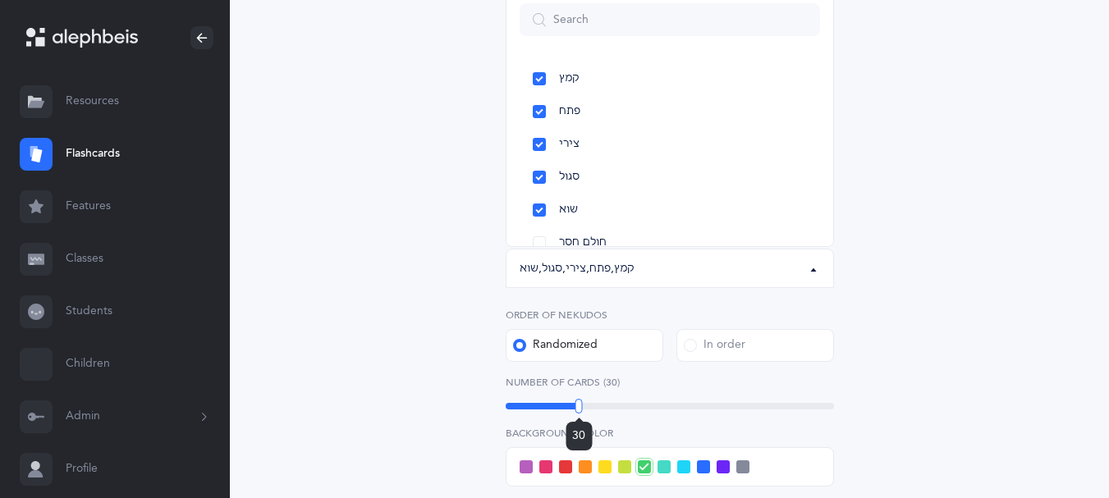
drag, startPoint x: 572, startPoint y: 440, endPoint x: 579, endPoint y: 451, distance: 13.2
click at [579, 410] on div "30" at bounding box center [670, 406] width 328 height 7
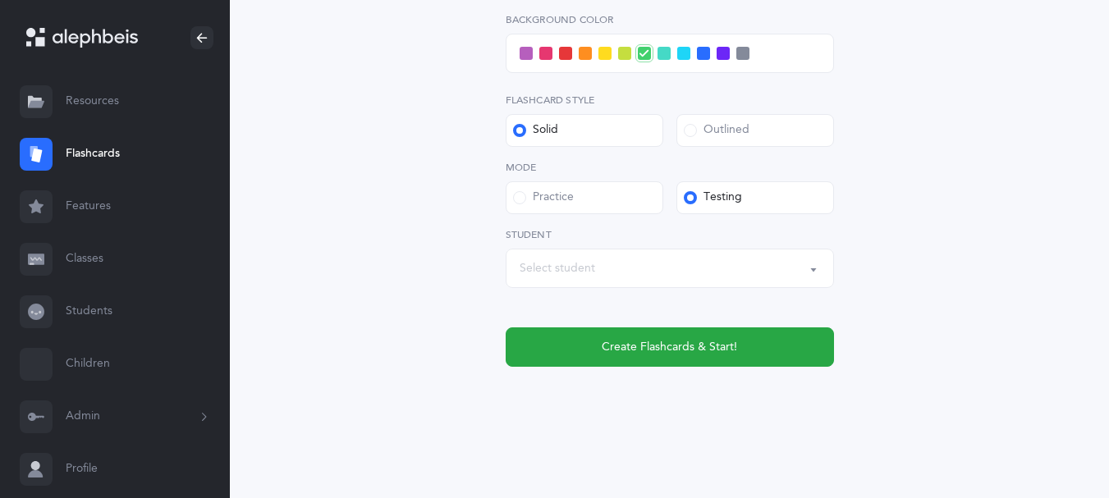
scroll to position [663, 0]
click at [806, 262] on button "Select student" at bounding box center [670, 268] width 328 height 39
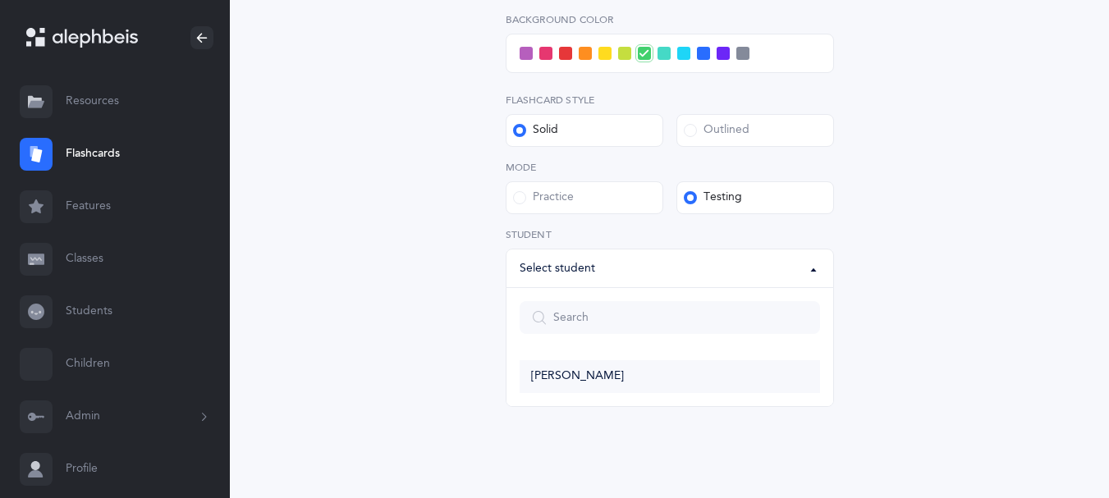
click at [565, 362] on link "[PERSON_NAME]" at bounding box center [670, 376] width 300 height 33
select select "14285"
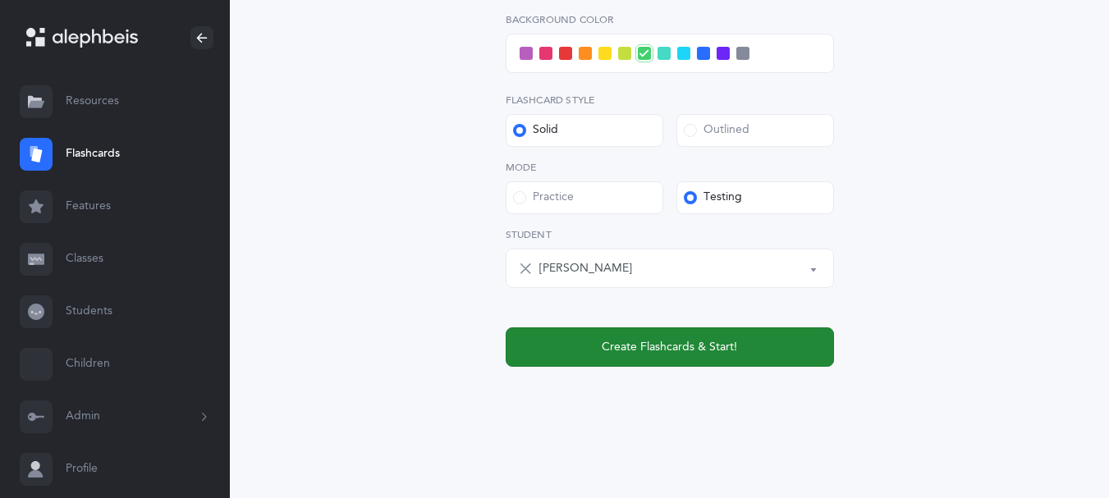
click at [556, 357] on button "Create Flashcards & Start!" at bounding box center [670, 347] width 328 height 39
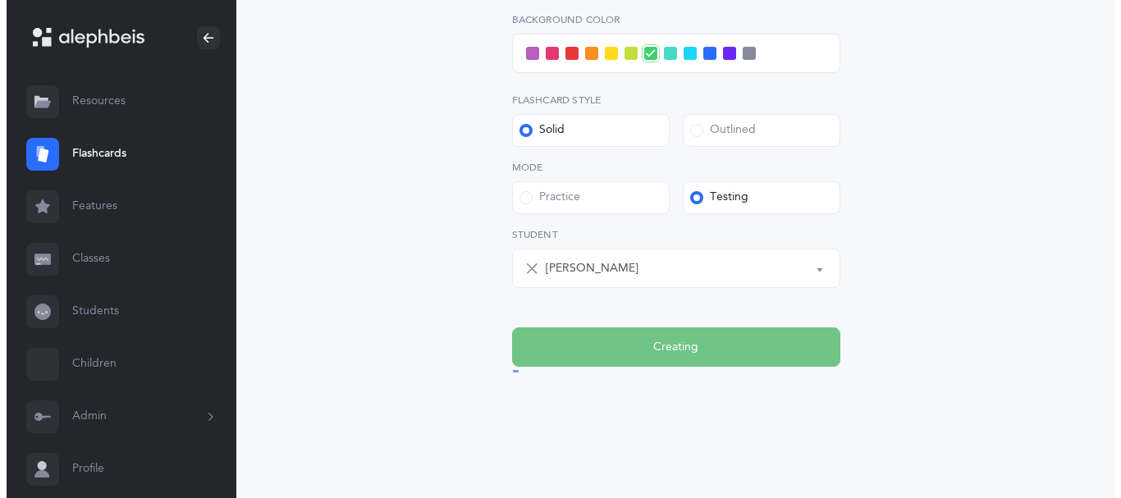
scroll to position [0, 0]
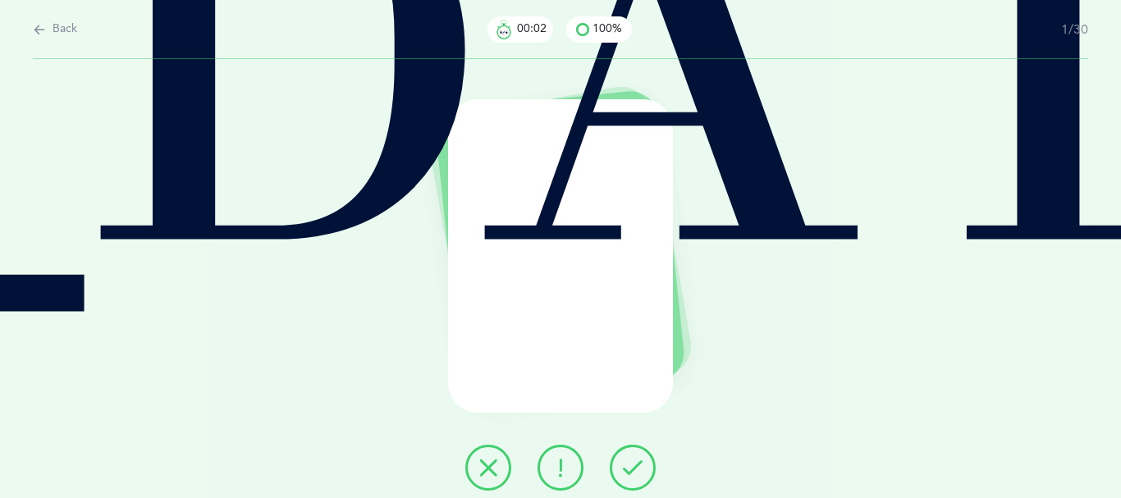
click at [653, 470] on button at bounding box center [633, 468] width 46 height 46
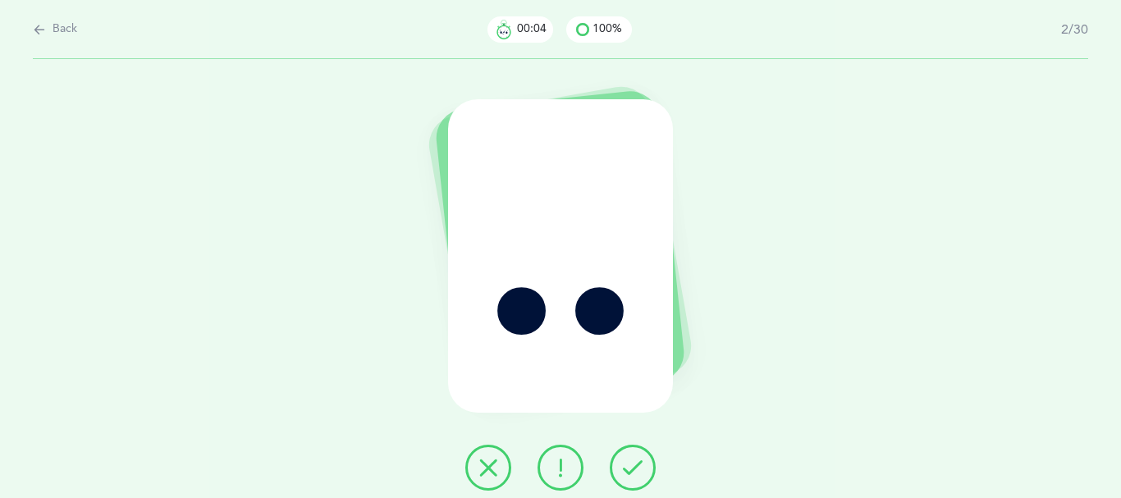
click at [643, 478] on icon at bounding box center [633, 468] width 20 height 20
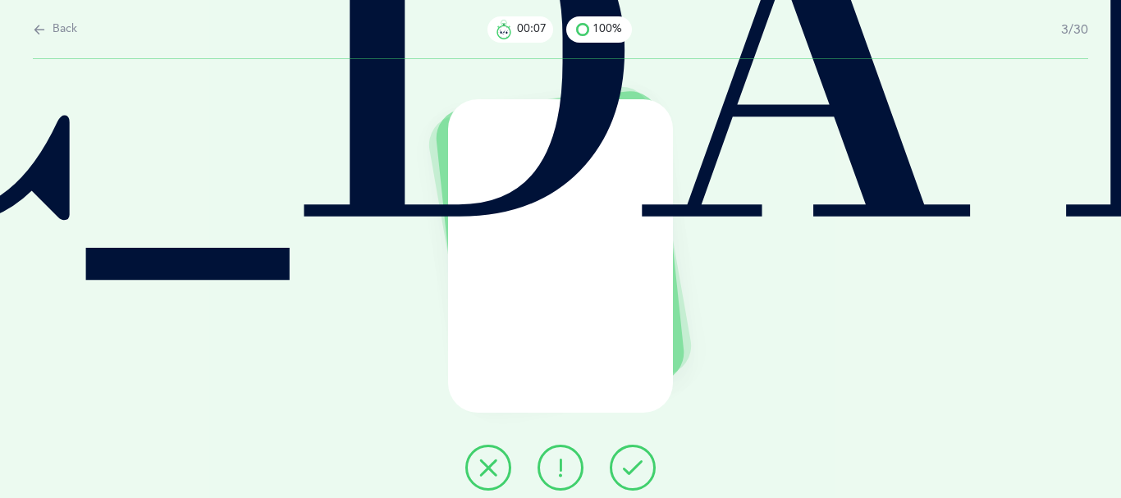
click at [656, 468] on button at bounding box center [633, 468] width 46 height 46
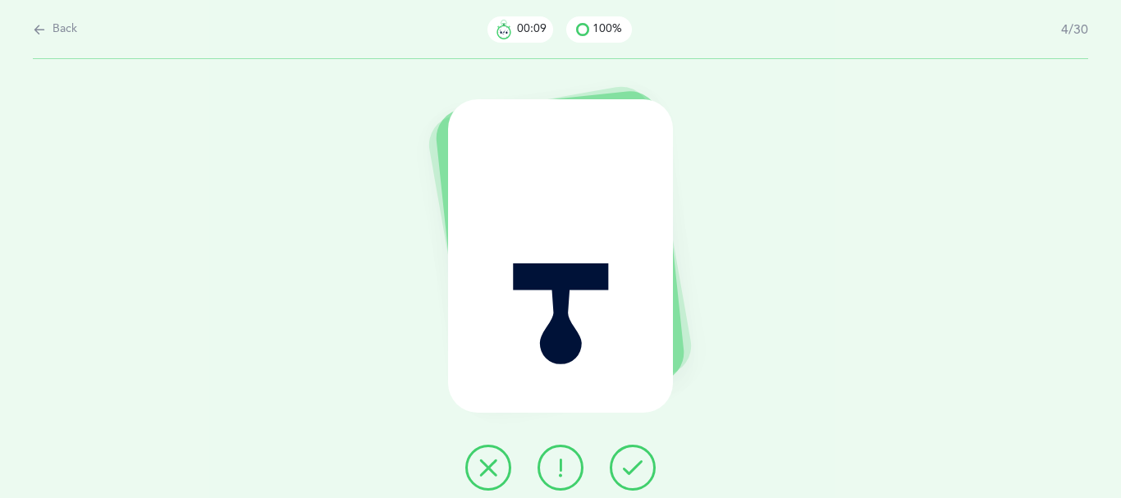
click at [653, 463] on button at bounding box center [633, 468] width 46 height 46
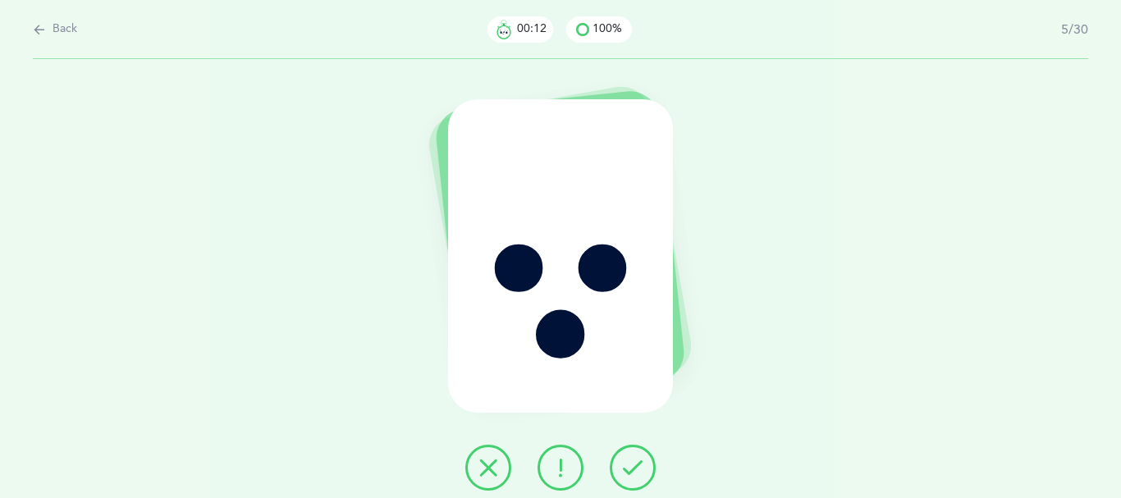
click at [653, 463] on button at bounding box center [633, 468] width 46 height 46
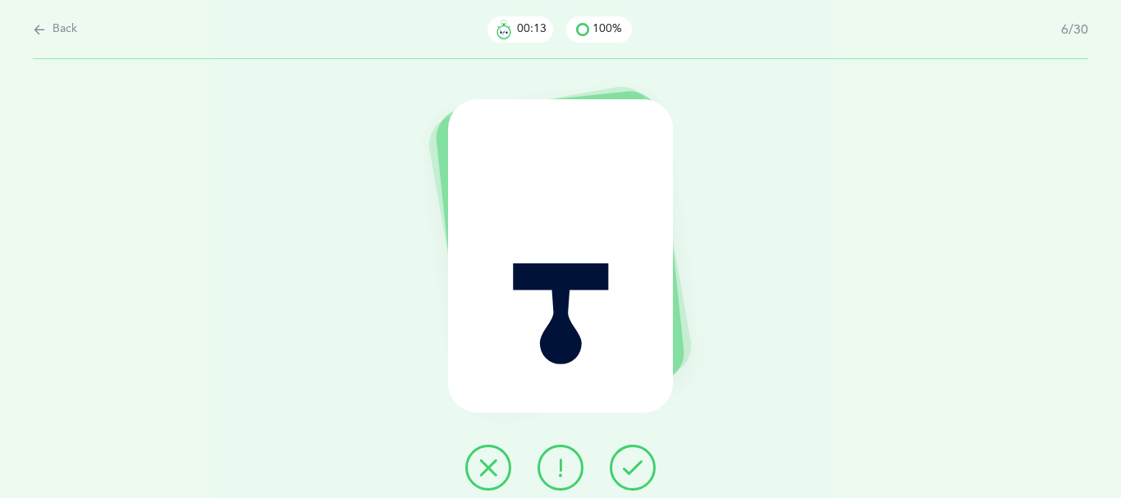
click at [643, 464] on icon at bounding box center [633, 468] width 20 height 20
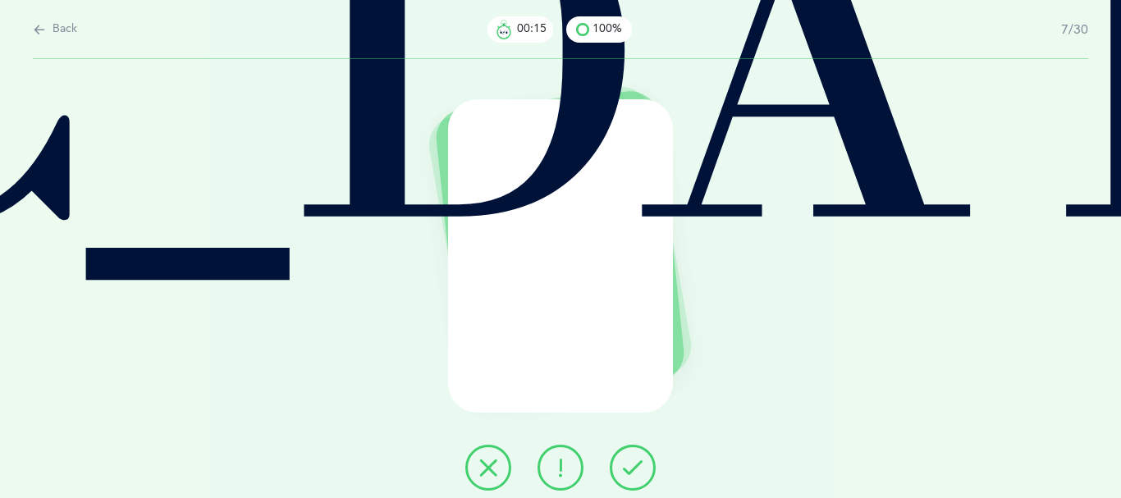
click at [643, 465] on icon at bounding box center [633, 468] width 20 height 20
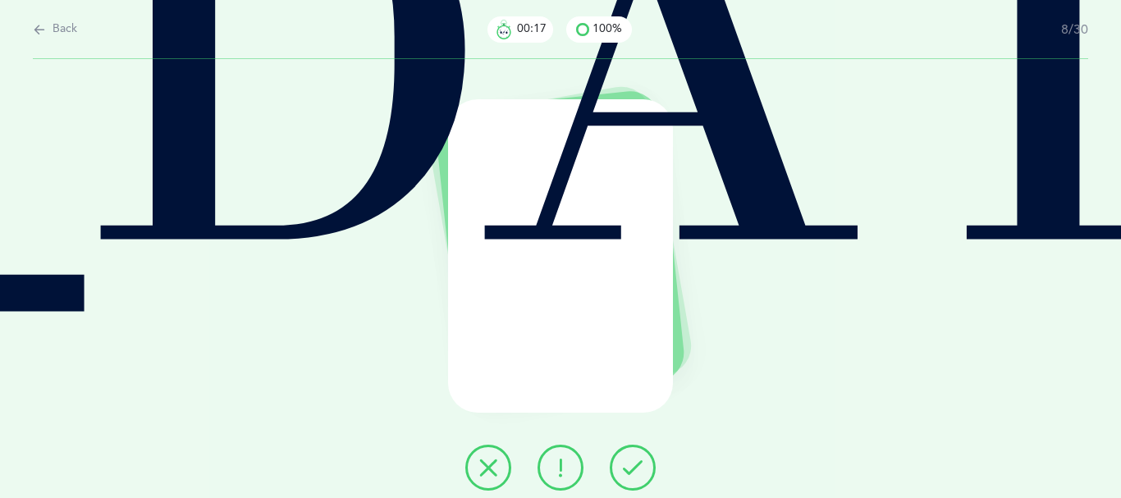
click at [643, 465] on icon at bounding box center [633, 468] width 20 height 20
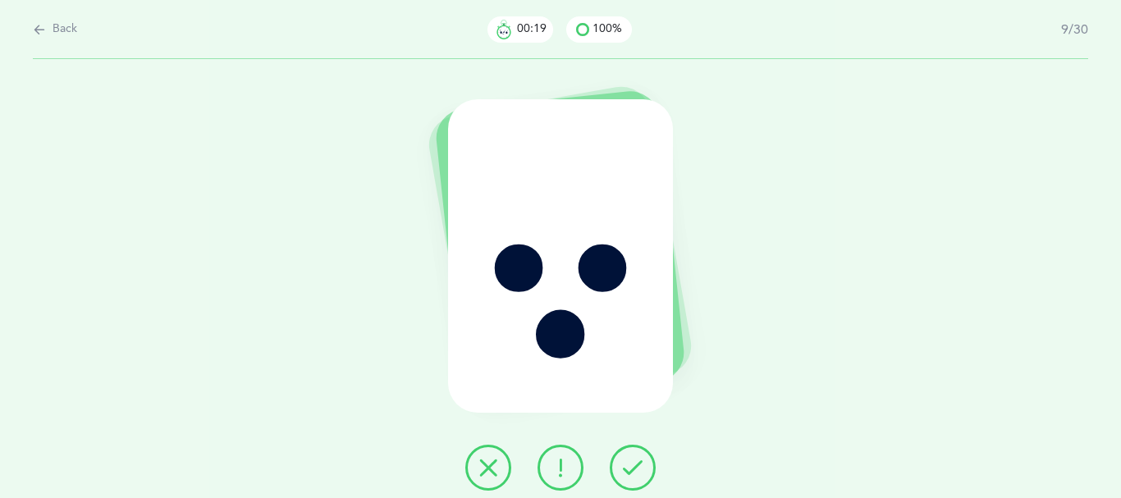
click at [643, 465] on icon at bounding box center [633, 468] width 20 height 20
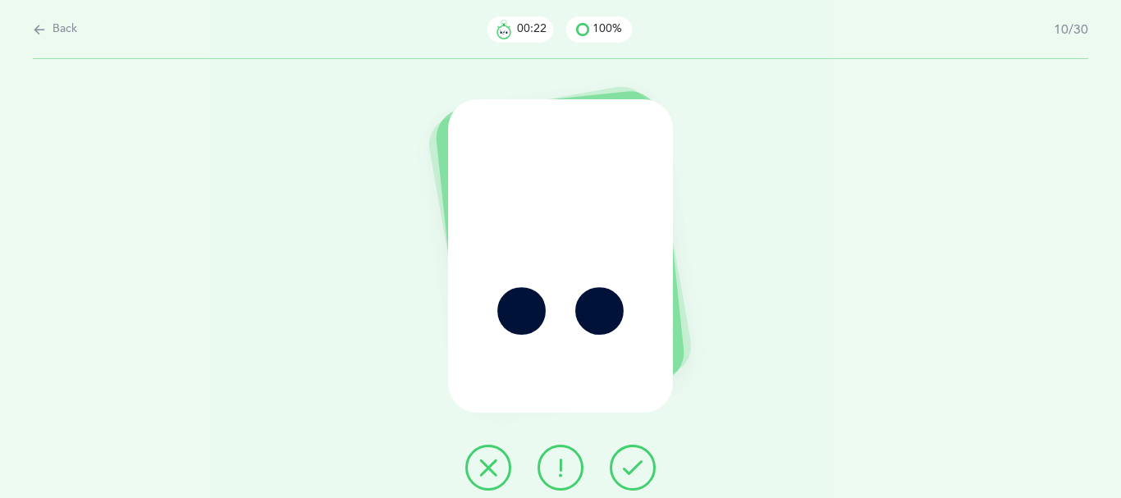
click at [643, 465] on icon at bounding box center [633, 468] width 20 height 20
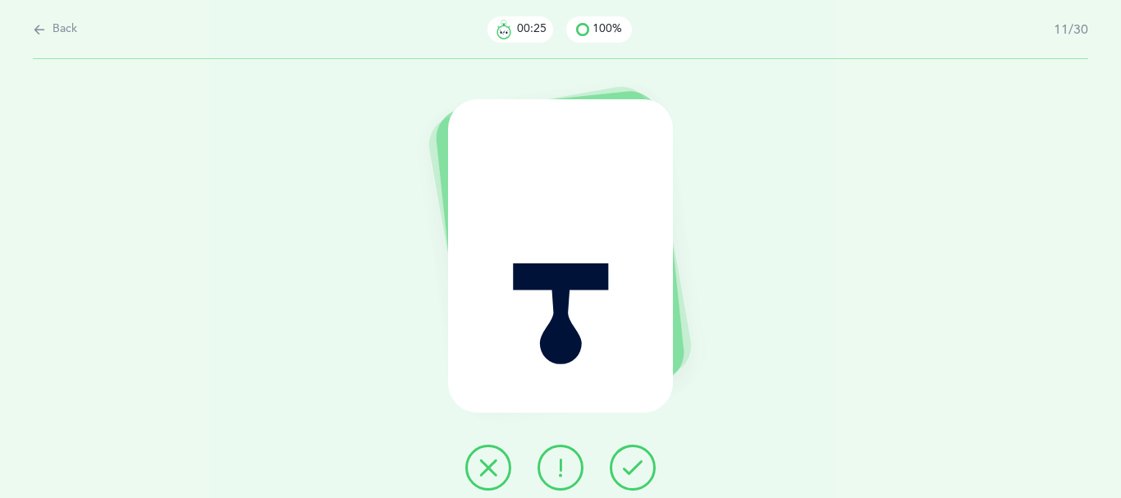
click at [645, 463] on button at bounding box center [633, 468] width 46 height 46
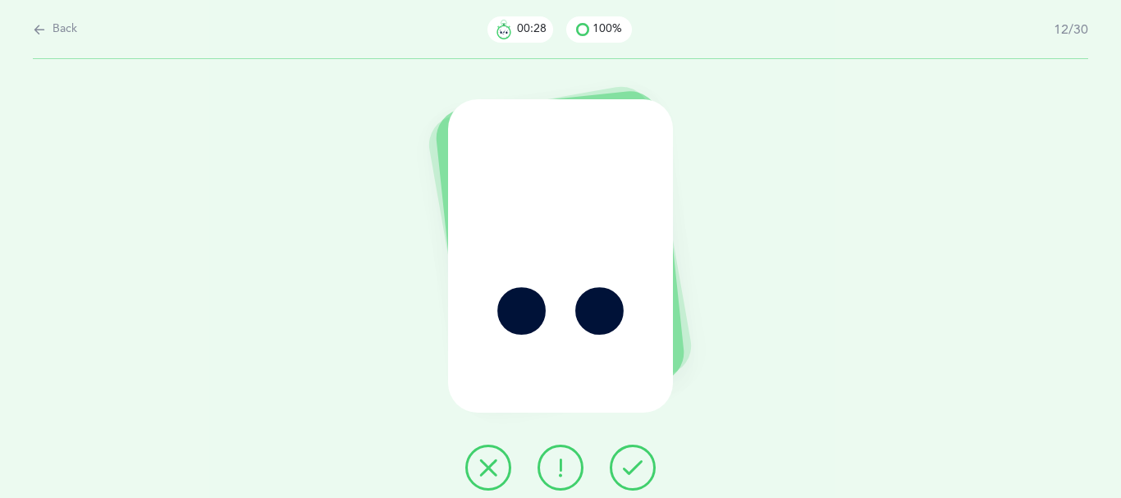
click at [643, 469] on icon at bounding box center [633, 468] width 20 height 20
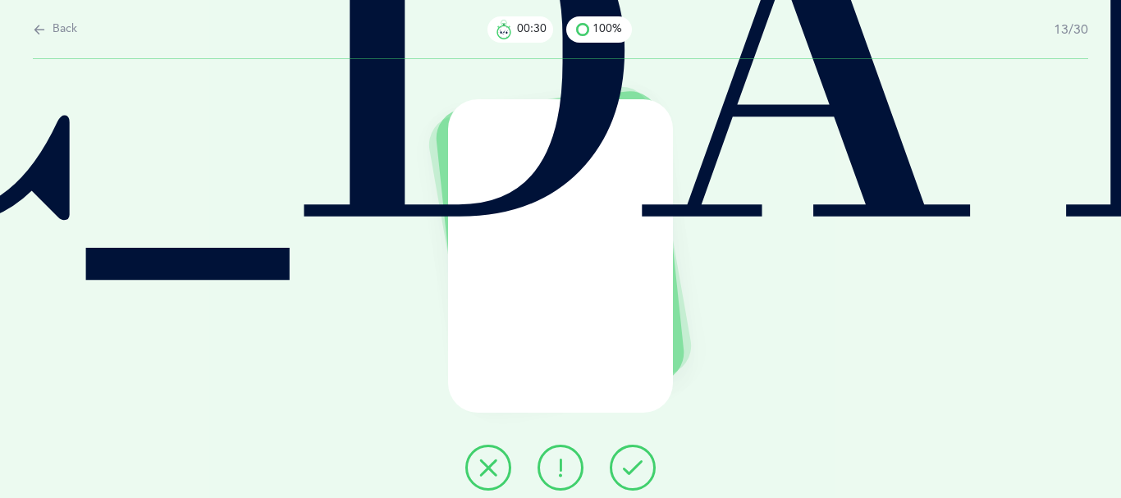
click at [643, 469] on icon at bounding box center [633, 468] width 20 height 20
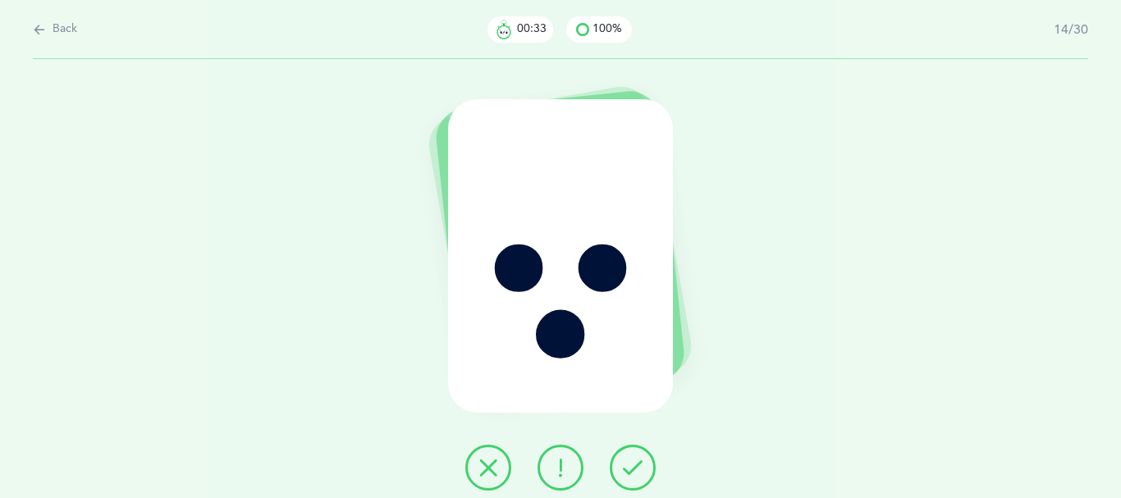
click at [643, 478] on icon at bounding box center [633, 468] width 20 height 20
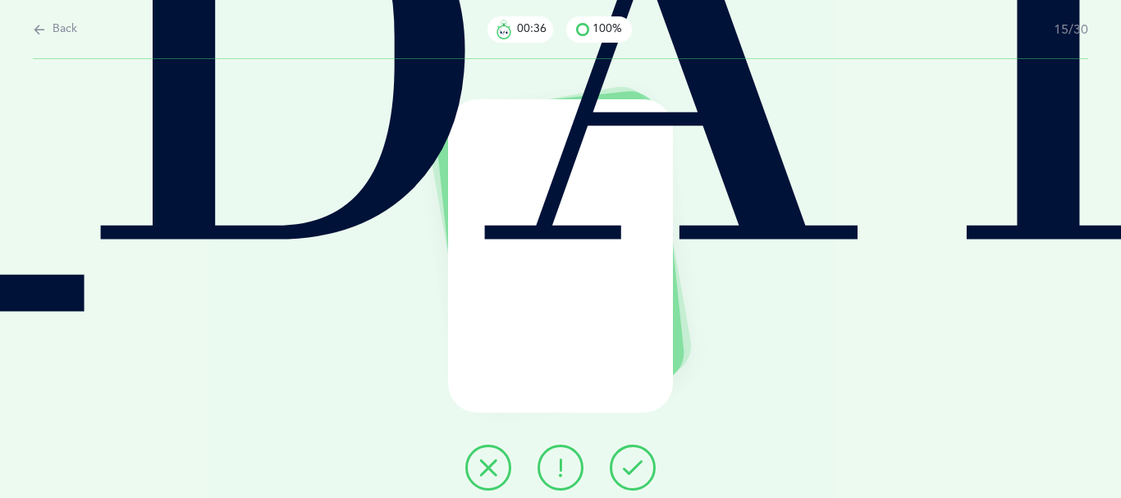
click at [654, 474] on button at bounding box center [633, 468] width 46 height 46
click at [643, 474] on icon at bounding box center [633, 468] width 20 height 20
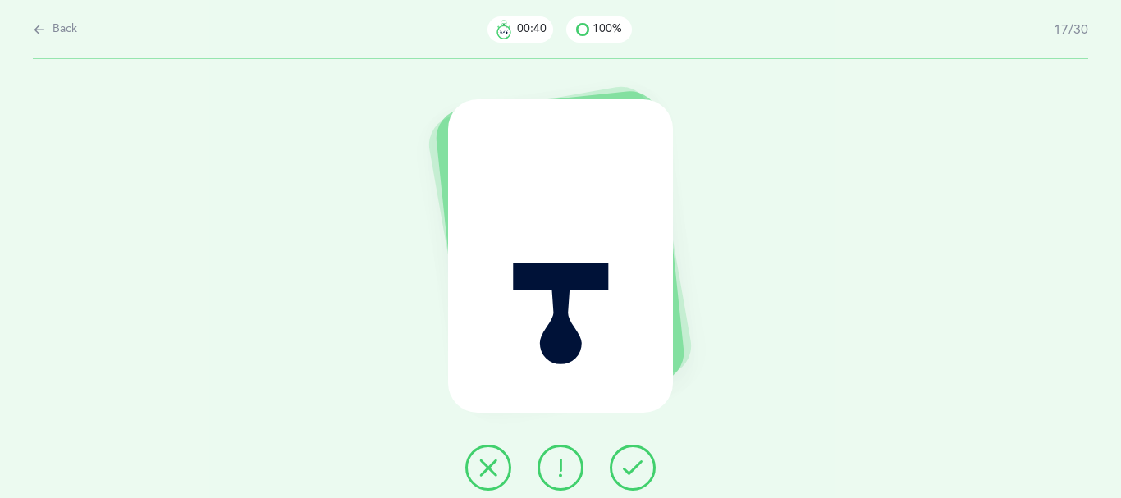
click at [643, 474] on icon at bounding box center [633, 468] width 20 height 20
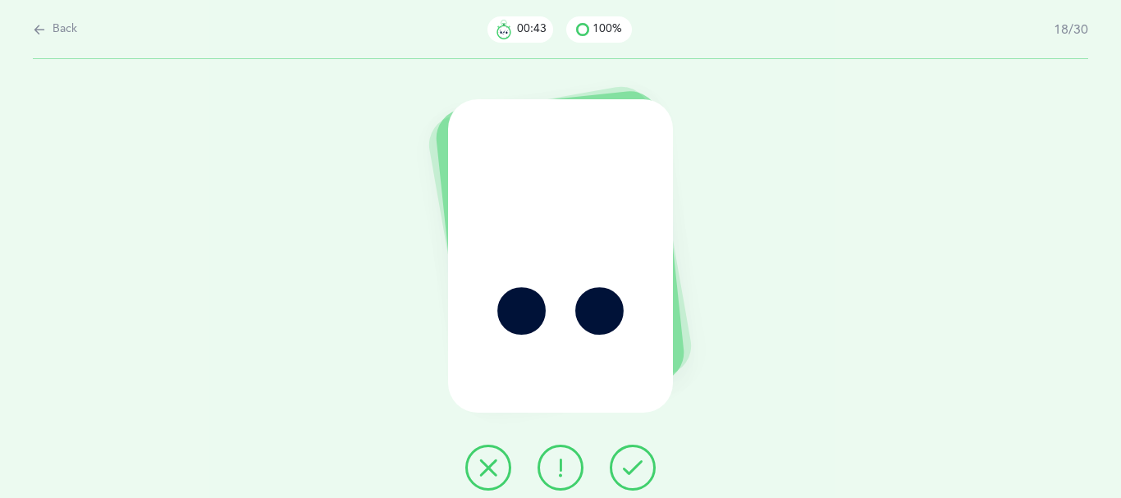
click at [643, 478] on icon at bounding box center [633, 468] width 20 height 20
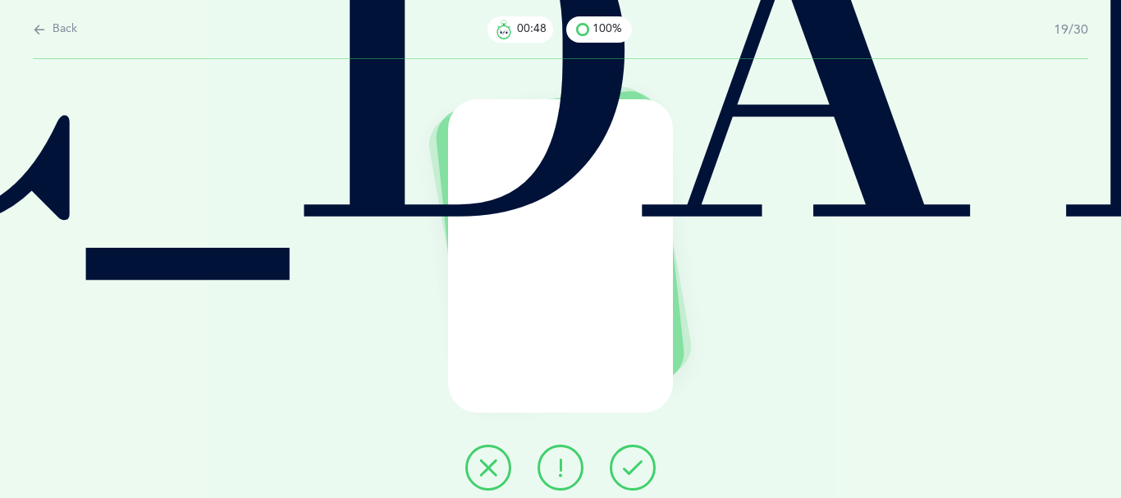
click at [643, 478] on icon at bounding box center [633, 468] width 20 height 20
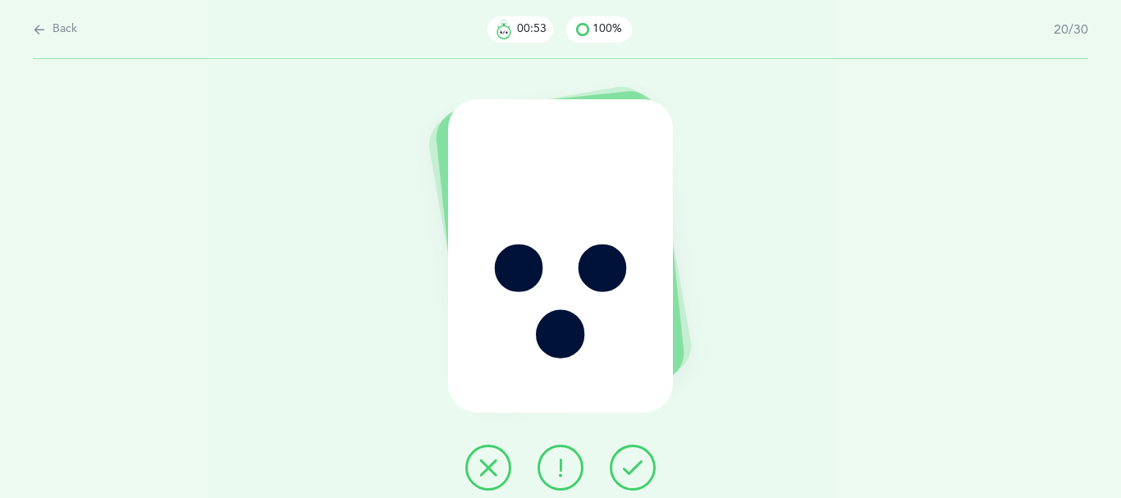
click at [643, 478] on icon at bounding box center [633, 468] width 20 height 20
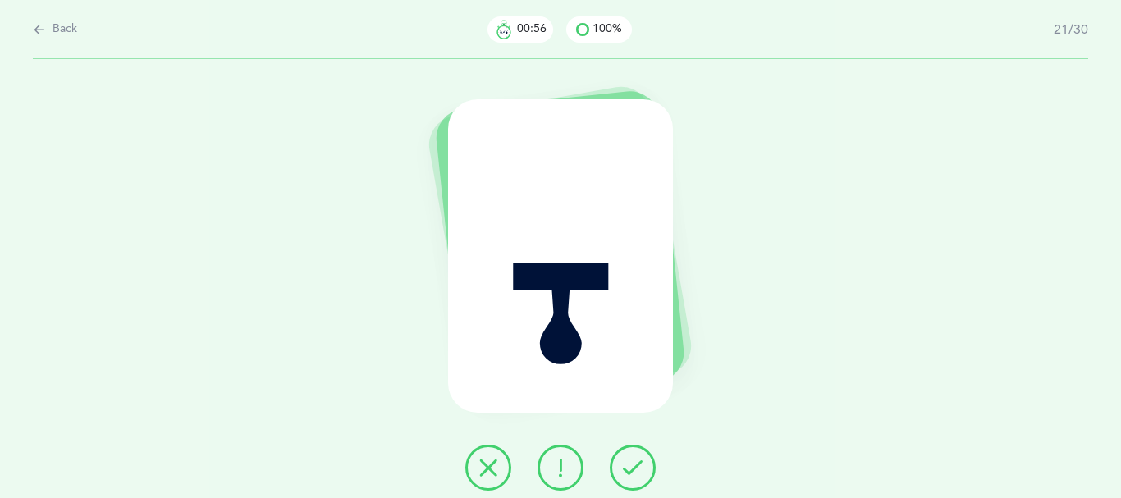
click at [643, 478] on icon at bounding box center [633, 468] width 20 height 20
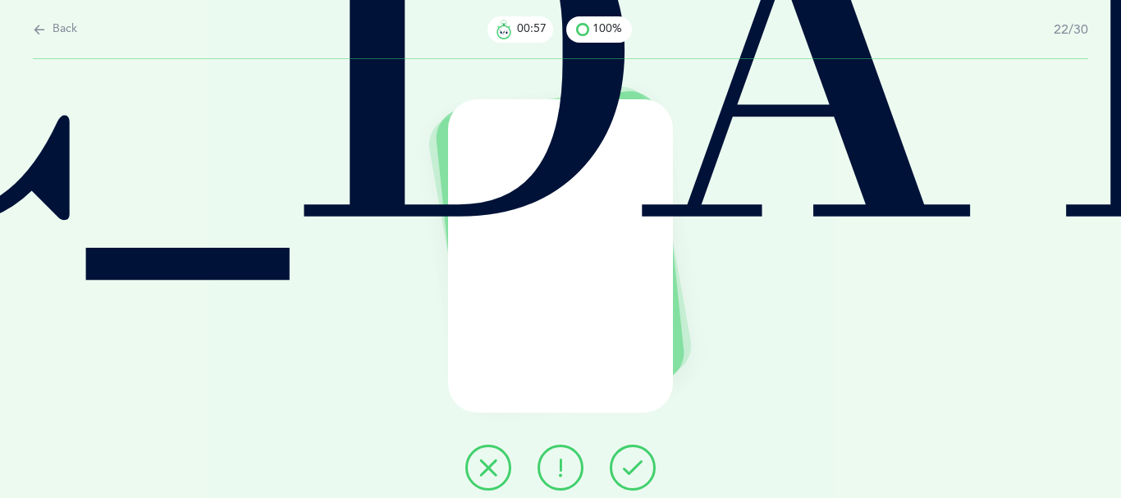
click at [643, 470] on icon at bounding box center [633, 468] width 20 height 20
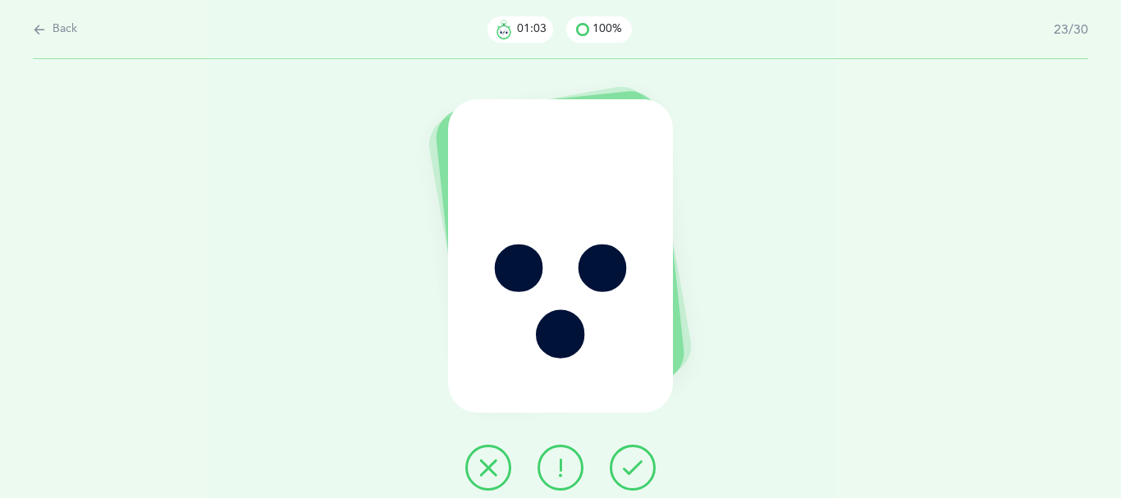
click at [643, 478] on icon at bounding box center [633, 468] width 20 height 20
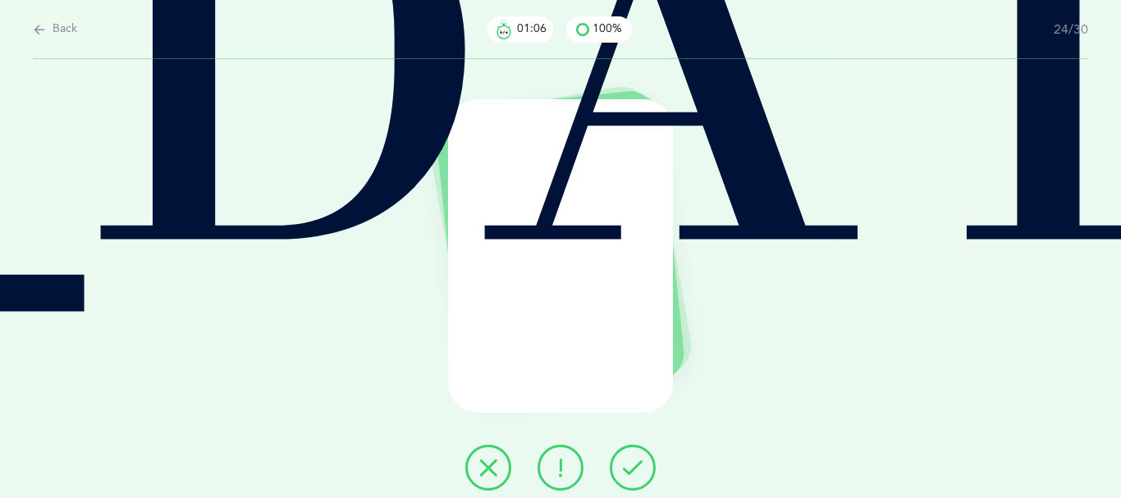
click at [643, 475] on icon at bounding box center [633, 468] width 20 height 20
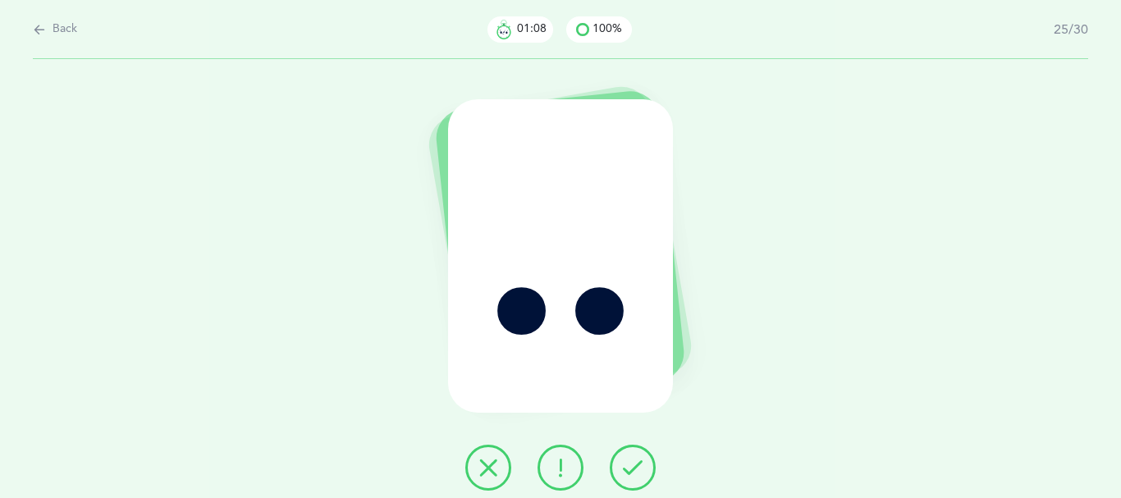
click at [637, 472] on icon at bounding box center [633, 468] width 20 height 20
click at [639, 470] on icon at bounding box center [633, 468] width 20 height 20
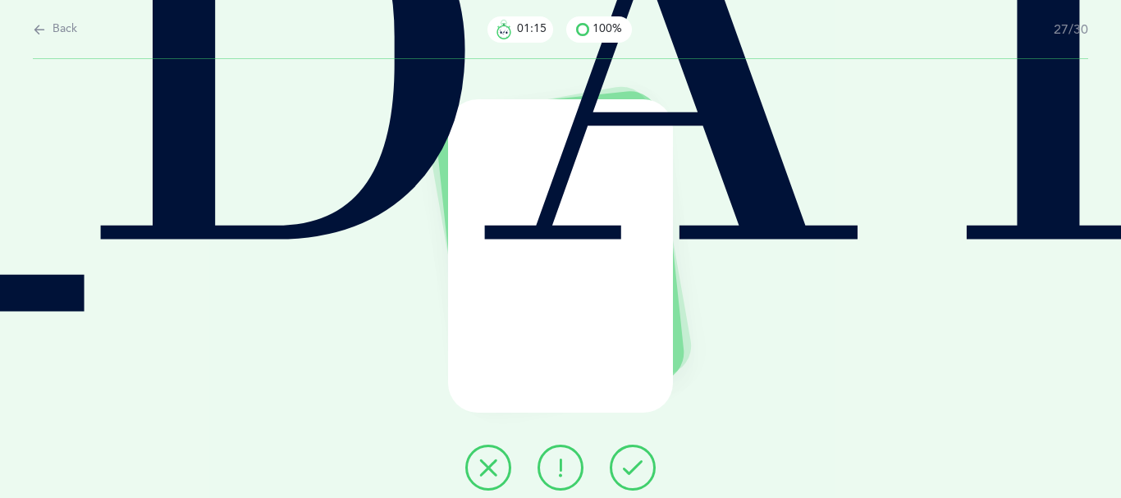
click at [643, 473] on icon at bounding box center [633, 468] width 20 height 20
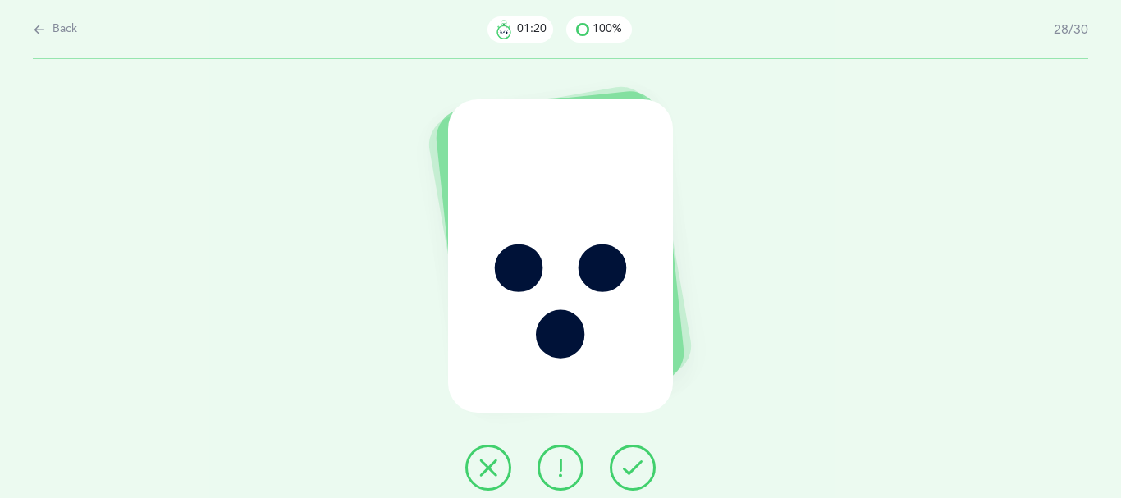
click at [643, 478] on icon at bounding box center [633, 468] width 20 height 20
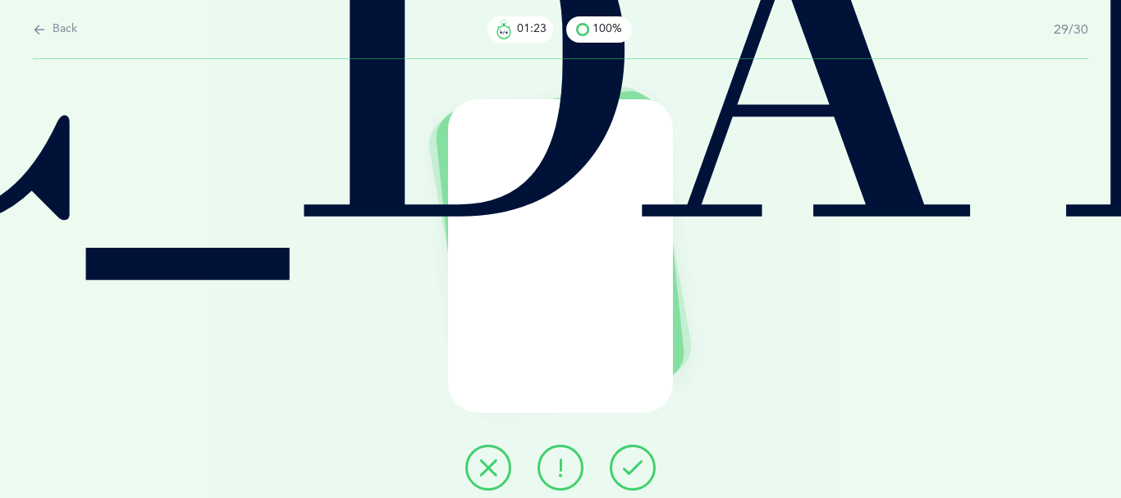
click at [640, 476] on icon at bounding box center [633, 468] width 20 height 20
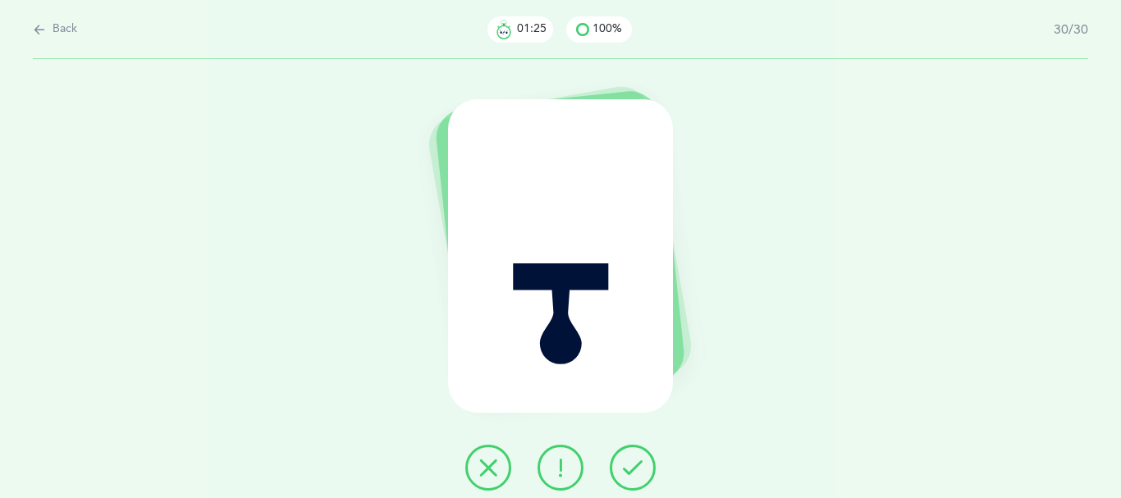
click at [643, 473] on icon at bounding box center [633, 468] width 20 height 20
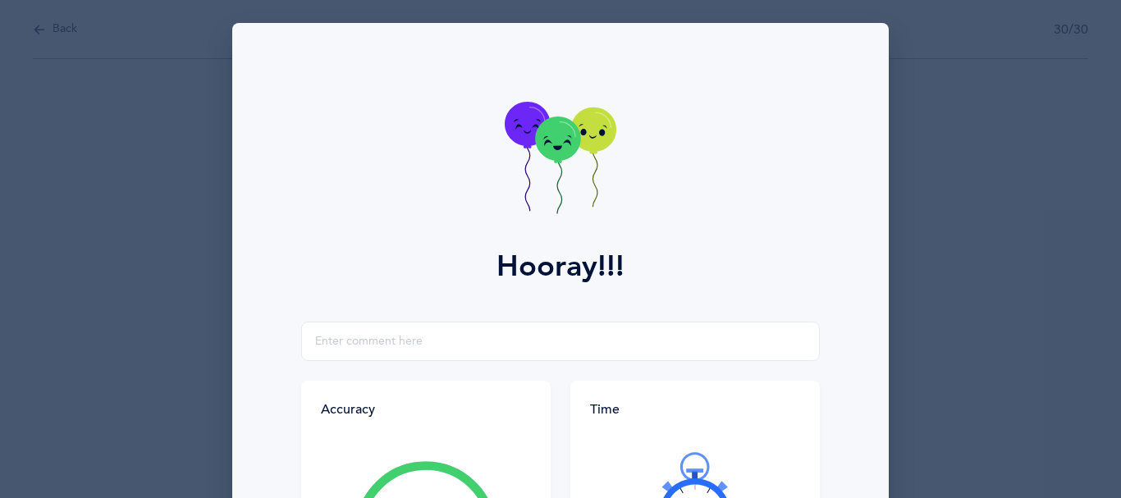
click at [628, 471] on div at bounding box center [695, 501] width 210 height 138
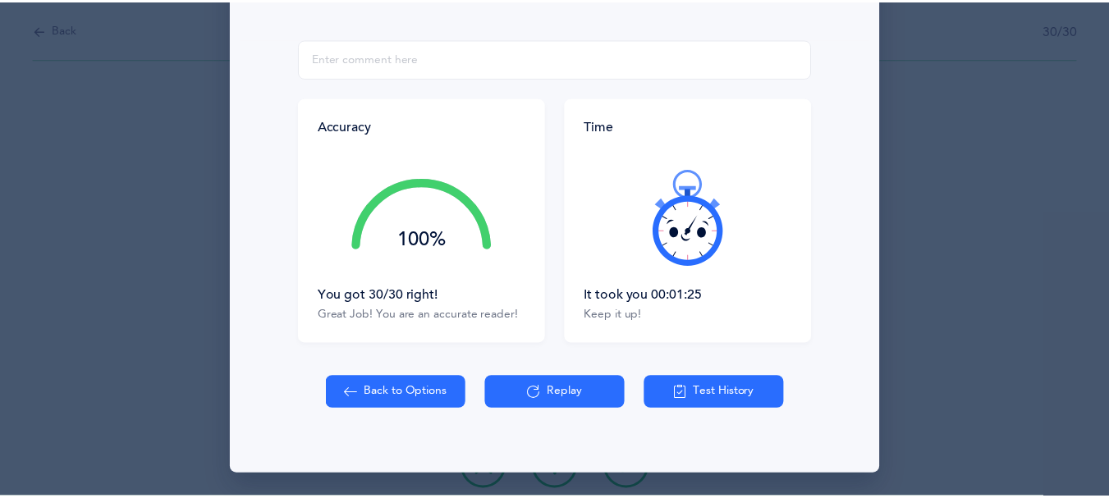
scroll to position [318, 0]
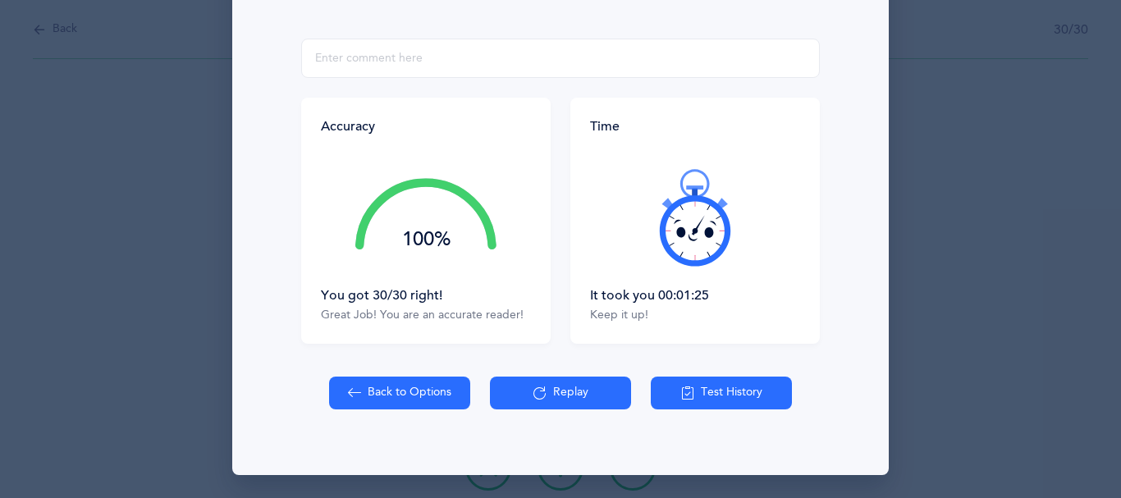
click at [700, 402] on div "Hooray!!! Accuracy 100% You got 30/30 right! Great Job! You are an accurate rea…" at bounding box center [560, 107] width 657 height 735
click at [693, 410] on button "Test History" at bounding box center [721, 393] width 141 height 33
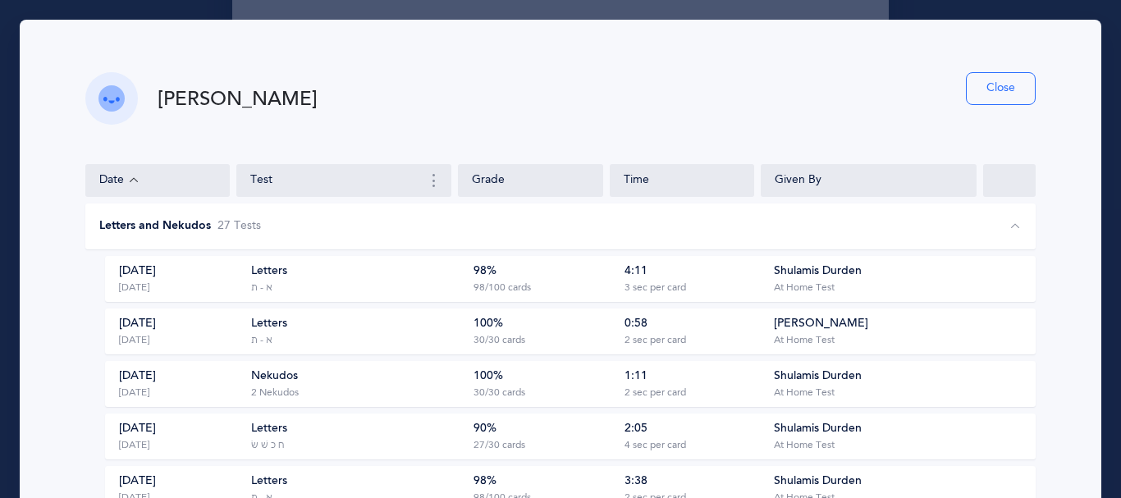
click at [978, 89] on button "Close" at bounding box center [1001, 88] width 70 height 33
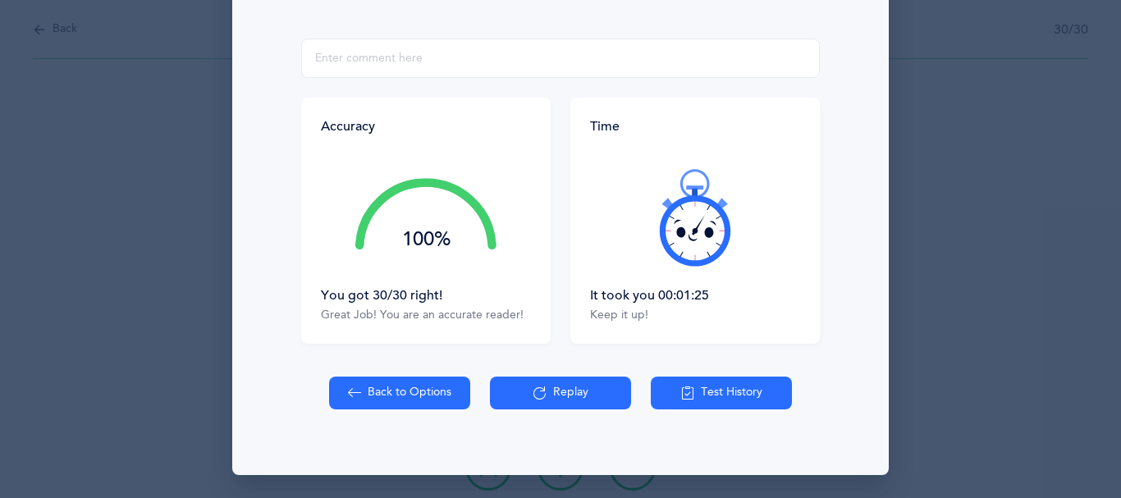
click at [387, 410] on button "Back to Options" at bounding box center [399, 393] width 141 height 33
select select "2"
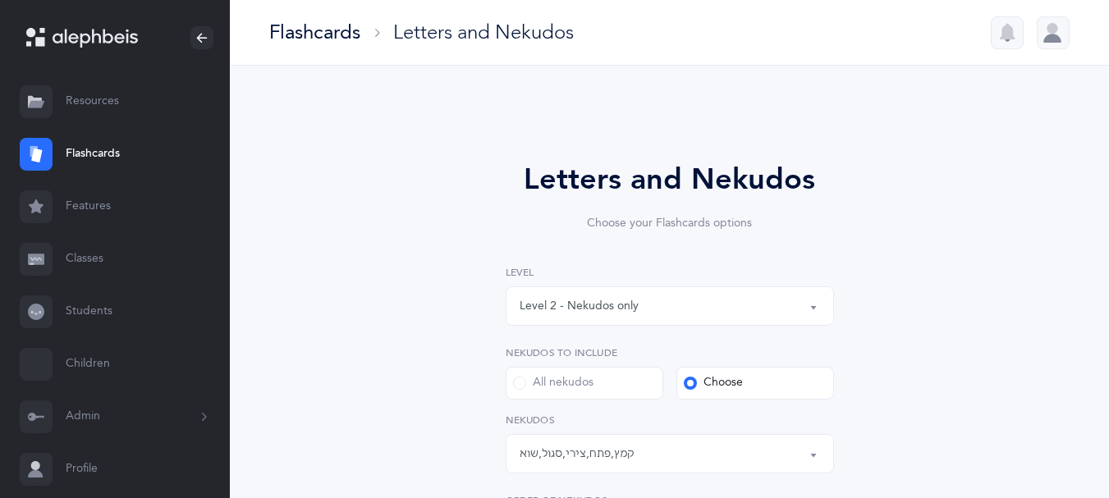
click at [97, 338] on link "Students" at bounding box center [115, 312] width 230 height 53
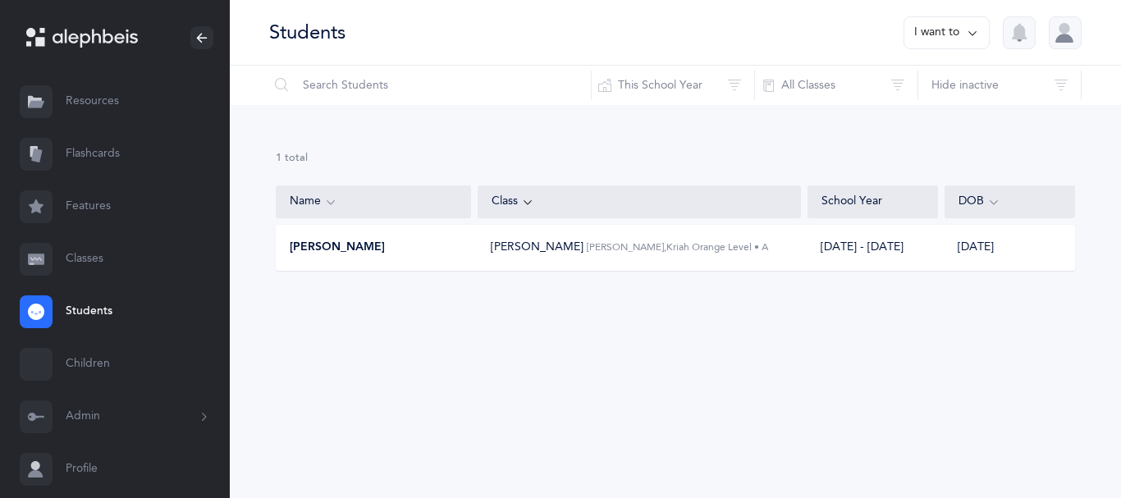
click at [351, 256] on span "[PERSON_NAME]" at bounding box center [337, 248] width 95 height 16
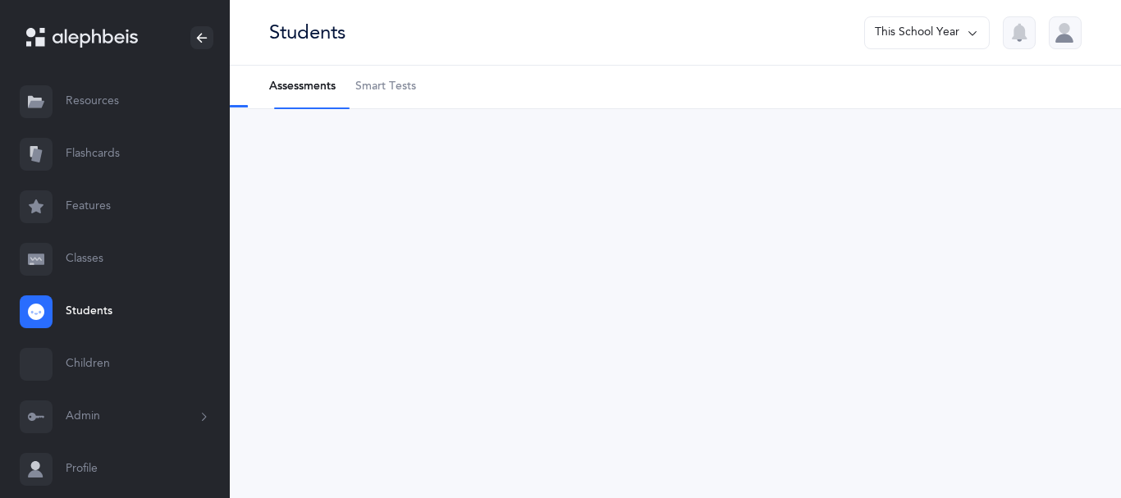
click at [406, 95] on span "Smart Tests" at bounding box center [385, 87] width 61 height 16
